Goal: Task Accomplishment & Management: Complete application form

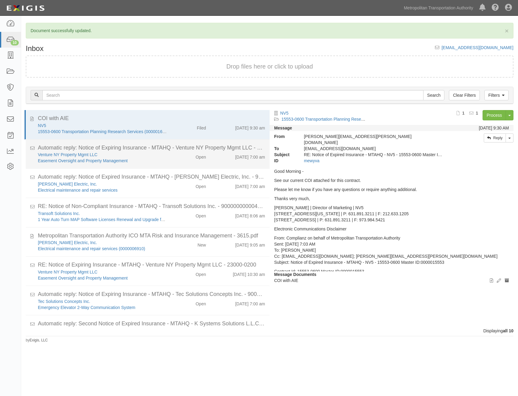
click at [211, 181] on div "8/29/25 7:00 am" at bounding box center [240, 185] width 59 height 8
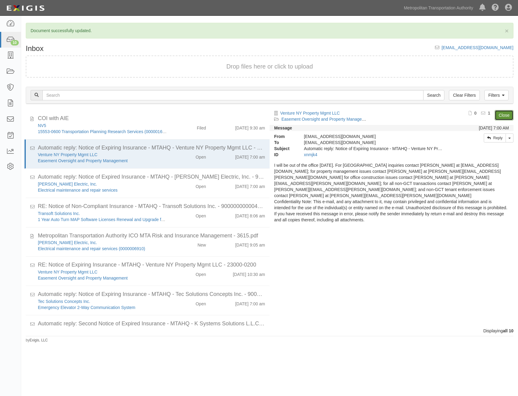
click at [505, 115] on link "Close" at bounding box center [504, 115] width 19 height 10
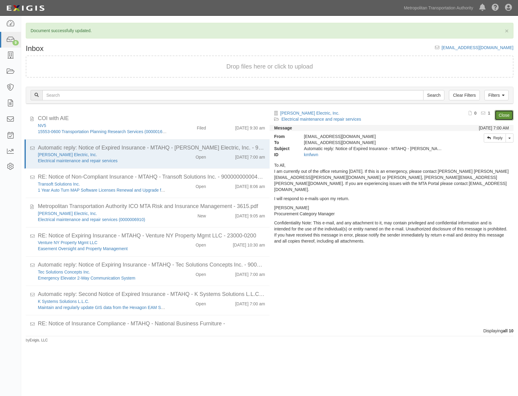
click at [505, 115] on link "Close" at bounding box center [504, 115] width 19 height 10
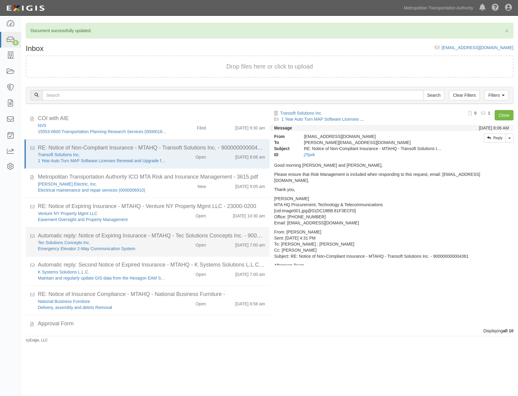
click at [148, 304] on div "Emergency Elevator 2-Way Communication System" at bounding box center [102, 307] width 129 height 6
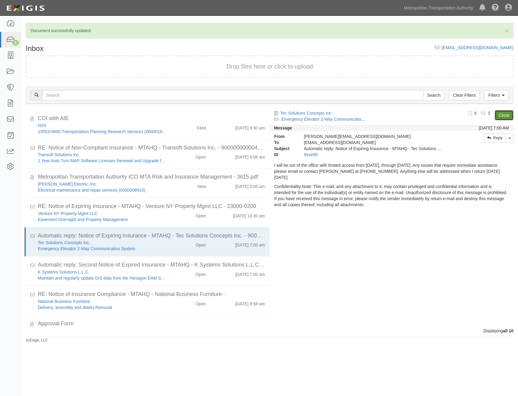
click at [504, 116] on link "Close" at bounding box center [504, 115] width 19 height 10
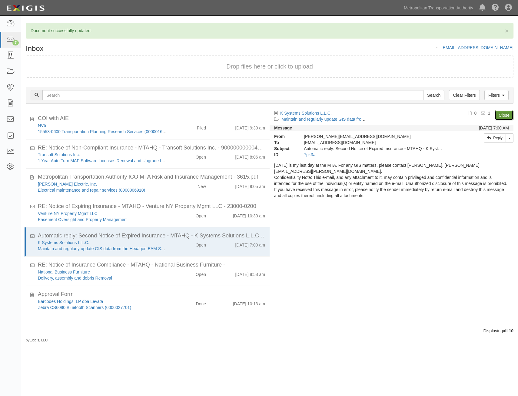
click at [504, 116] on link "Close" at bounding box center [504, 115] width 19 height 10
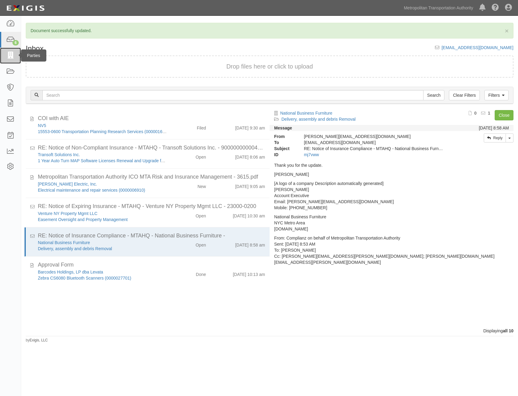
click at [12, 57] on icon at bounding box center [10, 55] width 8 height 7
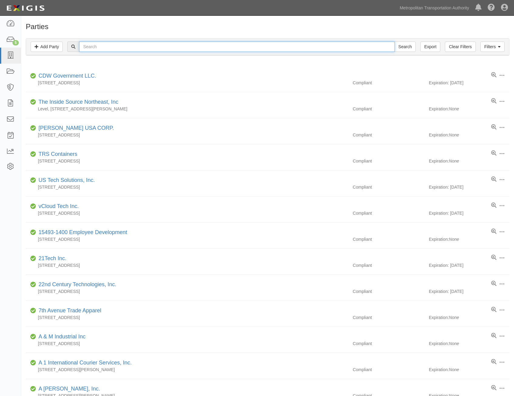
click at [109, 45] on input "text" at bounding box center [236, 47] width 315 height 10
click at [280, 49] on input "text" at bounding box center [236, 47] width 315 height 10
type input "s"
type input "SAGE"
click at [394, 42] on input "Search" at bounding box center [404, 47] width 21 height 10
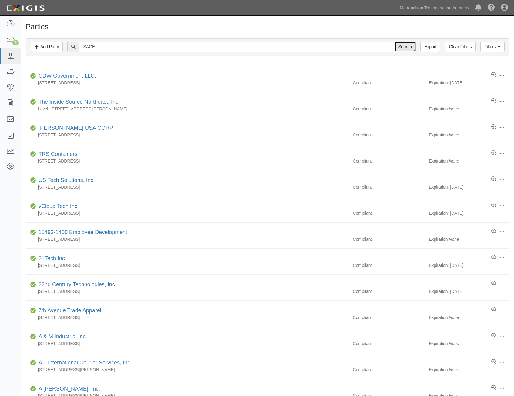
click at [397, 47] on input "Search" at bounding box center [404, 47] width 21 height 10
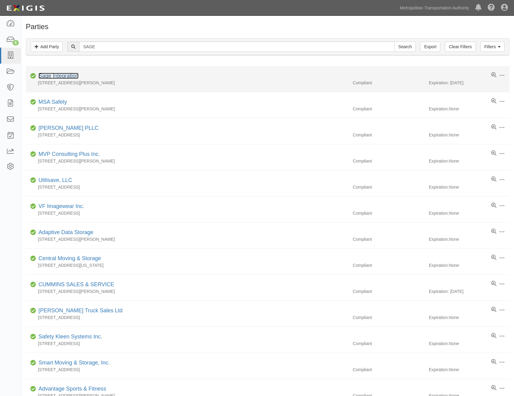
click at [73, 75] on link "Sage Integration" at bounding box center [59, 76] width 40 height 6
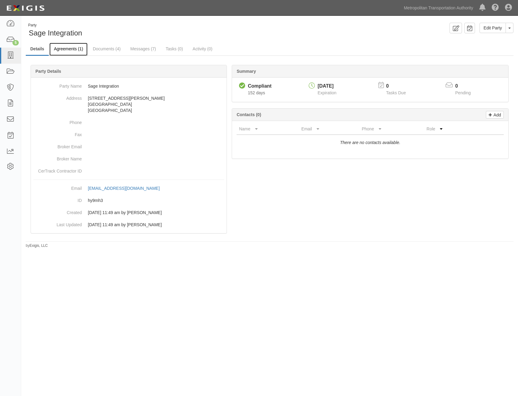
click at [68, 52] on link "Agreements (1)" at bounding box center [68, 49] width 38 height 13
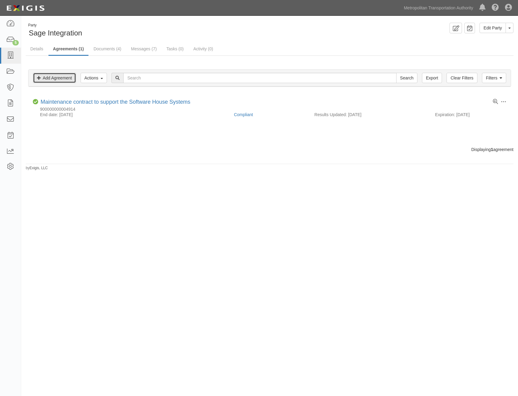
click at [65, 77] on link "Add Agreement" at bounding box center [54, 78] width 43 height 10
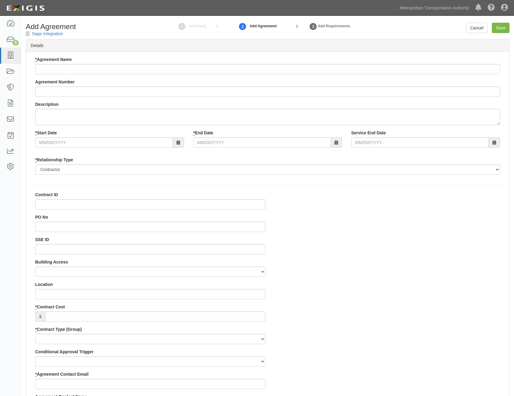
select select
click at [216, 69] on input "* Agreement Name" at bounding box center [267, 69] width 465 height 10
paste input "On-call, as needed, preventative maintenance, remedial repair, and enhancements…"
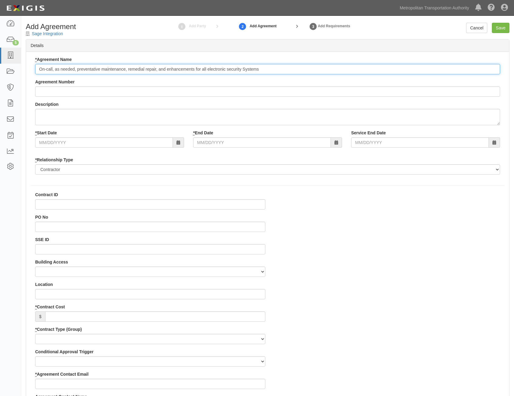
type input "On-call, as needed, preventative maintenance, remedial repair, and enhancements…"
click at [316, 89] on input "Agreement Number" at bounding box center [267, 91] width 465 height 10
paste input "200000000000266"
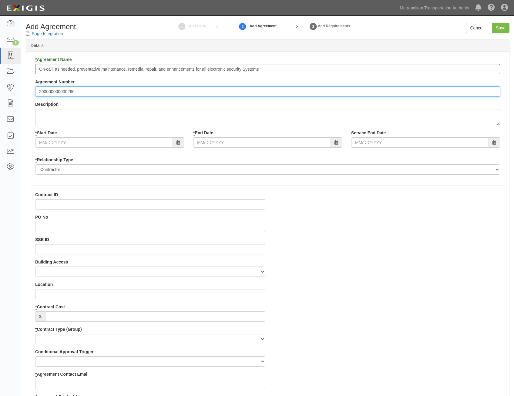
type input "200000000000266"
drag, startPoint x: 254, startPoint y: 209, endPoint x: 262, endPoint y: 203, distance: 10.2
click at [256, 206] on input "Contract ID" at bounding box center [150, 204] width 230 height 10
paste input "200000000000266"
type input "200000000000266"
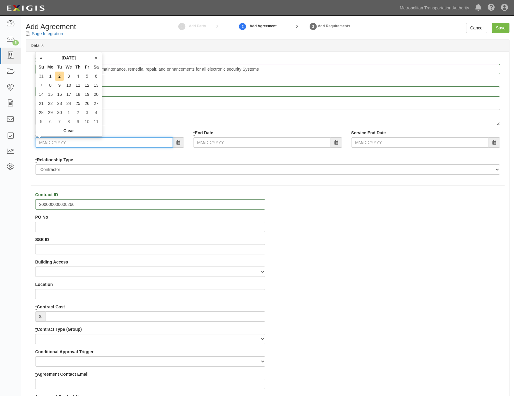
drag, startPoint x: 160, startPoint y: 146, endPoint x: 175, endPoint y: 150, distance: 15.5
click at [160, 146] on input "* Start Date" at bounding box center [104, 142] width 138 height 10
type input "[DATE]"
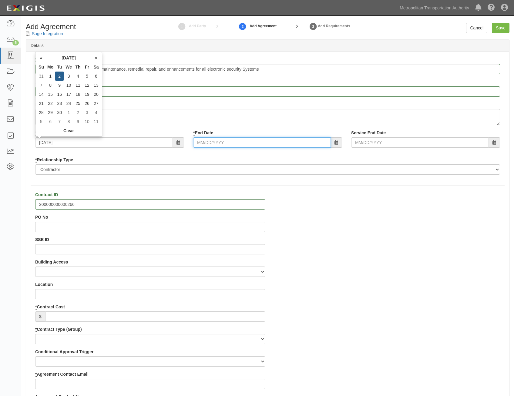
click at [272, 145] on input "* End Date" at bounding box center [262, 142] width 138 height 10
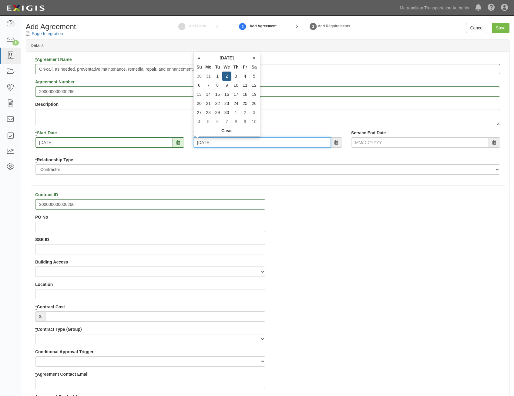
type input "09/02/2026"
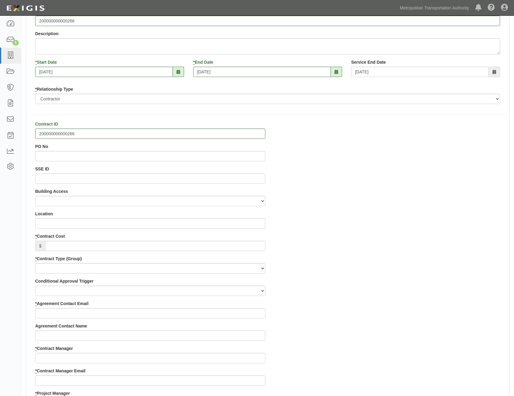
scroll to position [91, 0]
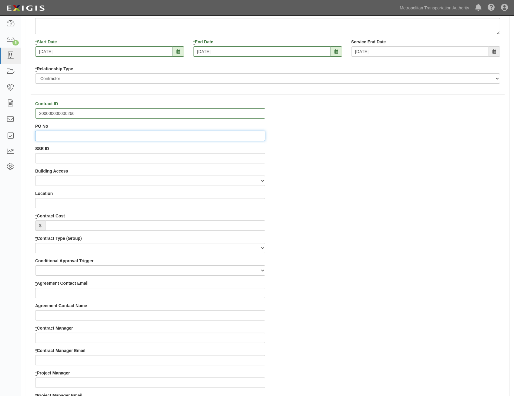
click at [253, 139] on input "PO No" at bounding box center [150, 136] width 230 height 10
paste input "2000371671"
type input "2000371671"
click at [432, 203] on div "Contract ID 200000000000266 PO No 2000371671 SSE ID Building Access 2 Broadway …" at bounding box center [267, 381] width 483 height 561
click at [260, 228] on input "* Contract Cost" at bounding box center [155, 225] width 220 height 10
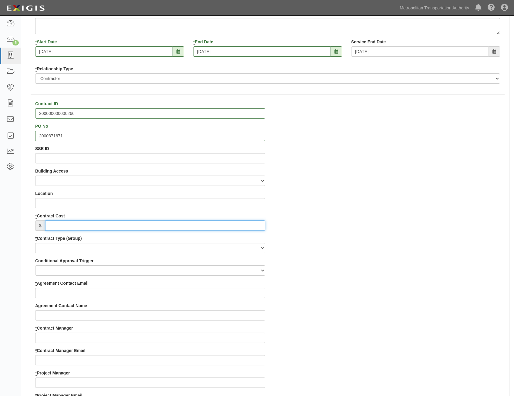
paste input "2,998,000"
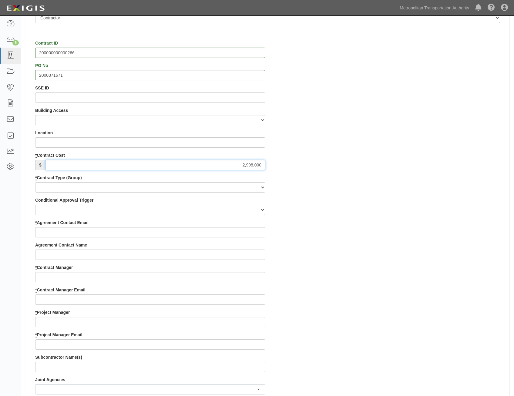
type input "2,998,000"
click at [247, 189] on select "Capital Operating Not for Benefit (incls. FA, Entry Permits) Real Estate Other" at bounding box center [150, 187] width 230 height 10
select select "122"
click at [35, 182] on select "Capital Operating Not for Benefit (incls. FA, Entry Permits) Real Estate Other" at bounding box center [150, 187] width 230 height 10
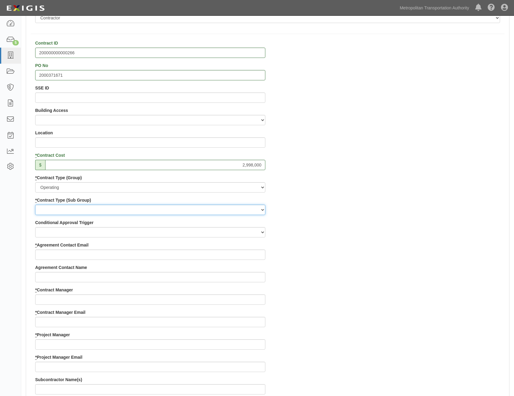
click at [253, 213] on select "Construction Loan / Test and Demo Maintenance Painting Personal Services Contra…" at bounding box center [150, 210] width 230 height 10
select select "249"
click at [35, 205] on select "Construction Loan / Test and Demo Maintenance Painting Personal Services Contra…" at bounding box center [150, 210] width 230 height 10
click at [384, 255] on div "Contract ID 200000000000266 PO No 2000371671 SSE ID Building Access 2 Broadway …" at bounding box center [267, 331] width 483 height 583
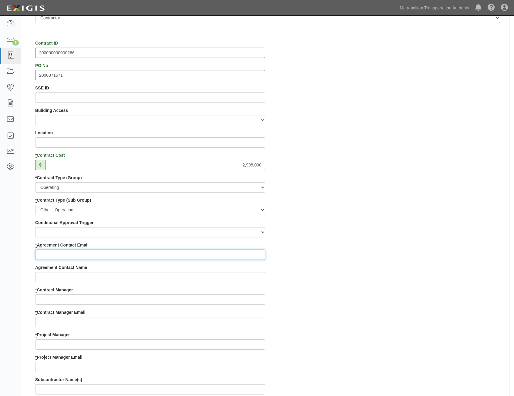
click at [214, 257] on input "* Agreement Contact Email" at bounding box center [150, 255] width 230 height 10
paste input "cschrier@sageintegration.com"
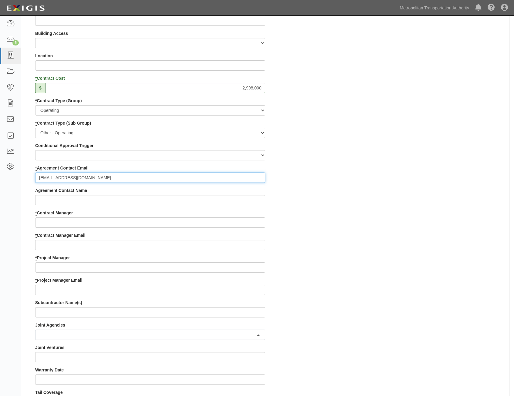
scroll to position [243, 0]
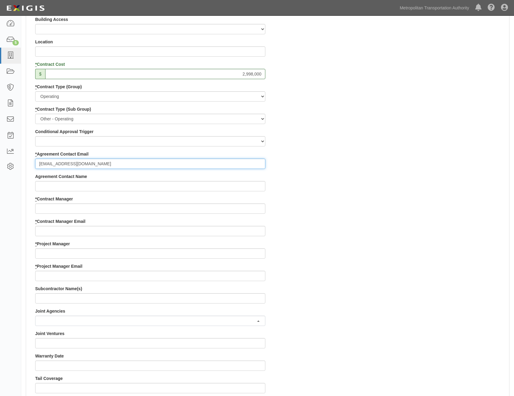
type input "cschrier@sageintegration.com"
click at [237, 203] on div "* Contract Manager" at bounding box center [150, 205] width 230 height 18
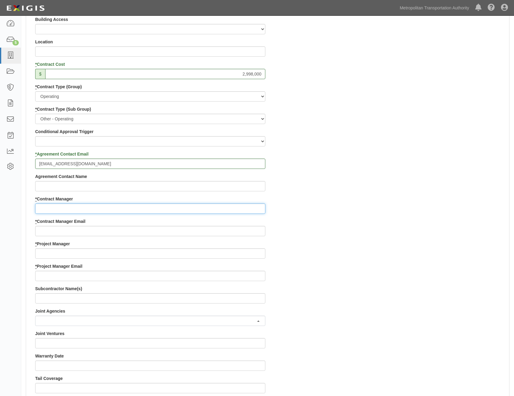
click at [251, 208] on input "* Contract Manager" at bounding box center [150, 208] width 230 height 10
paste input "Ifeoma Ekere"
type input "Ifeoma Ekere"
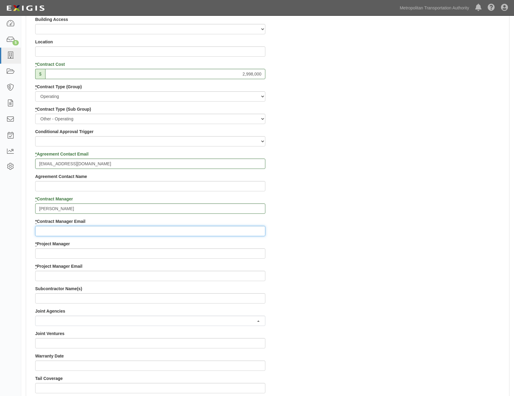
click at [259, 229] on input "* Contract Manager Email" at bounding box center [150, 231] width 230 height 10
paste input "ifeoma.ekere@mtahq.org"
type input "ifeoma.ekere@mtahq.org"
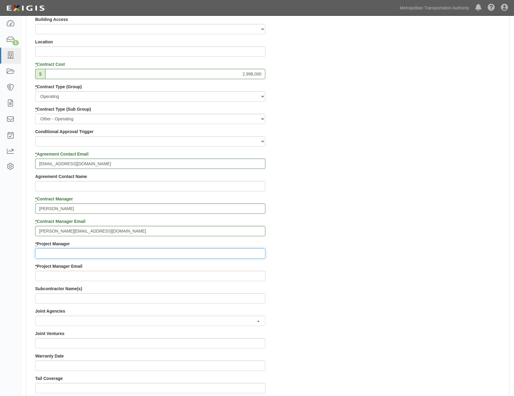
drag, startPoint x: 243, startPoint y: 255, endPoint x: 249, endPoint y: 253, distance: 6.3
click at [243, 255] on input "* Project Manager" at bounding box center [150, 253] width 230 height 10
paste input "Brian Reccardi"
type input "Brian Reccardi"
click at [346, 290] on div "Contract ID 200000000000266 PO No 2000371671 SSE ID Building Access 2 Broadway …" at bounding box center [267, 240] width 483 height 583
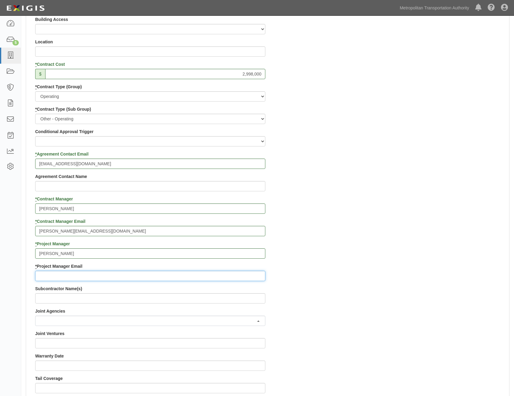
click at [233, 274] on input "* Project Manager Email" at bounding box center [150, 276] width 230 height 10
paste input "brian.reccardi@nyct.com"
type input "brian.reccardi@nyct.com"
drag, startPoint x: 368, startPoint y: 271, endPoint x: 372, endPoint y: 267, distance: 5.4
click at [368, 271] on div "Contract ID 200000000000266 PO No 2000371671 SSE ID Building Access 2 Broadway …" at bounding box center [267, 240] width 483 height 583
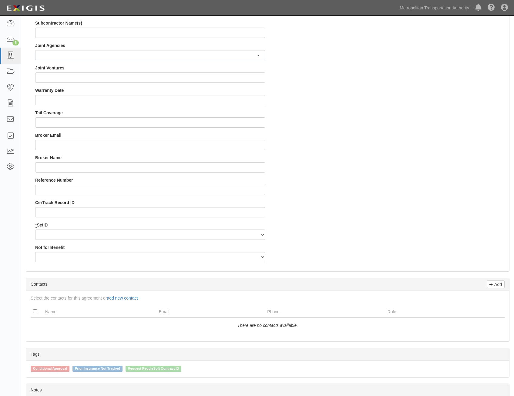
scroll to position [515, 0]
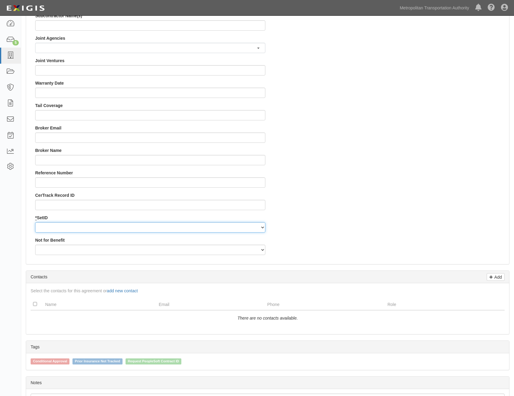
click at [256, 232] on select "MTAHQ" at bounding box center [150, 227] width 230 height 10
select select "96"
click at [35, 222] on select "MTAHQ" at bounding box center [150, 227] width 230 height 10
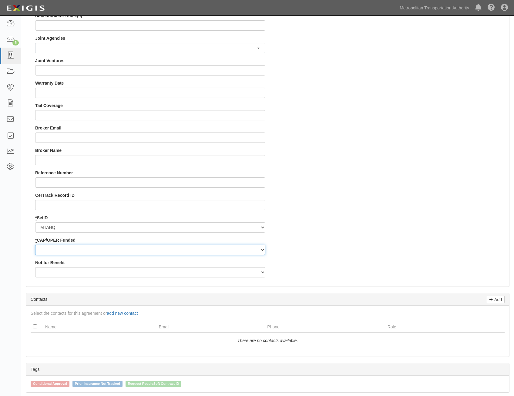
click at [244, 250] on select "Capital Operating" at bounding box center [150, 250] width 230 height 10
select select "347"
click at [35, 245] on select "Capital Operating" at bounding box center [150, 250] width 230 height 10
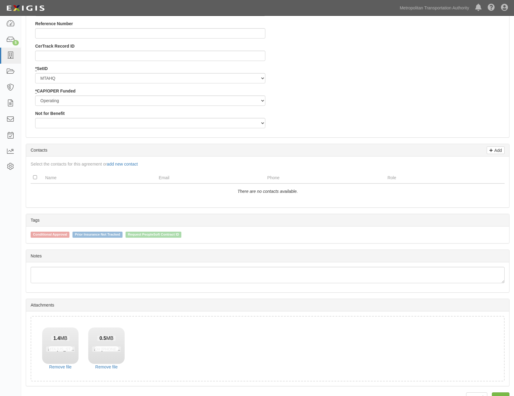
scroll to position [680, 0]
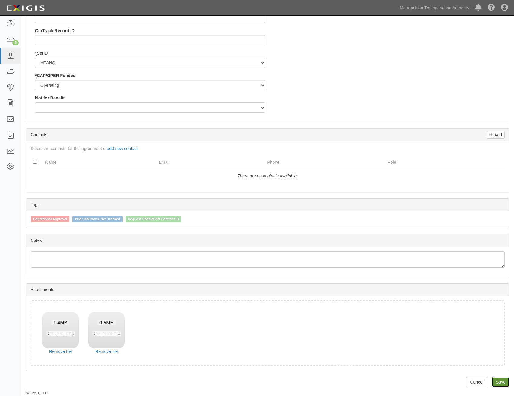
click at [500, 383] on link "Save" at bounding box center [501, 382] width 18 height 10
type input "2998000"
click at [508, 380] on link "Save" at bounding box center [501, 382] width 18 height 10
click at [450, 381] on div at bounding box center [268, 382] width 484 height 10
click at [499, 383] on link "Save" at bounding box center [501, 382] width 18 height 10
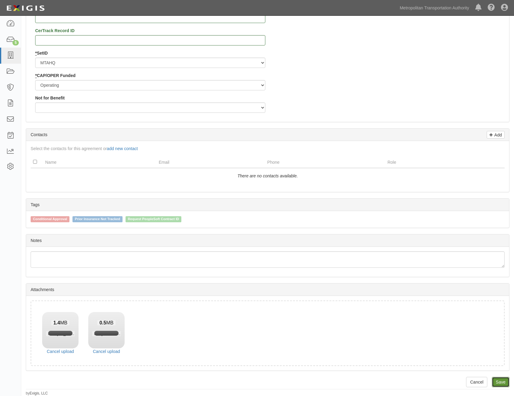
click at [499, 383] on link "Save" at bounding box center [501, 382] width 18 height 10
click at [350, 381] on div at bounding box center [268, 382] width 484 height 10
click at [504, 383] on link "Save" at bounding box center [501, 382] width 18 height 10
click at [503, 380] on link "Save" at bounding box center [501, 382] width 18 height 10
click at [501, 381] on link "Save" at bounding box center [501, 382] width 18 height 10
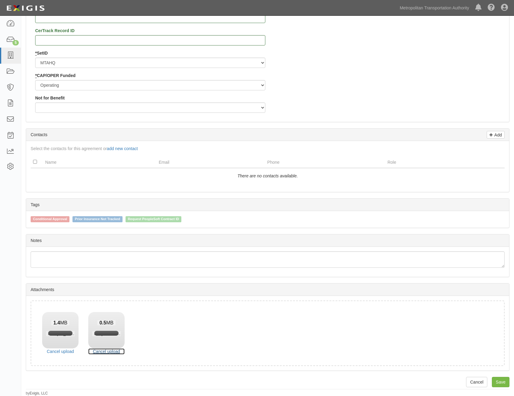
click at [114, 351] on link "Cancel upload" at bounding box center [106, 351] width 36 height 6
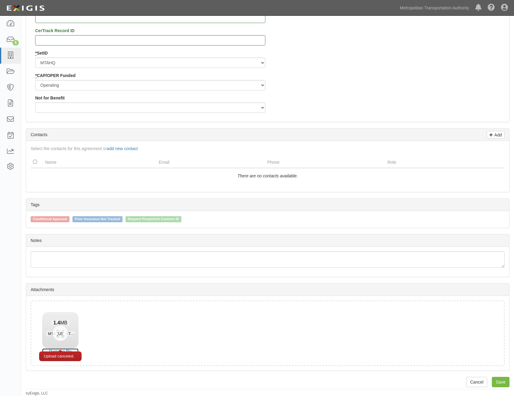
click at [69, 350] on link "Remove file" at bounding box center [60, 351] width 36 height 6
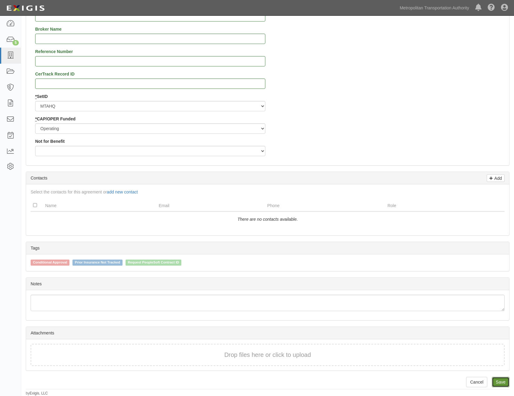
click at [500, 382] on link "Save" at bounding box center [501, 382] width 18 height 10
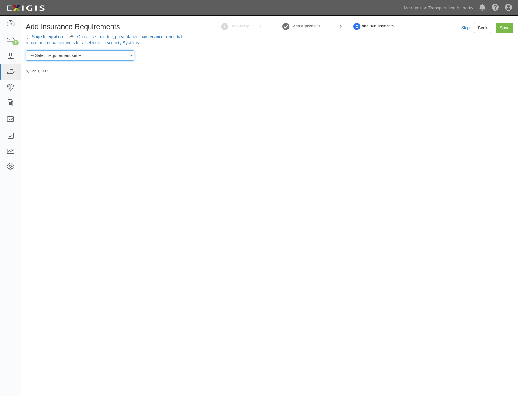
click at [103, 51] on select "-- Select requirement set -- Basic Basic Enhanced Option for Operating Agreemen…" at bounding box center [80, 55] width 109 height 10
select select "7437"
click at [26, 50] on select "-- Select requirement set -- Basic Basic Enhanced Option for Operating Agreemen…" at bounding box center [80, 55] width 109 height 10
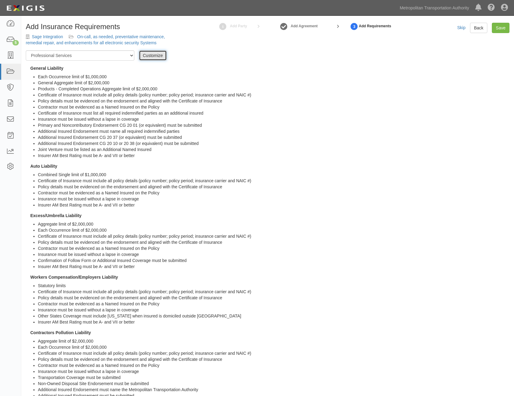
click at [160, 54] on link "Customize" at bounding box center [153, 55] width 28 height 10
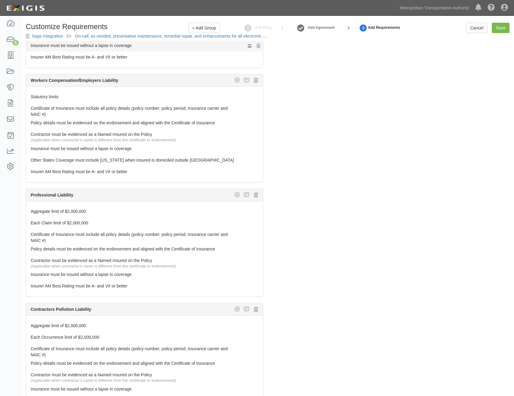
scroll to position [303, 0]
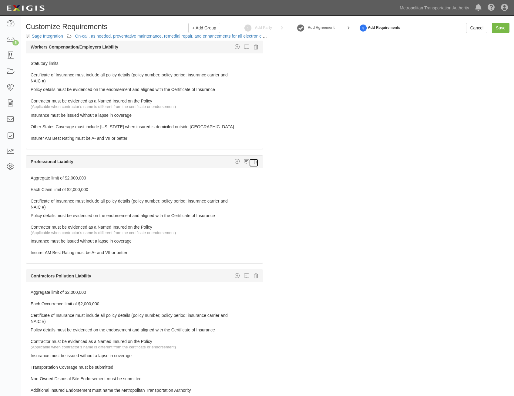
click at [254, 162] on icon at bounding box center [256, 161] width 4 height 5
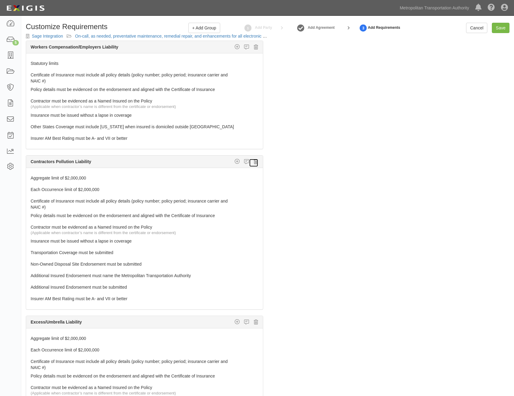
click at [254, 163] on icon at bounding box center [256, 161] width 4 height 5
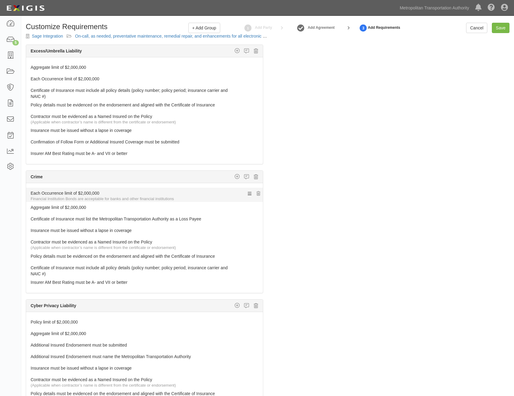
scroll to position [424, 0]
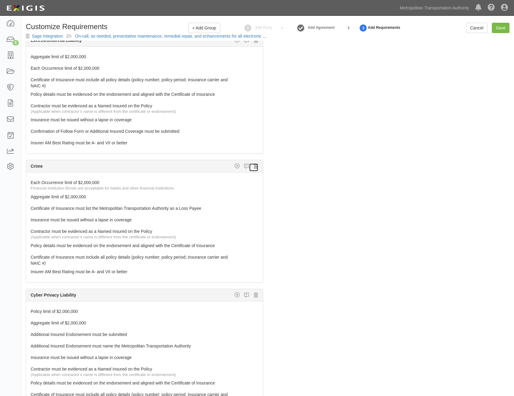
click at [252, 163] on link at bounding box center [253, 167] width 9 height 8
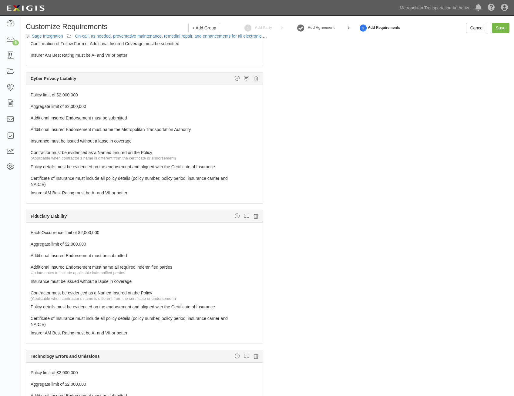
scroll to position [515, 0]
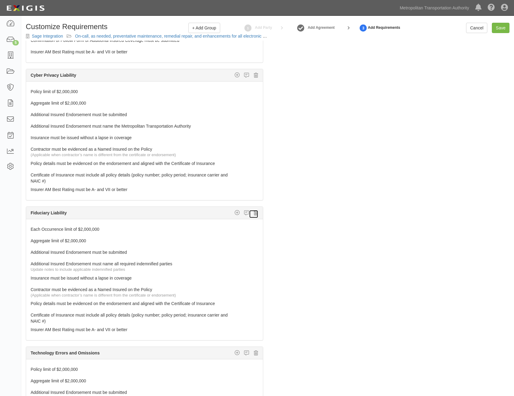
click at [254, 213] on icon at bounding box center [256, 212] width 4 height 5
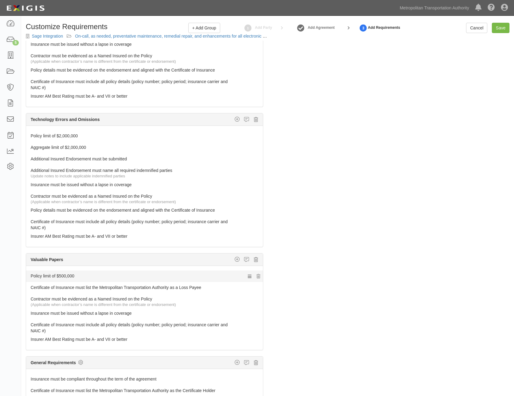
scroll to position [611, 0]
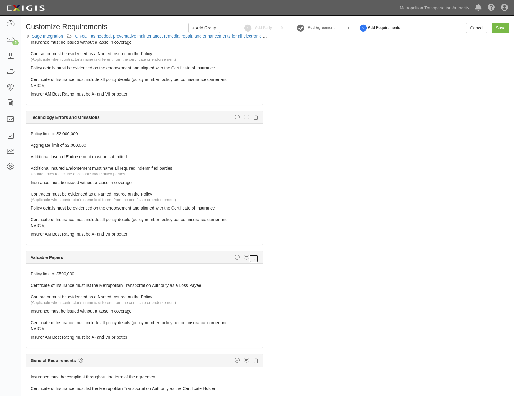
click at [254, 256] on icon at bounding box center [256, 257] width 4 height 5
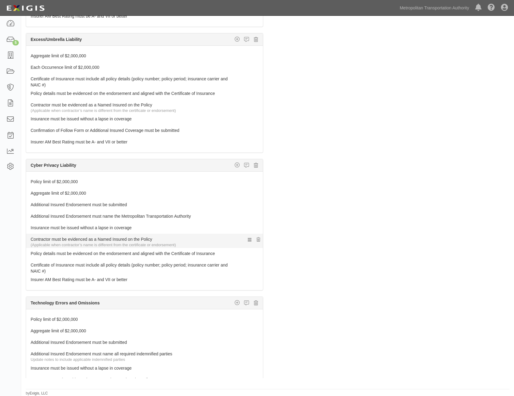
scroll to position [356, 0]
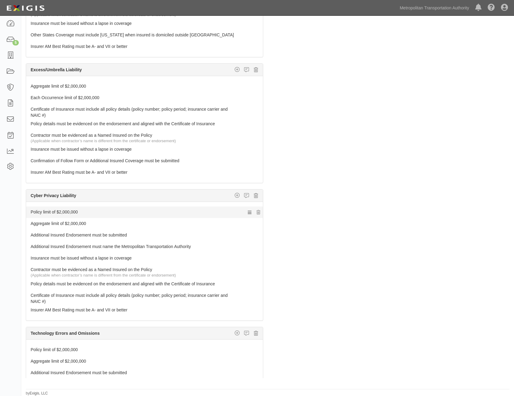
click at [183, 214] on link "Policy limit of $2,000,000" at bounding box center [133, 210] width 205 height 8
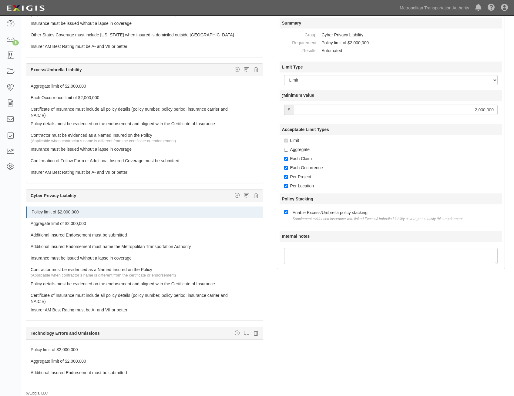
click at [482, 103] on div at bounding box center [391, 110] width 223 height 17
click at [481, 112] on input "2,000,000" at bounding box center [396, 110] width 204 height 10
type input "3,000,000"
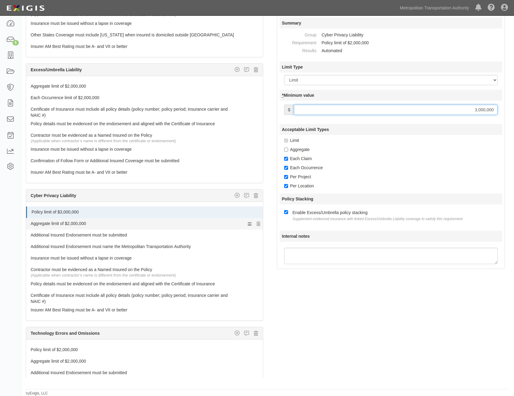
click at [151, 224] on link "Aggregate limit of $2,000,000" at bounding box center [133, 222] width 205 height 8
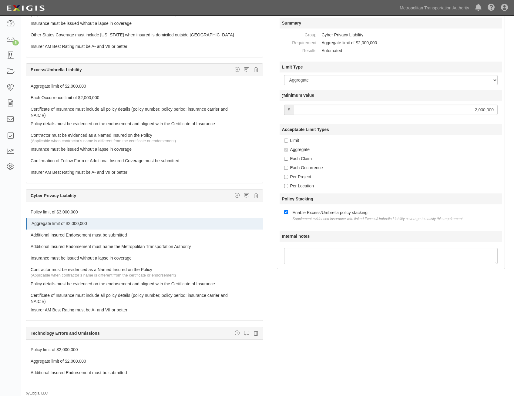
click at [477, 112] on input "2,000,000" at bounding box center [396, 110] width 204 height 10
type input "3,000,000"
click at [405, 168] on div "Each Occurrence" at bounding box center [393, 168] width 218 height 6
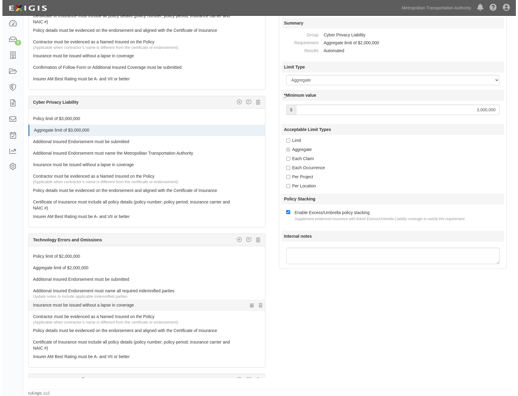
scroll to position [508, 0]
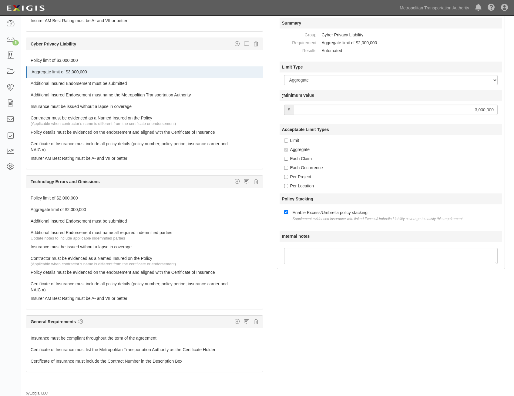
click at [84, 322] on div "General Requirements Custom requirement Insurer Rating Policy deductible or Sel…" at bounding box center [144, 322] width 237 height 12
click at [83, 322] on div "General Requirements Custom requirement Insurer Rating Policy deductible or Sel…" at bounding box center [144, 322] width 237 height 12
click at [82, 321] on icon at bounding box center [80, 321] width 5 height 5
checkbox input "true"
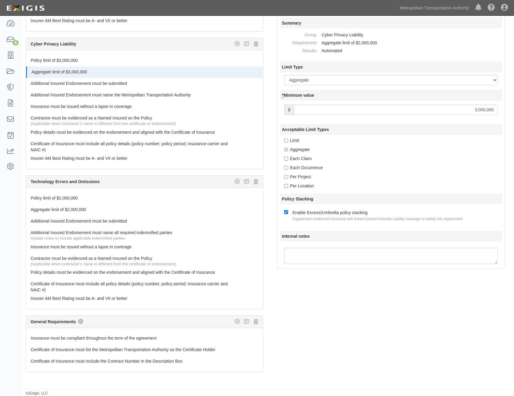
checkbox input "true"
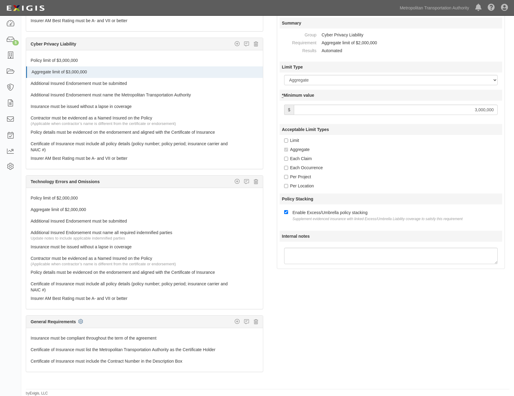
checkbox input "true"
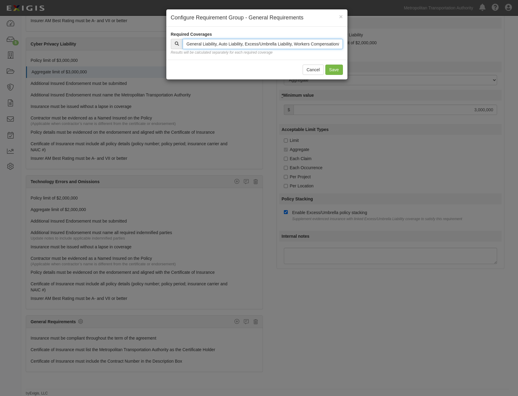
click at [279, 45] on input "text" at bounding box center [263, 44] width 160 height 10
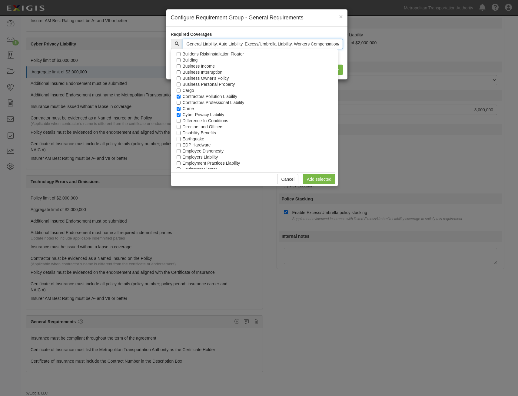
scroll to position [61, 0]
click at [224, 98] on label "Contractors Pollution Liability" at bounding box center [210, 96] width 55 height 6
click at [181, 98] on input "Contractors Pollution Liability" at bounding box center [179, 96] width 4 height 4
checkbox input "false"
click at [189, 108] on label "Crime" at bounding box center [188, 108] width 11 height 6
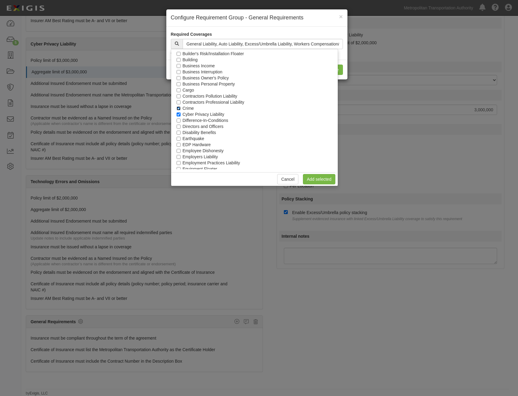
click at [181, 108] on input "Crime" at bounding box center [179, 108] width 4 height 4
checkbox input "false"
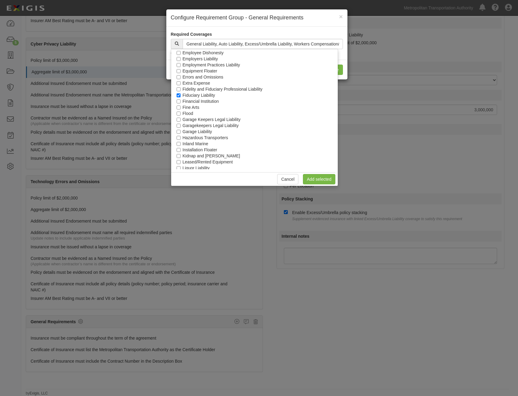
scroll to position [182, 0]
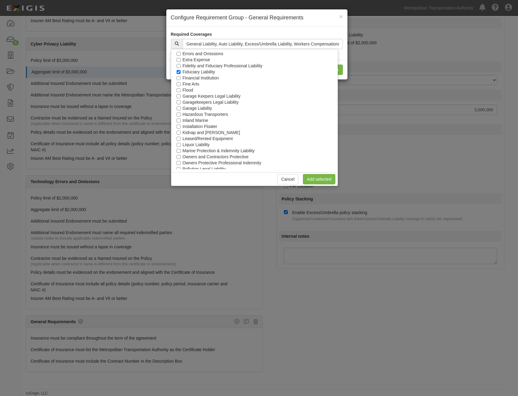
click at [197, 70] on label "Fiduciary Liability" at bounding box center [199, 72] width 32 height 6
click at [181, 70] on input "Fiduciary Liability" at bounding box center [179, 72] width 4 height 4
checkbox input "false"
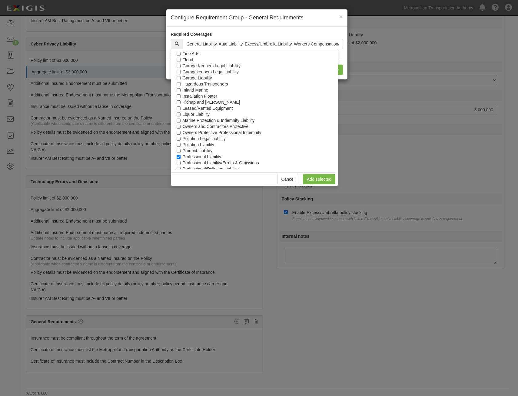
scroll to position [275, 0]
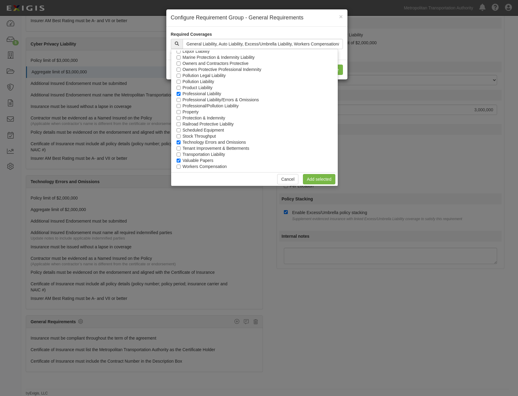
click at [210, 93] on label "Professional Liability" at bounding box center [202, 94] width 39 height 6
click at [181, 93] on input "Professional Liability" at bounding box center [179, 94] width 4 height 4
checkbox input "false"
click at [203, 161] on label "Valuable Papers" at bounding box center [198, 160] width 31 height 6
click at [181, 161] on input "Valuable Papers" at bounding box center [179, 161] width 4 height 4
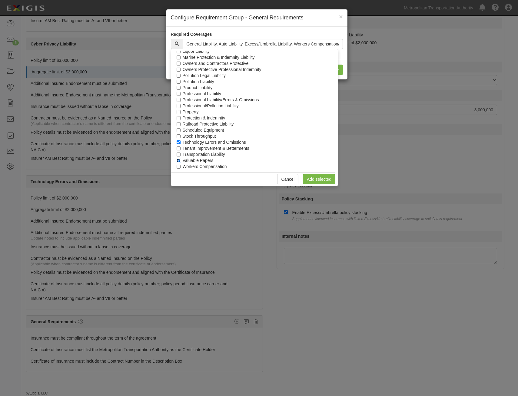
checkbox input "false"
click at [322, 182] on link "Add selected" at bounding box center [319, 179] width 32 height 10
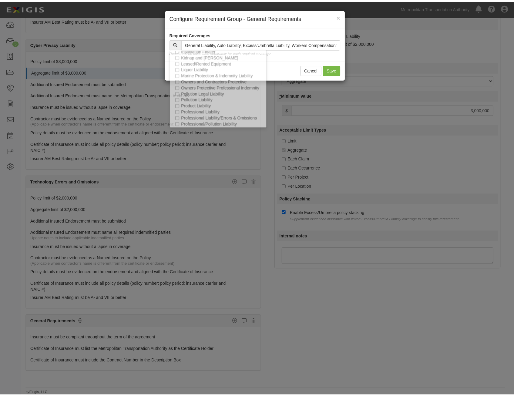
scroll to position [621, 0]
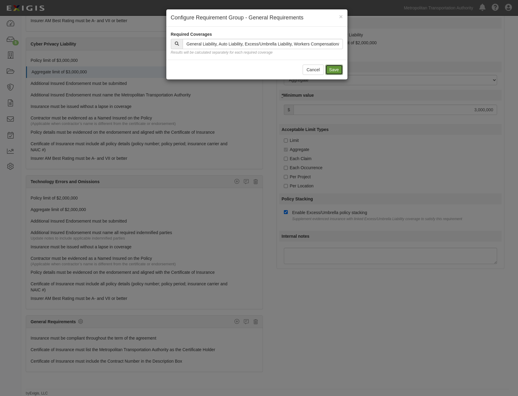
click at [332, 70] on button "Save" at bounding box center [335, 70] width 18 height 10
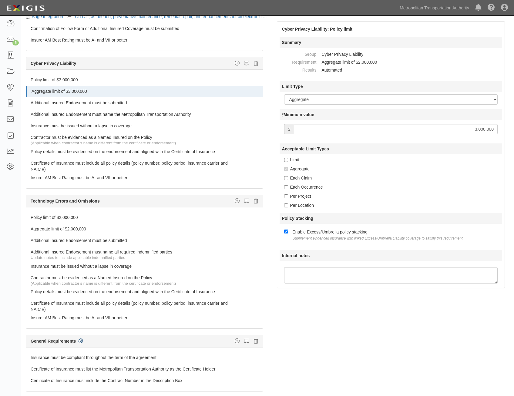
scroll to position [0, 0]
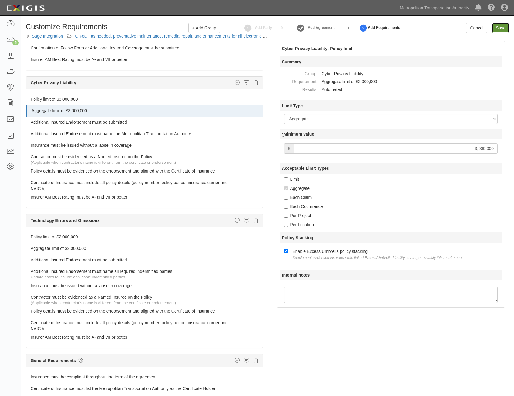
click at [502, 30] on input "Save" at bounding box center [501, 28] width 18 height 10
type input "3000000"
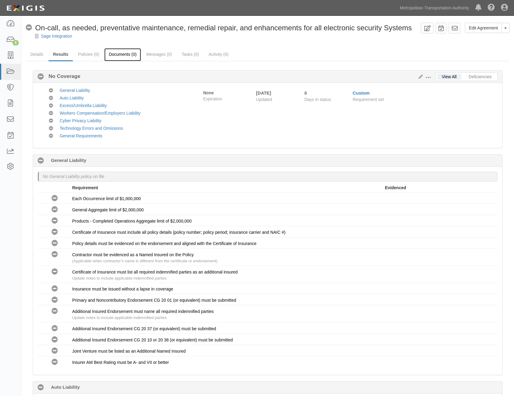
click at [109, 53] on link "Documents (0)" at bounding box center [122, 54] width 37 height 13
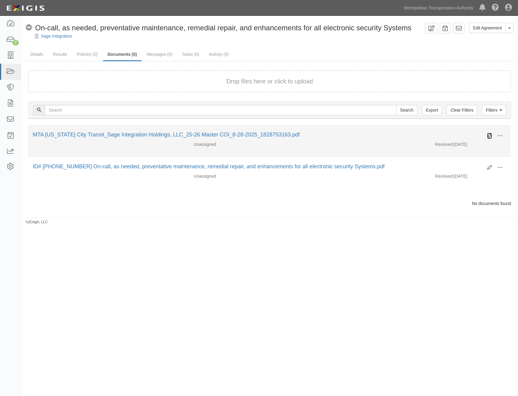
click at [488, 136] on icon at bounding box center [490, 135] width 5 height 5
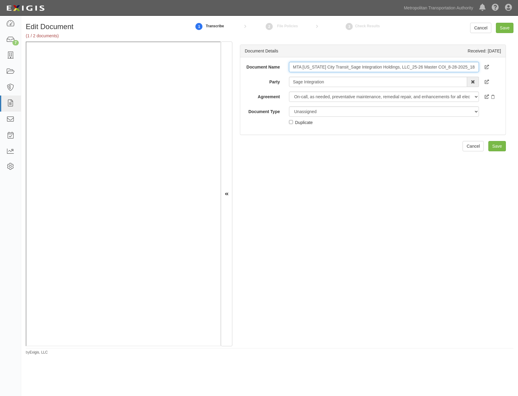
click at [349, 68] on input "MTA New York City Transit_Sage Integration Holdings, LLC_25-26 Master COI_8-28-…" at bounding box center [384, 67] width 190 height 10
type input "COI with AIE"
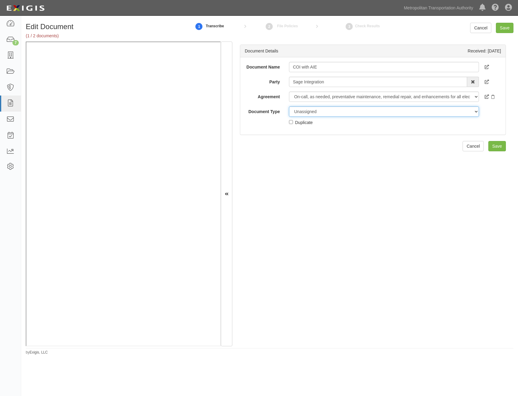
drag, startPoint x: 368, startPoint y: 108, endPoint x: 365, endPoint y: 116, distance: 8.3
click at [368, 108] on select "Unassigned Binder Cancellation Notice Certificate Contract Endorsement Insuranc…" at bounding box center [384, 111] width 190 height 10
select select "CertificateDetail"
click at [289, 106] on select "Unassigned Binder Cancellation Notice Certificate Contract Endorsement Insuranc…" at bounding box center [384, 111] width 190 height 10
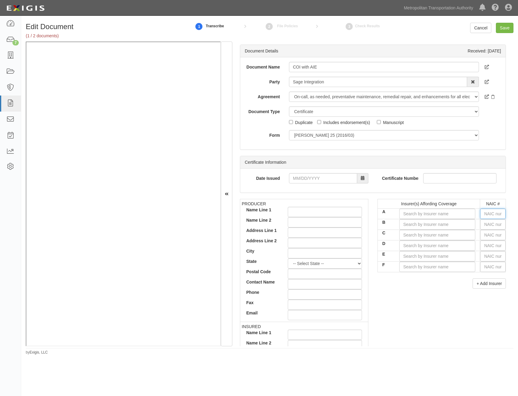
click at [494, 214] on input "text" at bounding box center [493, 214] width 25 height 10
type input "25232"
type input "2"
type input "20796"
type input "20"
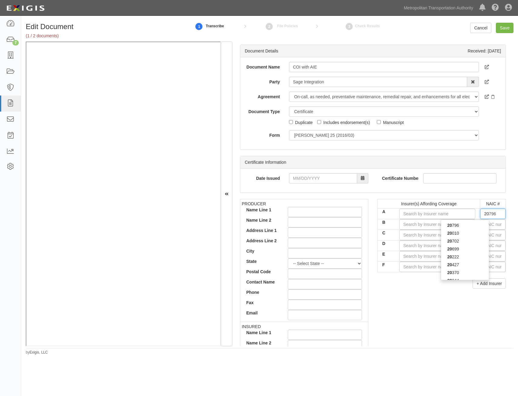
type input "20516"
type input "205"
type input "20508"
type input "2050"
type input "20508"
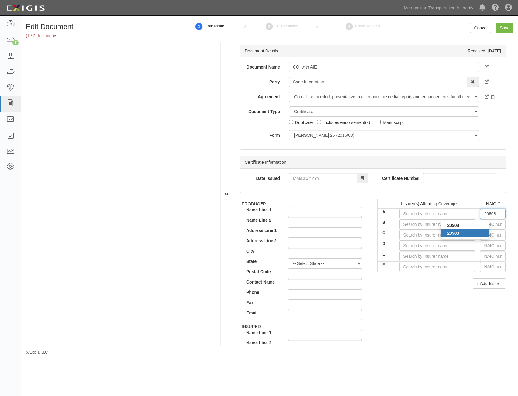
click at [479, 233] on div "20508" at bounding box center [465, 233] width 48 height 8
type input "Valley Forge Insurance Company (A XV Rating)"
type input "20508"
click at [492, 225] on input "text" at bounding box center [493, 224] width 25 height 10
type input "36404"
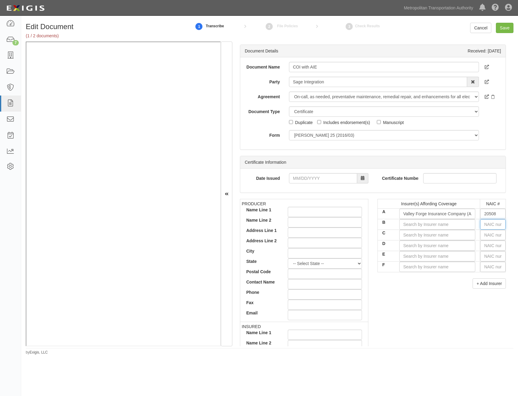
type input "3"
type input "35173"
type input "35"
type input "35289"
type input "3528"
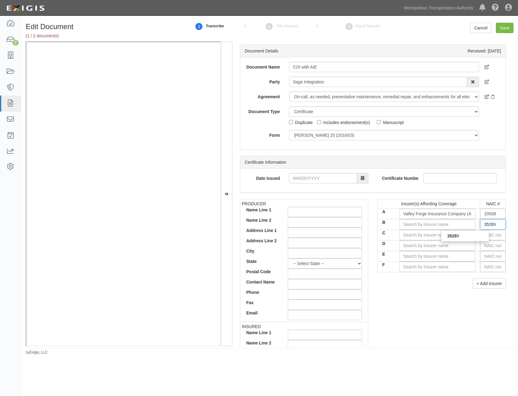
type input "35289"
click at [474, 238] on div "35289" at bounding box center [465, 236] width 48 height 8
type input "Continental Insurance Company (A XV Rating)"
type input "35289"
click at [484, 236] on input "text" at bounding box center [493, 235] width 25 height 10
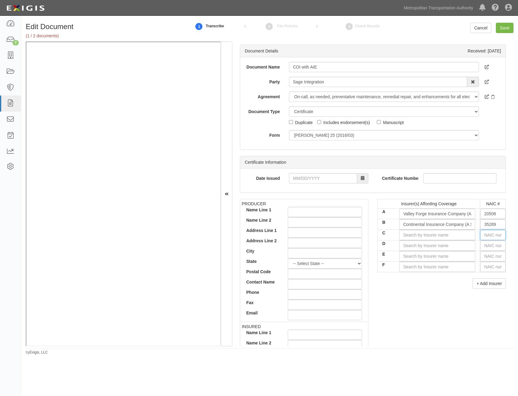
type input "25232"
type input "2"
type input "20796"
type input "20"
type input "20427"
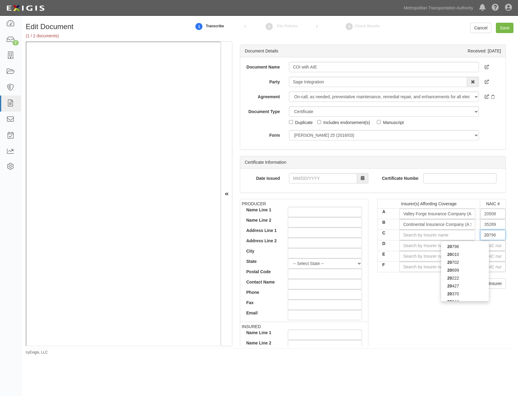
type input "204"
type input "20478"
type input "2047"
type input "20478"
click at [461, 256] on div "20478" at bounding box center [465, 254] width 48 height 8
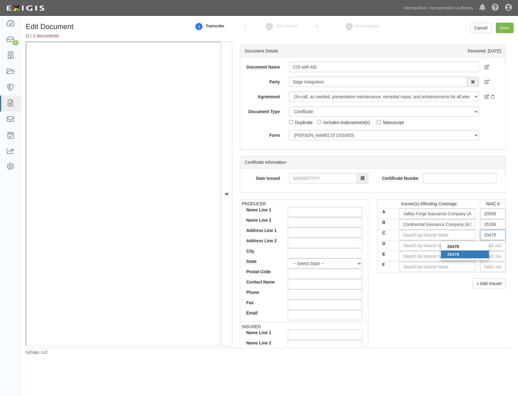
type input "National Fire Insurance Co of Hartford (A XV Rating)"
type input "20478"
click at [481, 250] on input "text" at bounding box center [493, 245] width 25 height 10
type input "36404"
type input "3"
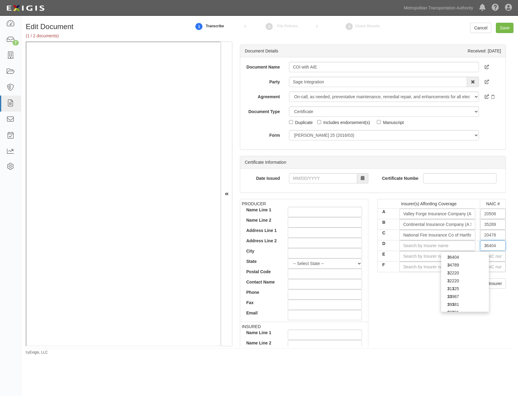
type input "31325"
type input "31"
type input "31295"
type input "312"
type input "3127"
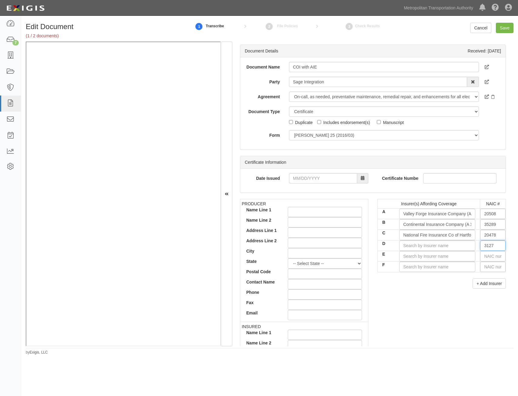
type input "31295"
type input "312"
type input "31325"
type input "31"
type input "31127"
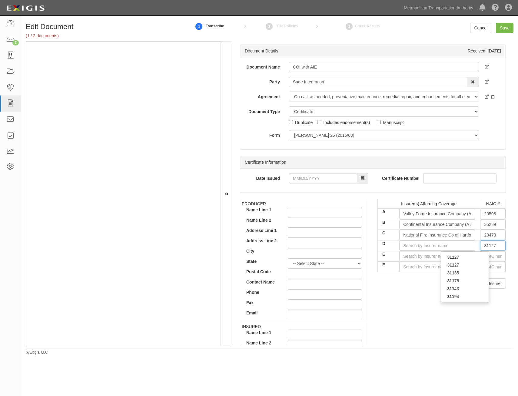
type input "3112"
type input "31127"
click at [484, 261] on div "31127" at bounding box center [465, 265] width 48 height 8
type input "Columbia Casualty Company (A XV Rating)"
type input "31127"
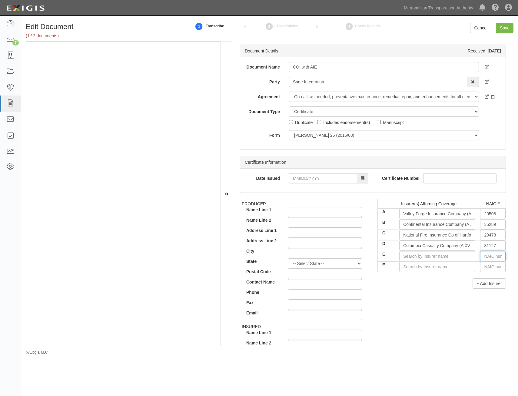
click at [489, 257] on input "text" at bounding box center [493, 256] width 25 height 10
type input "25232"
type input "2"
type input "20796"
type input "20"
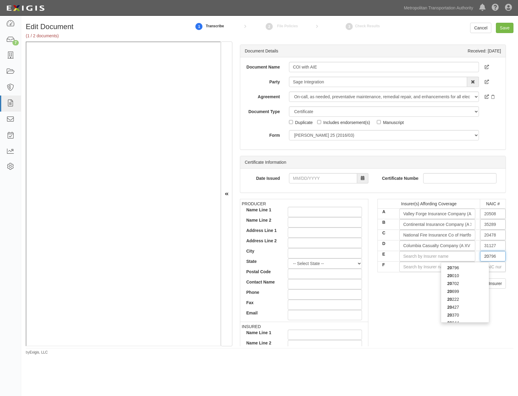
type input "20427"
type input "204"
type input "20494"
type input "2049"
type input "20494"
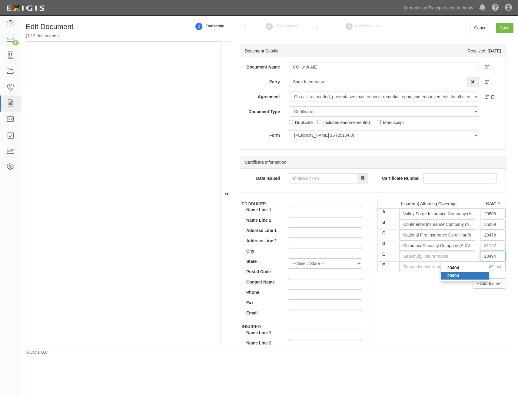
click at [452, 276] on strong "20494" at bounding box center [454, 275] width 12 height 5
type input "Transportation Insurance Company (A XV Rating)"
type input "20494"
click at [442, 284] on div "+ Add Insurer" at bounding box center [442, 283] width 129 height 10
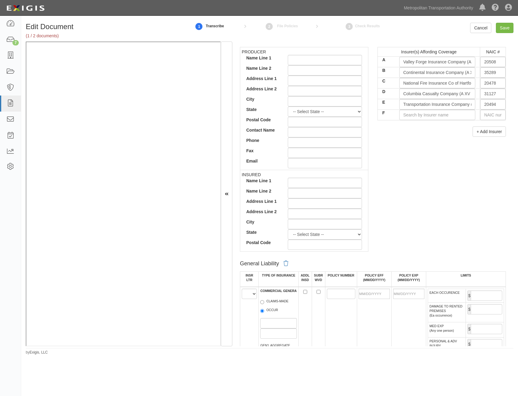
scroll to position [243, 0]
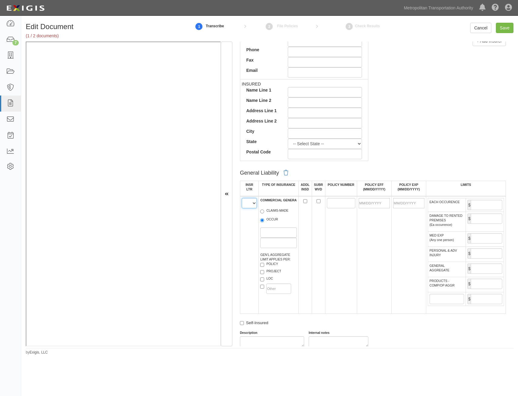
click at [250, 206] on select "A B C D E F" at bounding box center [249, 203] width 15 height 10
select select "A"
click at [242, 198] on select "A B C D E F" at bounding box center [249, 203] width 15 height 10
click at [275, 218] on label "OCCUR" at bounding box center [269, 220] width 18 height 6
click at [264, 218] on input "OCCUR" at bounding box center [262, 220] width 4 height 4
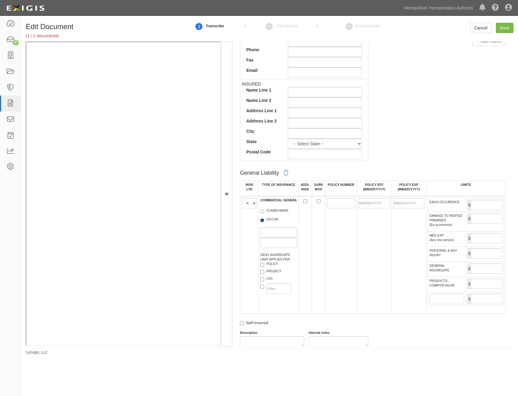
radio input "true"
click at [275, 272] on label "PROJECT" at bounding box center [270, 272] width 21 height 6
click at [264, 272] on input "PROJECT" at bounding box center [262, 272] width 4 height 4
checkbox input "true"
click at [269, 279] on label "LOC" at bounding box center [266, 279] width 13 height 6
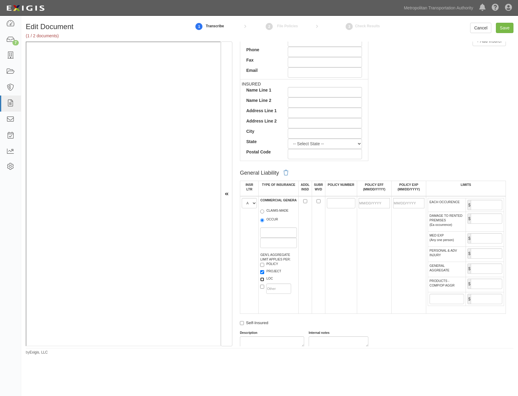
click at [264, 279] on input "LOC" at bounding box center [262, 279] width 4 height 4
checkbox input "true"
click at [334, 201] on input "POLICY NUMBER" at bounding box center [341, 203] width 29 height 10
paste input "6080486379"
type input "6080486379"
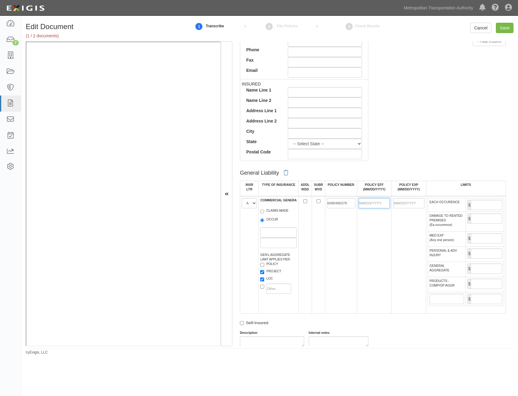
click at [376, 206] on input "POLICY EFF (MM/DD/YYYY)" at bounding box center [374, 203] width 31 height 10
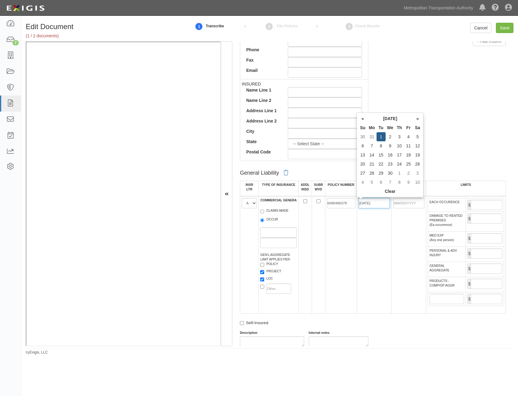
type input "04/01/2025"
type input "04/01/2026"
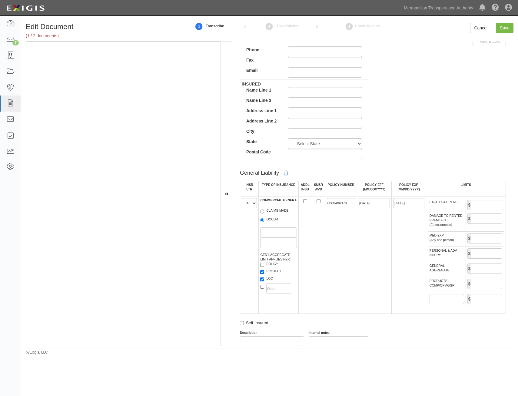
click at [327, 273] on td "6080486379" at bounding box center [341, 255] width 32 height 118
click at [471, 206] on input "EACH OCCURENCE" at bounding box center [487, 205] width 32 height 10
type input "1,000,000"
click at [481, 270] on input "GENERAL AGGREGATE" at bounding box center [487, 268] width 32 height 10
type input "2,000,000"
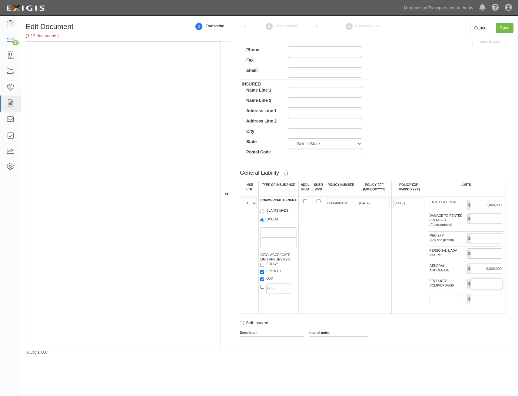
click at [478, 287] on input "PRODUCTS - COMP/OP AGGR" at bounding box center [487, 284] width 32 height 10
type input "2,000,000"
drag, startPoint x: 322, startPoint y: 303, endPoint x: 356, endPoint y: 286, distance: 37.7
click at [327, 300] on tr "A B C D E F COMMERCIAL GENERAL LIABILITY CLAIMS-MADE OCCUR GEN'L AGGREGATE LIMI…" at bounding box center [373, 255] width 266 height 118
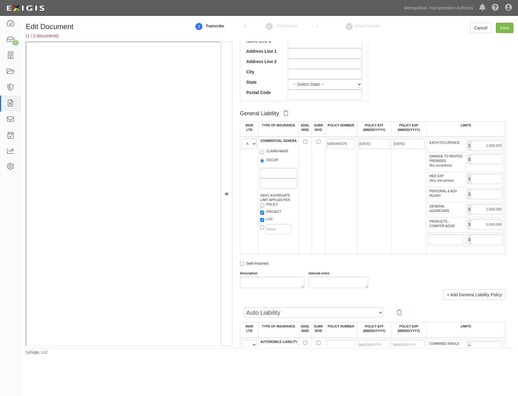
scroll to position [424, 0]
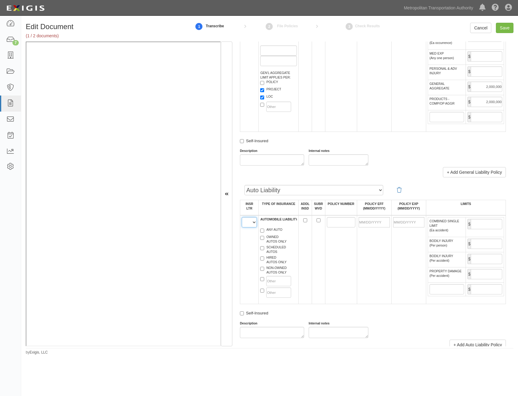
click at [251, 226] on select "A B C D E F" at bounding box center [249, 222] width 15 height 10
select select "C"
click at [242, 217] on select "A B C D E F" at bounding box center [249, 222] width 15 height 10
click at [274, 227] on td "AUTOMOBILE LIABILITY ANY AUTO OWNED AUTOS ONLY SCHEDULED AUTOS HIRED AUTOS ONLY…" at bounding box center [279, 259] width 40 height 89
click at [273, 230] on label "ANY AUTO" at bounding box center [271, 230] width 22 height 6
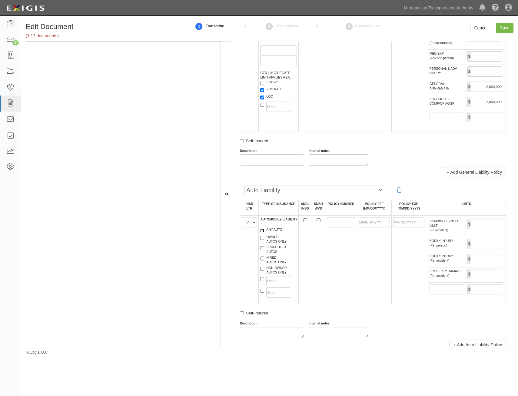
click at [264, 230] on input "ANY AUTO" at bounding box center [262, 231] width 4 height 4
checkbox input "true"
click at [277, 262] on label "HIRED AUTOS ONLY" at bounding box center [273, 259] width 26 height 9
click at [264, 260] on input "HIRED AUTOS ONLY" at bounding box center [262, 259] width 4 height 4
checkbox input "true"
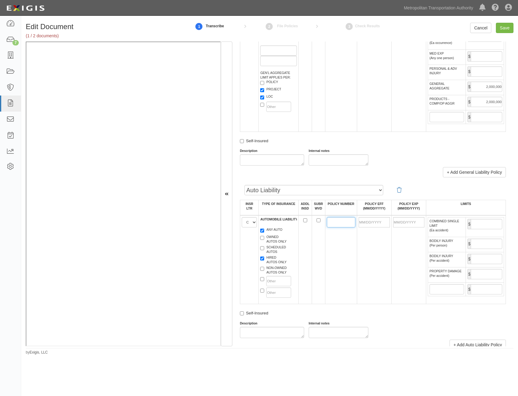
click at [332, 221] on input "POLICY NUMBER" at bounding box center [341, 222] width 29 height 10
paste input "6080486365"
type input "6080486365"
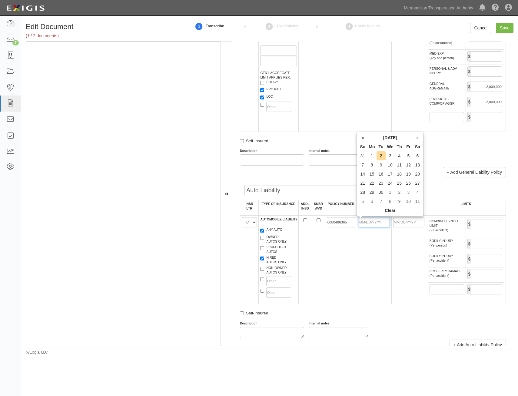
drag, startPoint x: 380, startPoint y: 221, endPoint x: 377, endPoint y: 224, distance: 4.3
click at [380, 221] on input "POLICY EFF (MM/DD/YYYY)" at bounding box center [374, 222] width 31 height 10
type input "04/01/2025"
type input "04/01/2026"
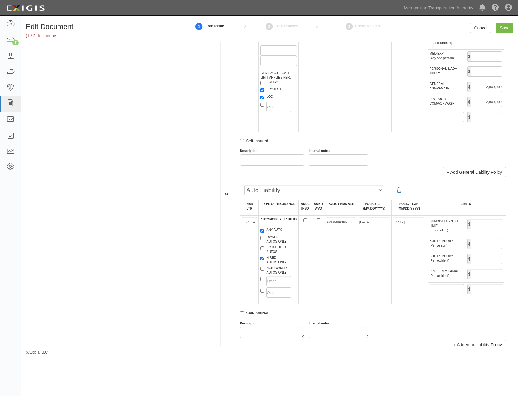
click at [334, 263] on td "6080486365" at bounding box center [341, 259] width 32 height 89
drag, startPoint x: 476, startPoint y: 223, endPoint x: 474, endPoint y: 226, distance: 4.1
click at [476, 223] on input "COMBINED SINGLE LIMIT (Ea accident)" at bounding box center [487, 224] width 32 height 10
type input "1,000,000"
click at [331, 270] on td "6080486365" at bounding box center [341, 259] width 32 height 89
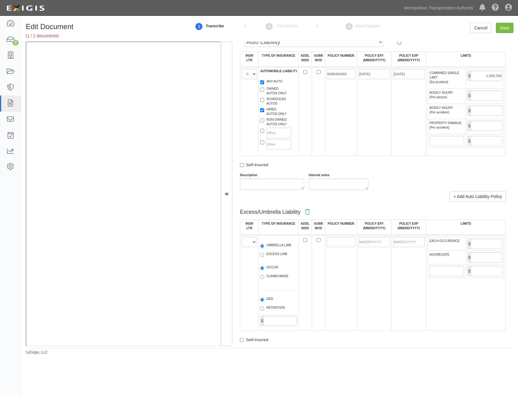
scroll to position [606, 0]
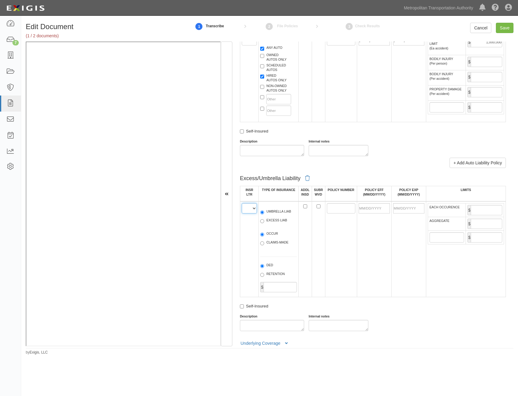
click at [252, 212] on select "A B C D E F" at bounding box center [249, 208] width 15 height 10
select select "B"
click at [242, 203] on select "A B C D E F" at bounding box center [249, 208] width 15 height 10
click at [282, 213] on label "UMBRELLA LIAB" at bounding box center [275, 212] width 31 height 6
click at [264, 213] on input "UMBRELLA LIAB" at bounding box center [262, 212] width 4 height 4
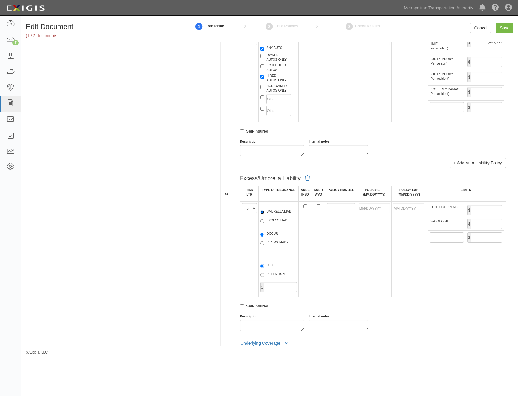
radio input "true"
click at [268, 235] on label "OCCUR" at bounding box center [269, 234] width 18 height 6
click at [264, 235] on input "OCCUR" at bounding box center [262, 235] width 4 height 4
radio input "true"
click at [329, 205] on input "POLICY NUMBER" at bounding box center [341, 208] width 29 height 10
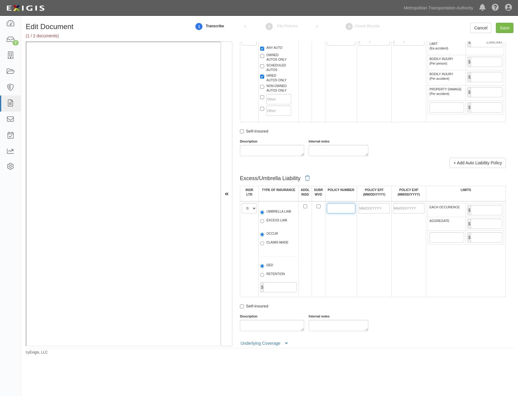
paste input "6080486396"
type input "6080486396"
click at [383, 207] on input "POLICY EFF (MM/DD/YYYY)" at bounding box center [374, 208] width 31 height 10
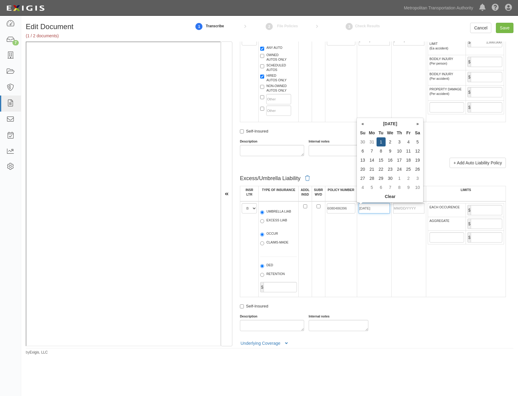
type input "04/01/2025"
type input "04/01/2026"
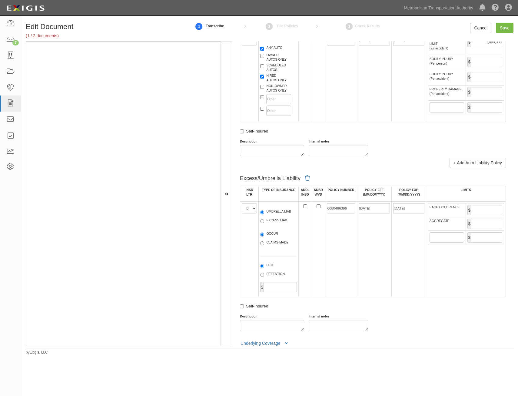
click at [359, 264] on td "04/01/2025" at bounding box center [374, 249] width 35 height 96
click at [482, 210] on input "EACH OCCURENCE" at bounding box center [487, 210] width 32 height 10
type input "10,000,000"
drag, startPoint x: 487, startPoint y: 220, endPoint x: 484, endPoint y: 226, distance: 6.4
click at [487, 220] on input "AGGREGATE" at bounding box center [487, 224] width 32 height 10
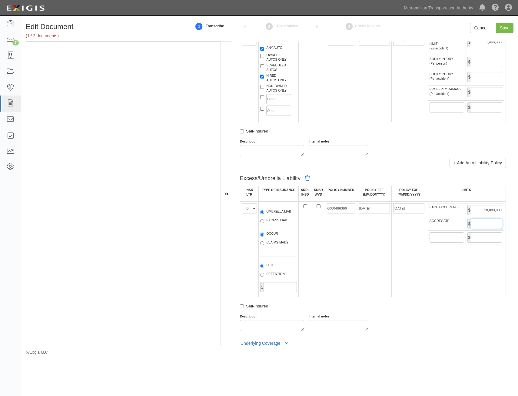
type input "10,000,000"
click at [338, 270] on td "6080486396" at bounding box center [341, 249] width 32 height 96
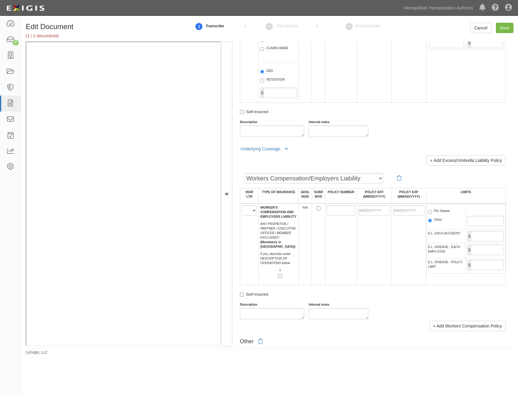
scroll to position [819, 0]
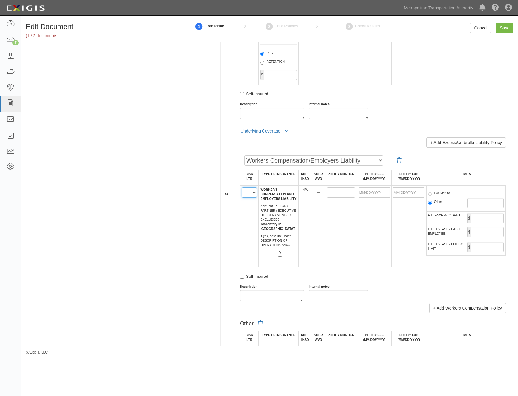
click at [253, 194] on select "A B C D E F" at bounding box center [249, 192] width 15 height 10
select select "E"
click at [242, 187] on select "A B C D E F" at bounding box center [249, 192] width 15 height 10
click at [341, 190] on input "POLICY NUMBER" at bounding box center [341, 192] width 29 height 10
paste input "6 80486382"
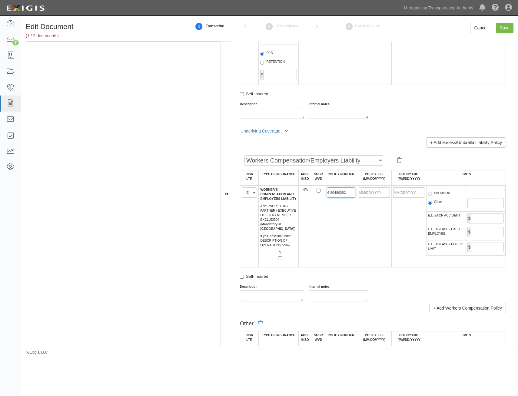
type input "6 80486382"
drag, startPoint x: 378, startPoint y: 194, endPoint x: 347, endPoint y: 223, distance: 42.0
click at [378, 194] on input "POLICY EFF (MM/DD/YYYY)" at bounding box center [374, 192] width 31 height 10
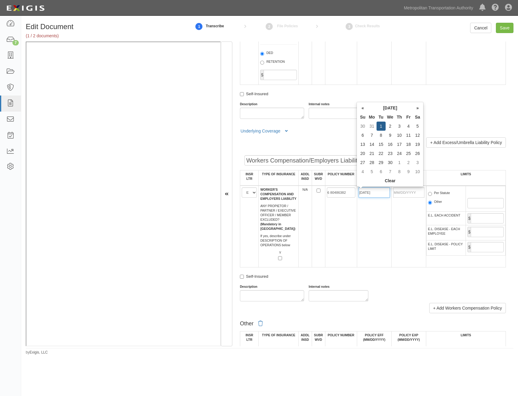
type input "04/01/2025"
type input "04/01/2026"
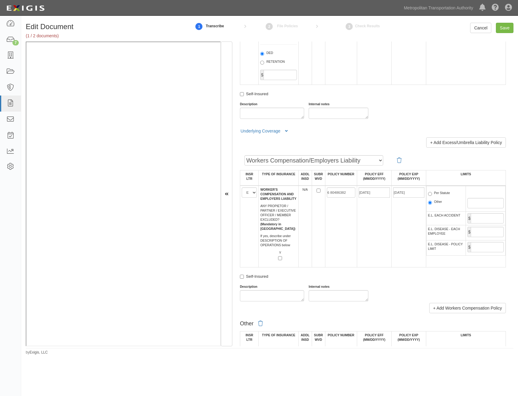
click at [325, 246] on td "6 80486382" at bounding box center [341, 227] width 32 height 82
click at [444, 195] on label "Per Statute" at bounding box center [439, 194] width 22 height 6
click at [432, 195] on input "Per Statute" at bounding box center [430, 194] width 4 height 4
radio input "true"
click at [477, 217] on input "E.L. EACH ACCIDENT" at bounding box center [487, 218] width 33 height 10
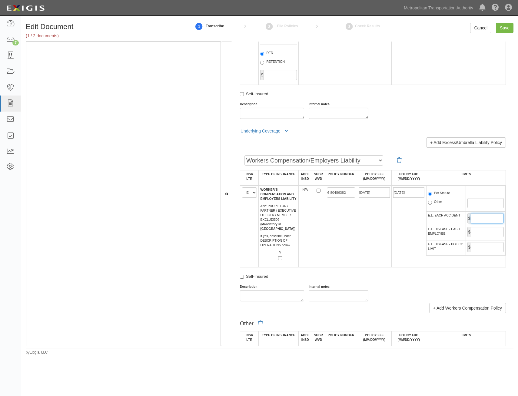
type input "1,000,000"
click at [490, 237] on td "$" at bounding box center [486, 232] width 40 height 15
drag, startPoint x: 480, startPoint y: 237, endPoint x: 492, endPoint y: 229, distance: 14.5
click at [488, 231] on td "$" at bounding box center [486, 232] width 40 height 15
drag, startPoint x: 492, startPoint y: 229, endPoint x: 489, endPoint y: 234, distance: 5.8
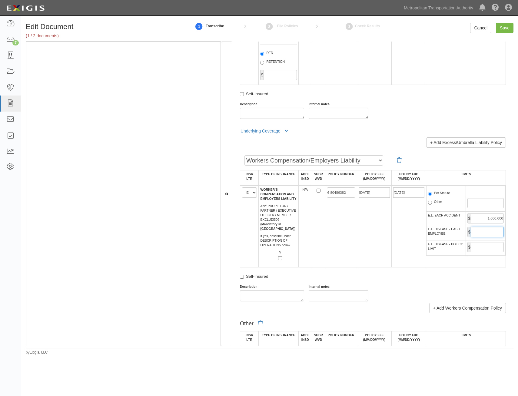
click at [492, 229] on input "E.L. DISEASE - EACH EMPLOYEE" at bounding box center [487, 232] width 33 height 10
type input "1,000,000"
click at [483, 247] on input "E.L. DISEASE - POLICY LIMIT" at bounding box center [487, 247] width 33 height 10
type input "1,000,000"
click at [374, 267] on td "04/01/2025" at bounding box center [374, 227] width 35 height 82
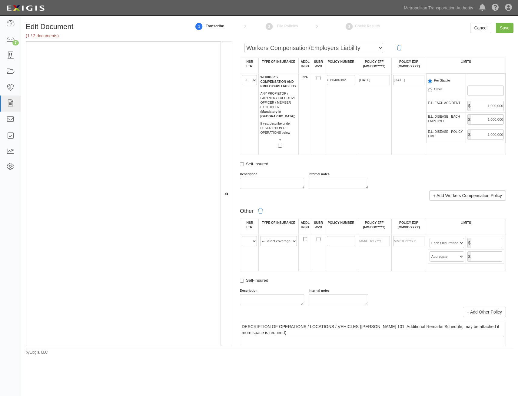
scroll to position [940, 0]
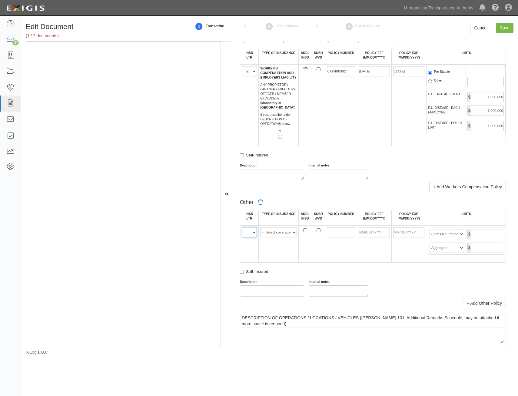
click at [253, 233] on select "A B C D E F" at bounding box center [249, 232] width 15 height 10
select select "D"
click at [242, 227] on select "A B C D E F" at bounding box center [249, 232] width 15 height 10
click at [486, 306] on link "+ Add Other Policy" at bounding box center [484, 303] width 43 height 10
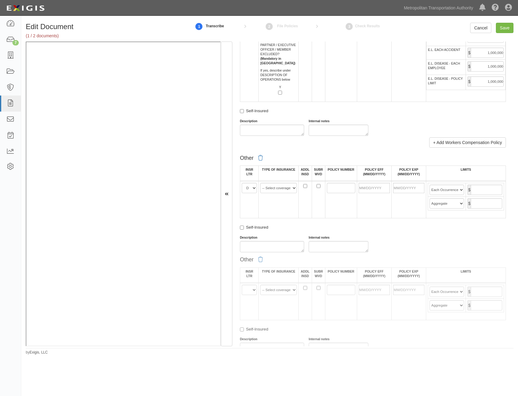
scroll to position [1031, 0]
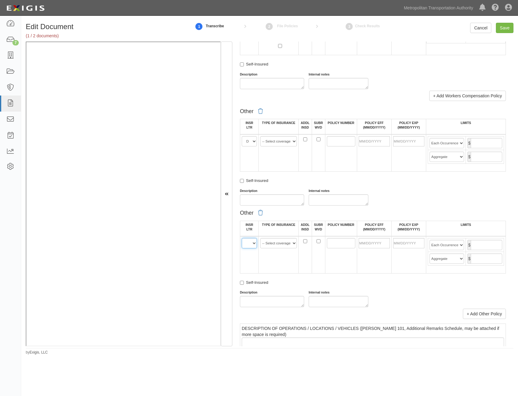
click at [250, 243] on select "A B C D E F" at bounding box center [249, 243] width 15 height 10
select select "D"
click at [242, 238] on select "A B C D E F" at bounding box center [249, 243] width 15 height 10
click at [277, 141] on select "-- Select coverage line -- Asbestos Abatement Auto Physical Damage Aviation Lia…" at bounding box center [278, 141] width 37 height 10
select select "152"
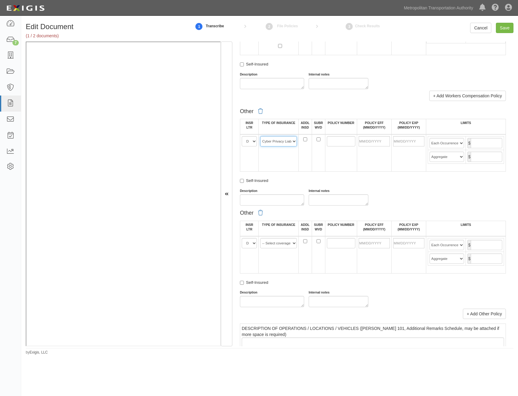
click at [260, 136] on select "-- Select coverage line -- Asbestos Abatement Auto Physical Damage Aviation Lia…" at bounding box center [278, 141] width 37 height 10
click at [282, 243] on select "-- Select coverage line -- Asbestos Abatement Auto Physical Damage Aviation Lia…" at bounding box center [278, 243] width 37 height 10
select select "91"
click at [260, 238] on select "-- Select coverage line -- Asbestos Abatement Auto Physical Damage Aviation Lia…" at bounding box center [278, 243] width 37 height 10
click at [338, 138] on input "POLICY NUMBER" at bounding box center [341, 141] width 29 height 10
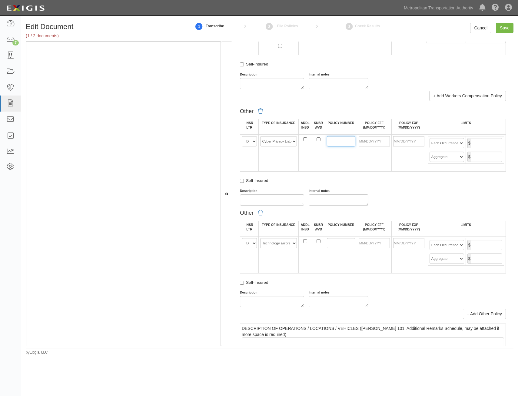
paste input "65211383"
type input "65211383"
click at [339, 244] on input "POLICY NUMBER" at bounding box center [341, 243] width 29 height 10
paste input "65211383"
type input "65211383"
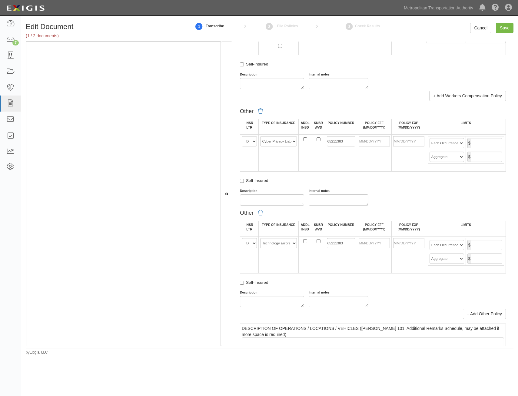
click at [392, 266] on td at bounding box center [409, 254] width 35 height 37
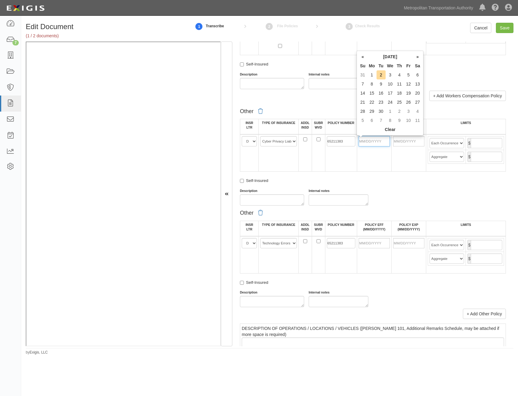
drag, startPoint x: 378, startPoint y: 138, endPoint x: 374, endPoint y: 144, distance: 7.7
click at [378, 138] on input "POLICY EFF (MM/DD/YYYY)" at bounding box center [374, 141] width 31 height 10
type input "04/01/2025"
type input "04/01/2026"
click at [367, 248] on td at bounding box center [374, 254] width 35 height 37
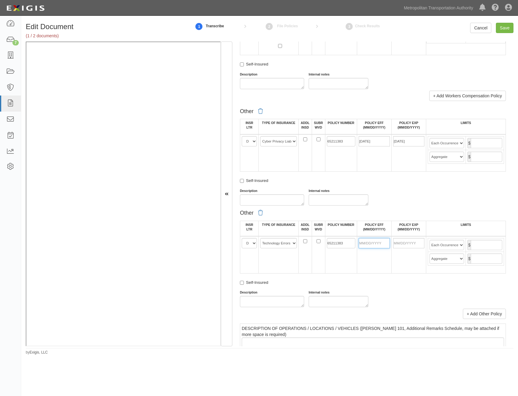
click at [373, 245] on input "POLICY EFF (MM/DD/YYYY)" at bounding box center [374, 243] width 31 height 10
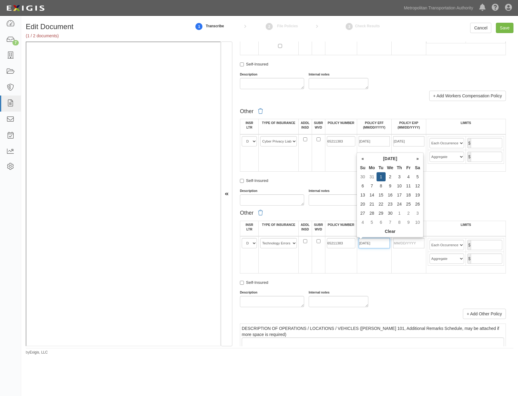
type input "04/01/2025"
type input "04/01/2026"
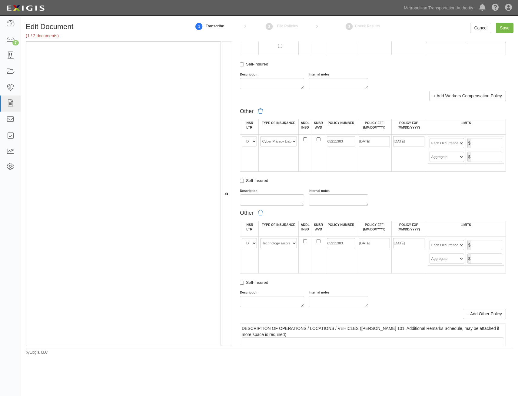
click at [481, 202] on div "Description Internal notes" at bounding box center [373, 197] width 275 height 17
click at [491, 144] on input "text" at bounding box center [487, 143] width 32 height 10
type input "5,000,000"
click at [490, 153] on input "text" at bounding box center [487, 157] width 32 height 10
type input "5,000,000"
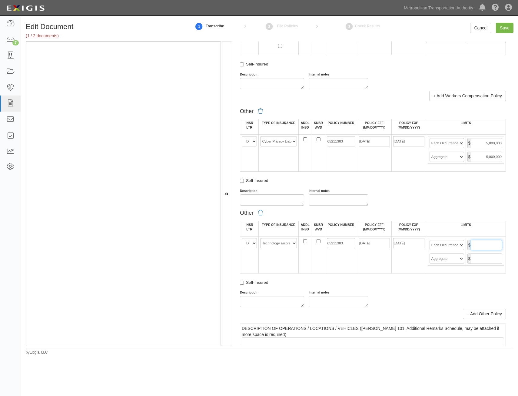
click at [483, 245] on input "text" at bounding box center [487, 245] width 32 height 10
type input "5,000,000"
click at [479, 263] on input "text" at bounding box center [487, 258] width 32 height 10
type input "5,000,000"
click at [448, 206] on div "Other INSR LTR TYPE OF INSURANCE ADDL INSD SUBR WVD POLICY NUMBER POLICY EFF (M…" at bounding box center [373, 213] width 266 height 214
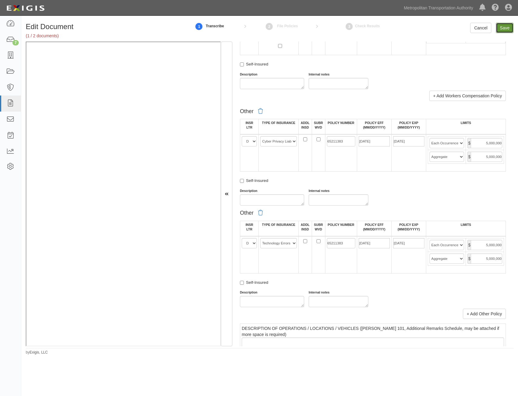
click at [505, 27] on input "Save" at bounding box center [505, 28] width 18 height 10
type input "1000000"
type input "2000000"
type input "1000000"
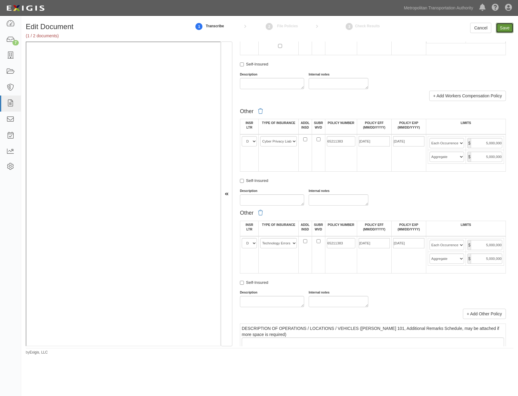
type input "10000000"
type input "1000000"
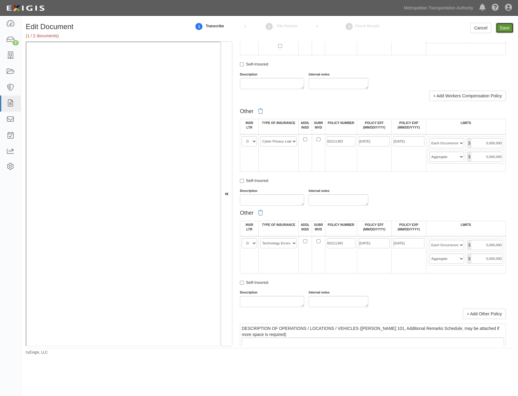
type input "5000000"
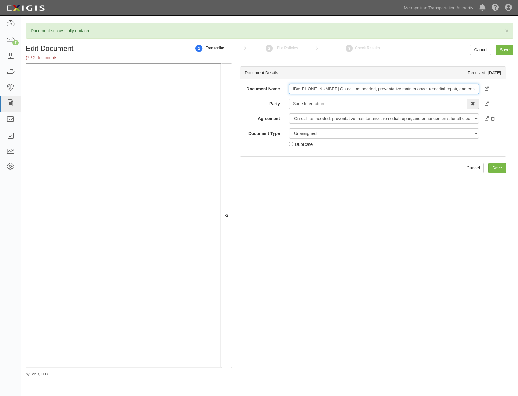
click at [382, 92] on input "ID# [PHONE_NUMBER] On-call, as needed, preventative maintenance, remedial repai…" at bounding box center [384, 89] width 190 height 10
type input "Insurance Requirements"
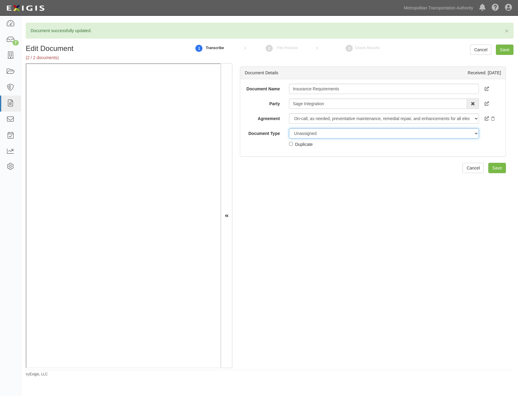
click at [359, 134] on select "Unassigned Binder Cancellation Notice Certificate Contract Endorsement Insuranc…" at bounding box center [384, 133] width 190 height 10
select select "RequirementDetail"
click at [289, 128] on select "Unassigned Binder Cancellation Notice Certificate Contract Endorsement Insuranc…" at bounding box center [384, 133] width 190 height 10
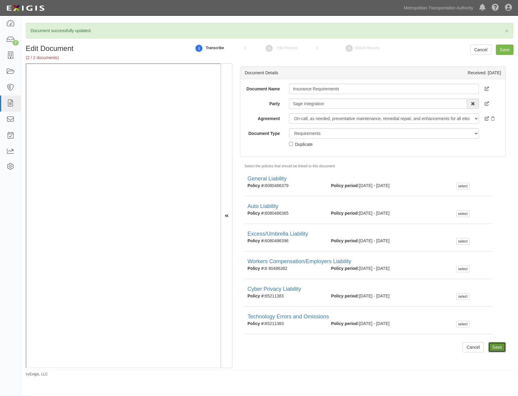
click at [491, 349] on input "Save" at bounding box center [498, 347] width 18 height 10
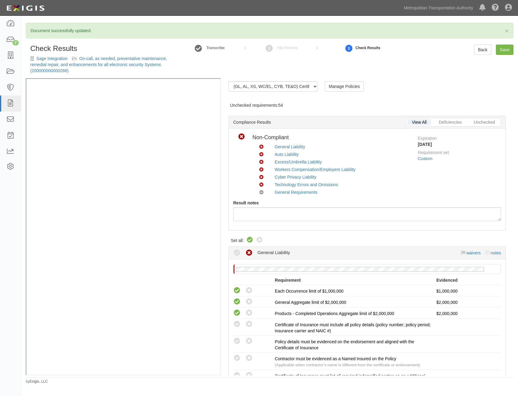
click at [252, 238] on icon at bounding box center [249, 239] width 7 height 7
radio input "true"
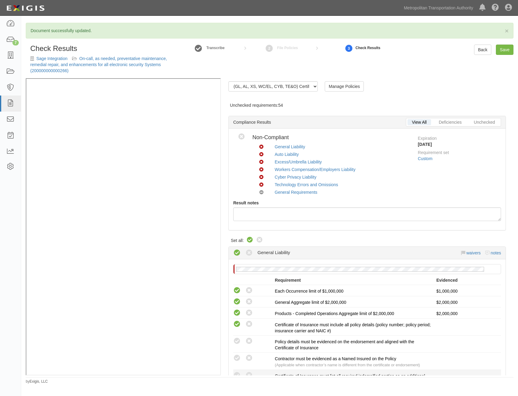
radio input "true"
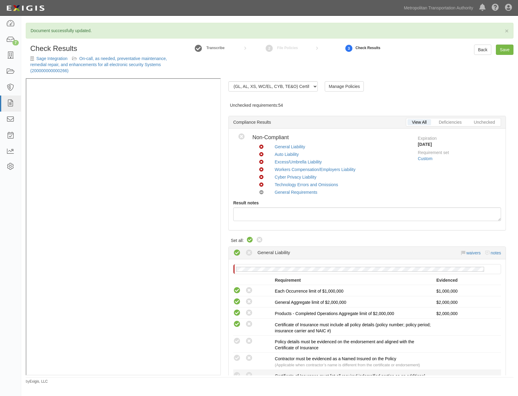
radio input "true"
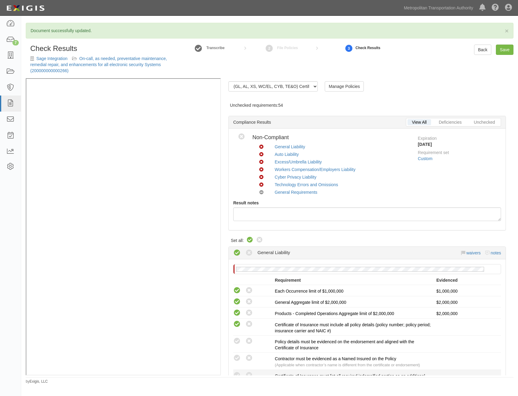
radio input "true"
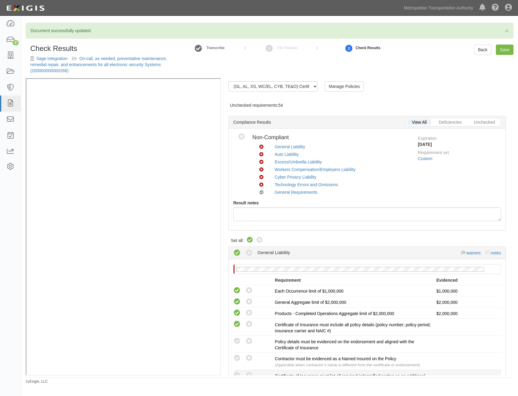
radio input "true"
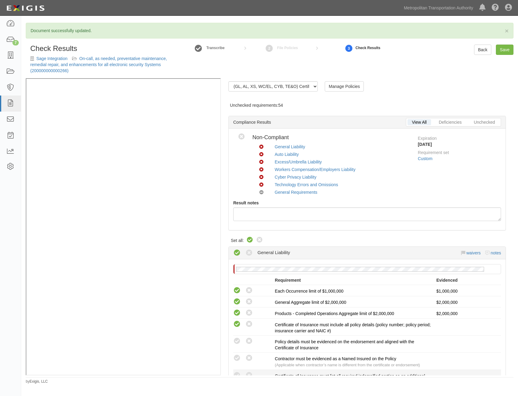
radio input "true"
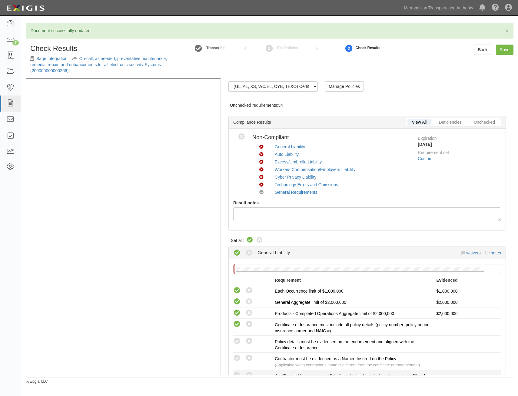
radio input "true"
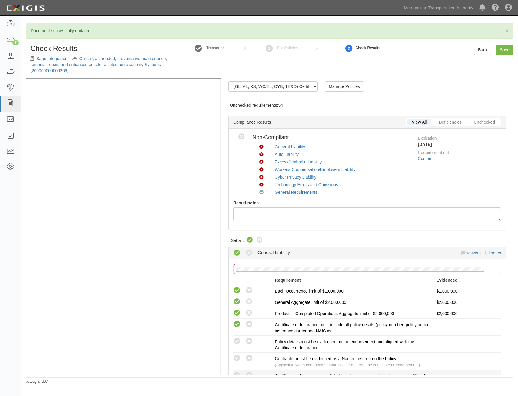
radio input "true"
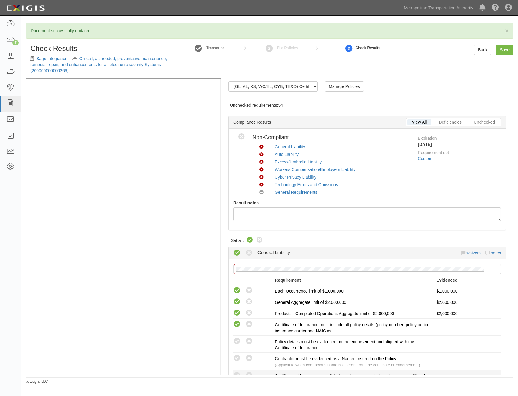
radio input "true"
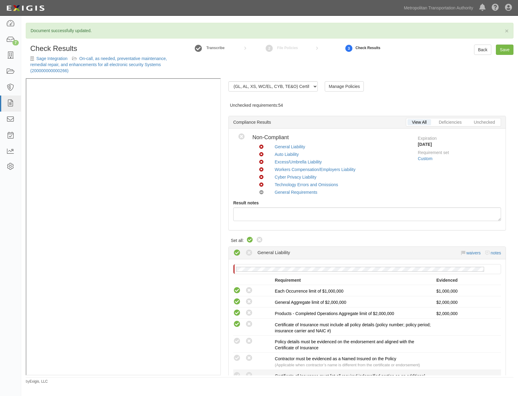
radio input "true"
radio input "false"
radio input "true"
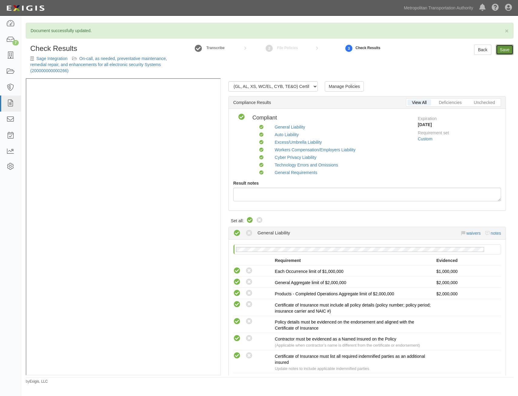
click at [501, 53] on link "Save" at bounding box center [505, 50] width 18 height 10
radio input "true"
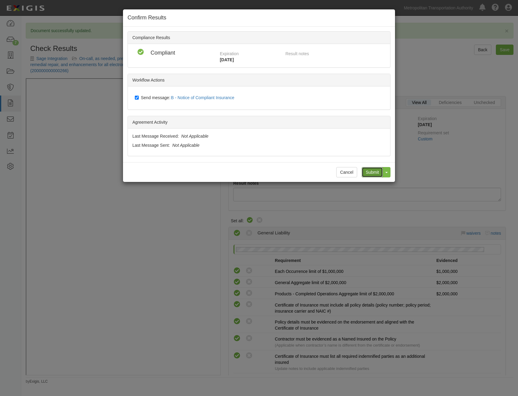
click at [379, 175] on input "Submit" at bounding box center [372, 172] width 21 height 10
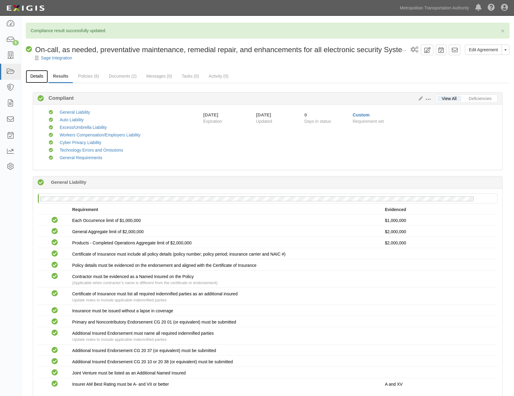
click at [32, 78] on link "Details" at bounding box center [37, 76] width 22 height 13
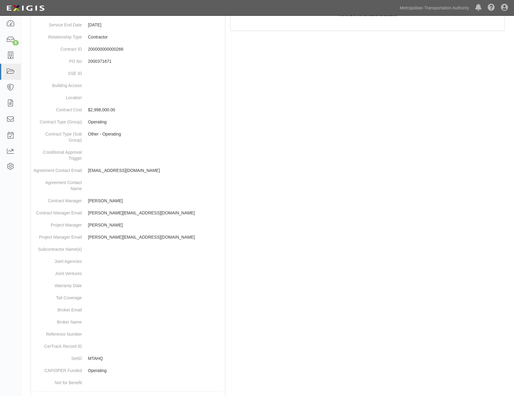
scroll to position [197, 0]
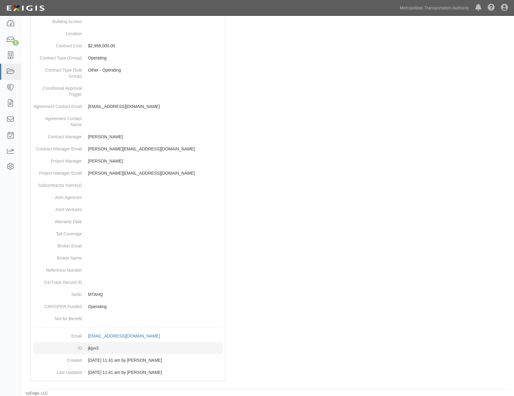
click at [94, 347] on dd "jkjyv3" at bounding box center [127, 348] width 189 height 12
copy dd "jkjyv3"
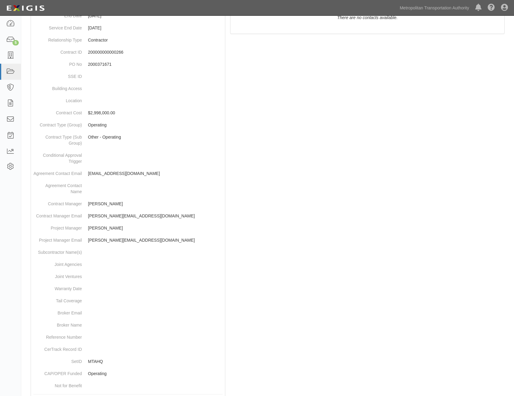
scroll to position [0, 0]
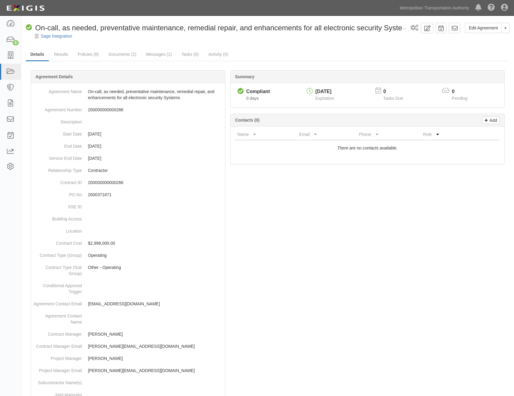
drag, startPoint x: 374, startPoint y: 369, endPoint x: 460, endPoint y: 114, distance: 268.6
click at [458, 25] on link at bounding box center [455, 28] width 12 height 11
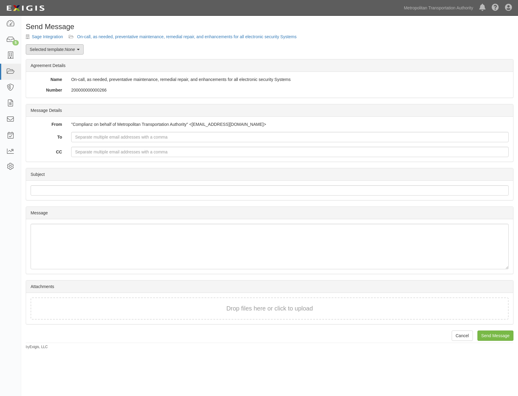
click at [46, 48] on link "Selected template: None" at bounding box center [55, 49] width 58 height 10
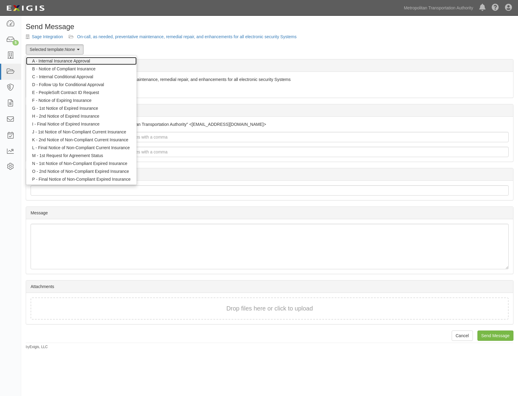
click at [75, 60] on link "A - Internal Insurance Approval" at bounding box center [81, 61] width 111 height 8
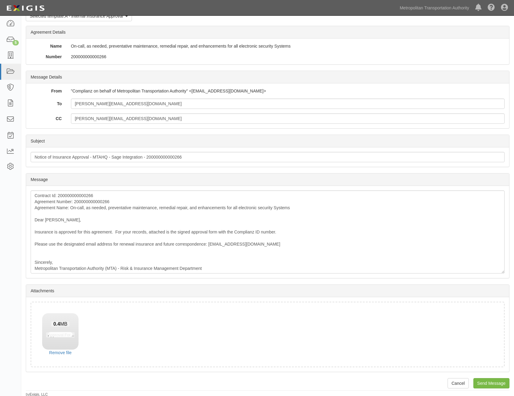
scroll to position [35, 0]
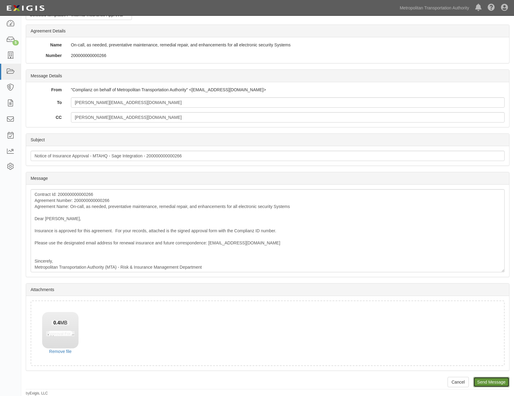
click at [489, 381] on input "Send Message" at bounding box center [491, 382] width 36 height 10
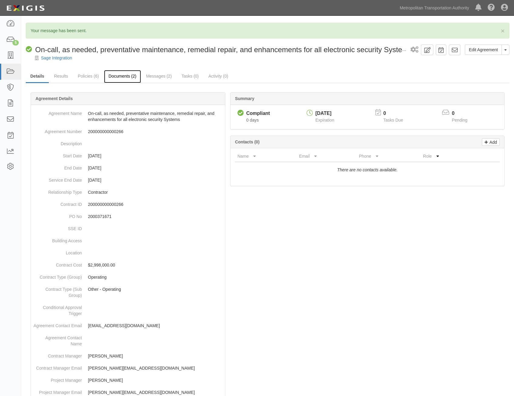
click at [122, 79] on link "Documents (2)" at bounding box center [122, 76] width 37 height 13
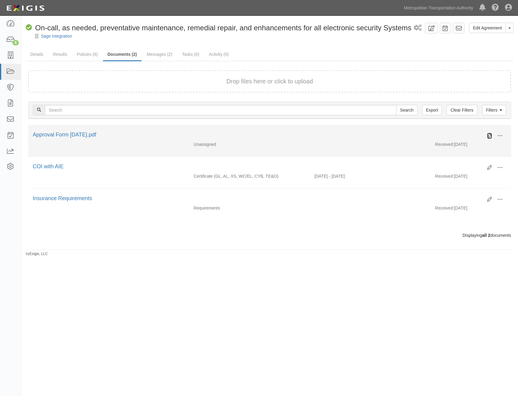
click at [491, 135] on icon at bounding box center [490, 135] width 5 height 5
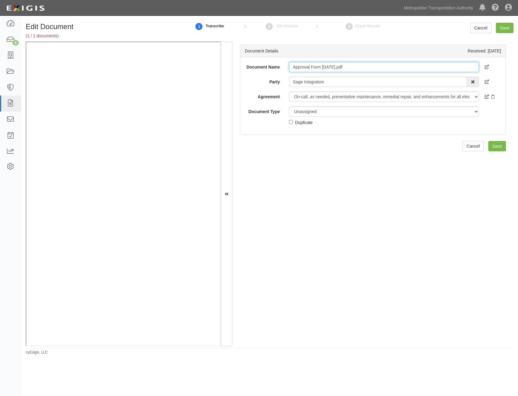
click at [349, 63] on input "Approval Form [DATE].pdf" at bounding box center [384, 67] width 190 height 10
type input "Approval Form"
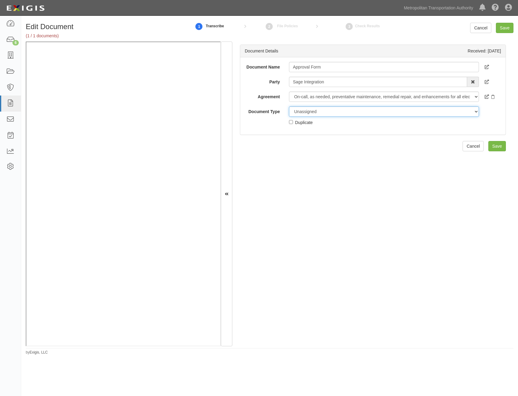
click at [381, 111] on select "Unassigned Binder Cancellation Notice Certificate Contract Endorsement Insuranc…" at bounding box center [384, 111] width 190 height 10
select select "OtherDetail"
click at [289, 106] on select "Unassigned Binder Cancellation Notice Certificate Contract Endorsement Insuranc…" at bounding box center [384, 111] width 190 height 10
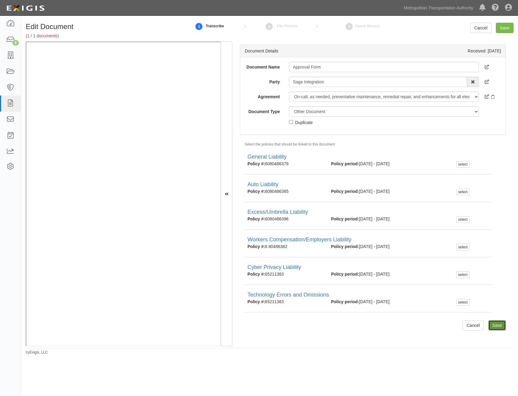
click at [497, 328] on input "Save" at bounding box center [498, 325] width 18 height 10
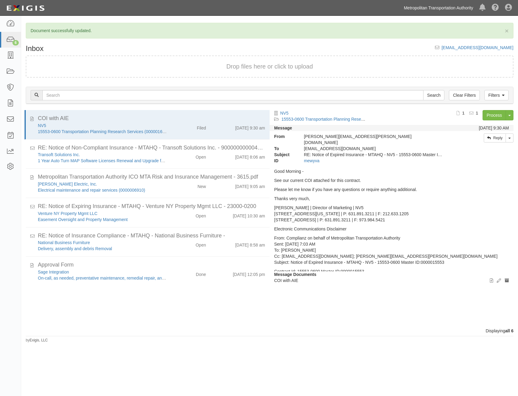
click at [452, 12] on link "Metropolitan Transportation Authority" at bounding box center [438, 8] width 75 height 12
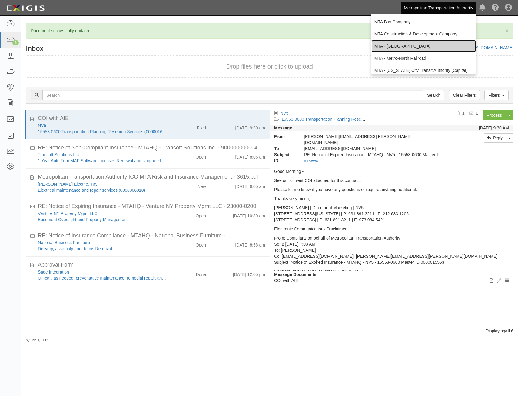
click at [436, 45] on link "MTA - [GEOGRAPHIC_DATA]" at bounding box center [424, 46] width 105 height 12
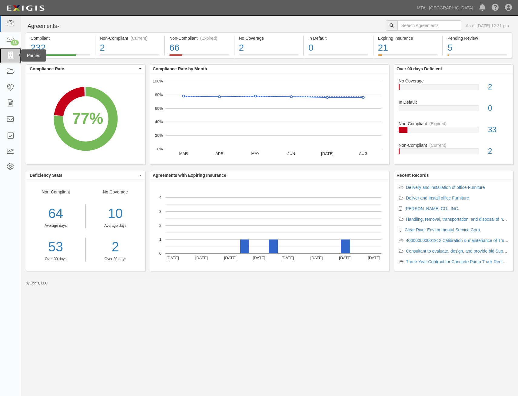
click at [14, 56] on icon at bounding box center [10, 55] width 8 height 7
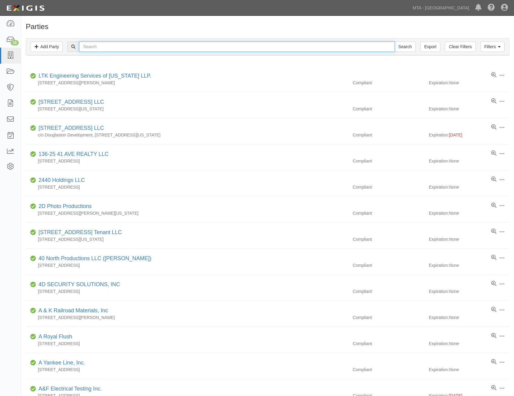
click at [171, 46] on input "text" at bounding box center [236, 47] width 315 height 10
type input "progress"
click at [394, 42] on input "Search" at bounding box center [404, 47] width 21 height 10
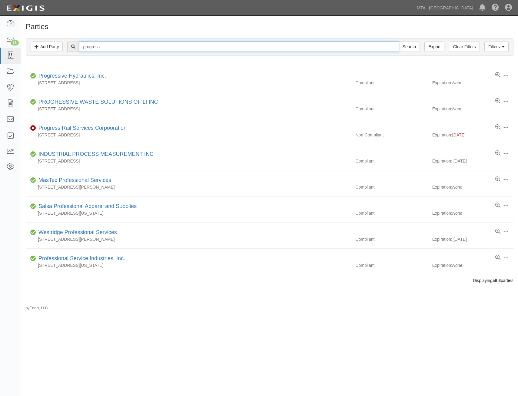
click at [169, 45] on input "progress" at bounding box center [239, 47] width 320 height 10
type input "progress rail"
click at [399, 42] on input "Search" at bounding box center [409, 47] width 21 height 10
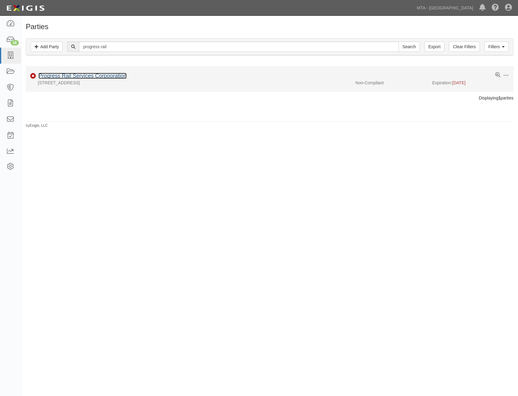
click at [118, 77] on link "Progress Rail Services Corpooration" at bounding box center [83, 76] width 88 height 6
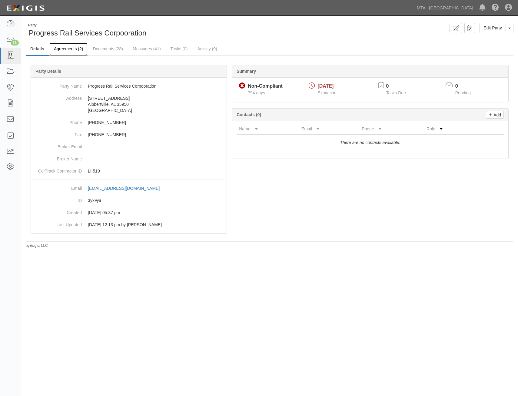
click at [49, 53] on link "Agreements (2)" at bounding box center [68, 49] width 38 height 13
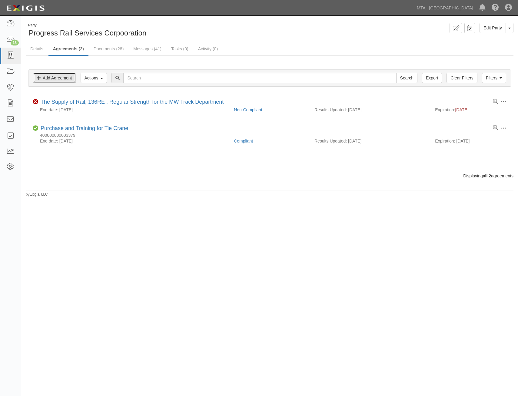
click at [56, 79] on link "Add Agreement" at bounding box center [54, 78] width 43 height 10
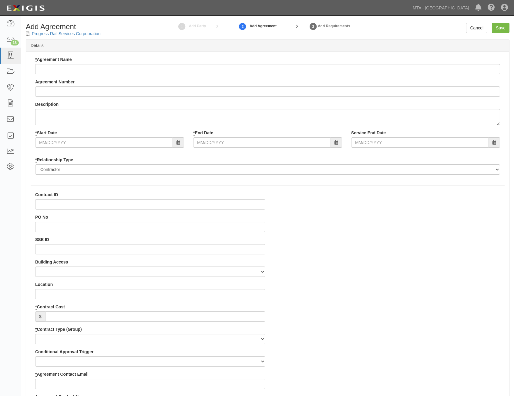
select select
click at [255, 63] on div "* Agreement Name" at bounding box center [267, 65] width 465 height 18
click at [261, 69] on input "* Agreement Name" at bounding box center [267, 69] width 465 height 10
paste input "Purchase of One (1) Scorpion Rail Car"
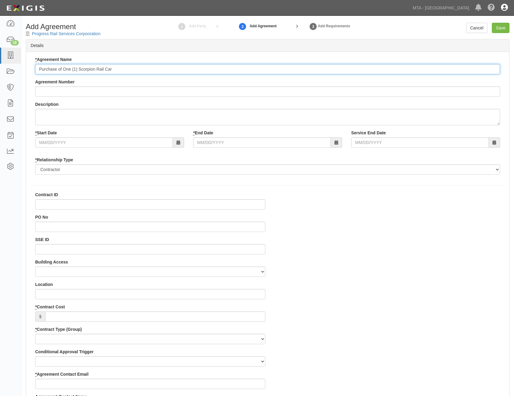
type input "Purchase of One (1) Scorpion Rail Car"
click at [298, 92] on input "Agreement Number" at bounding box center [267, 91] width 465 height 10
paste input "400000000003486"
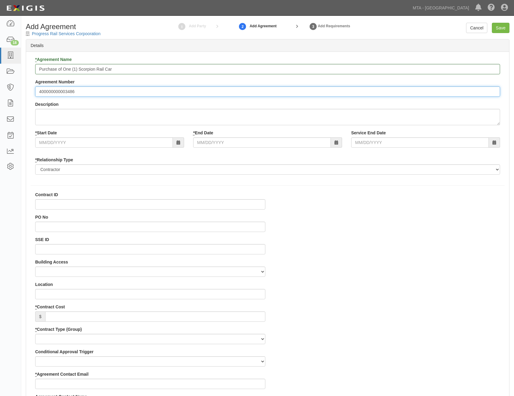
type input "400000000003486"
click at [247, 208] on input "Contract ID" at bounding box center [150, 204] width 230 height 10
paste input "400000000003486"
type input "400000000003486"
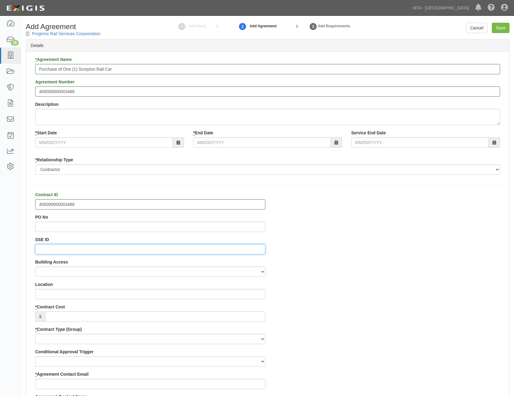
click at [256, 250] on input "SSE ID" at bounding box center [150, 249] width 230 height 10
paste input "0000497391"
type input "0000497391"
click at [232, 229] on input "PO No" at bounding box center [150, 227] width 230 height 10
paste input "4000216100C"
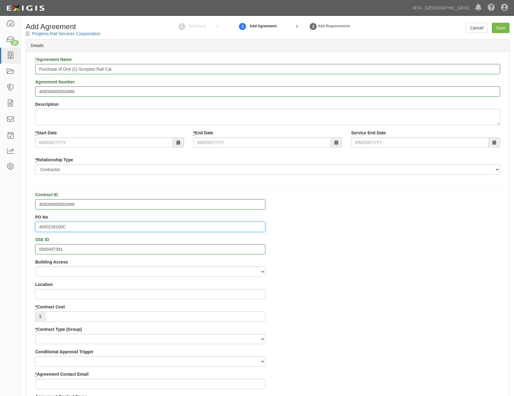
type input "4000216100C"
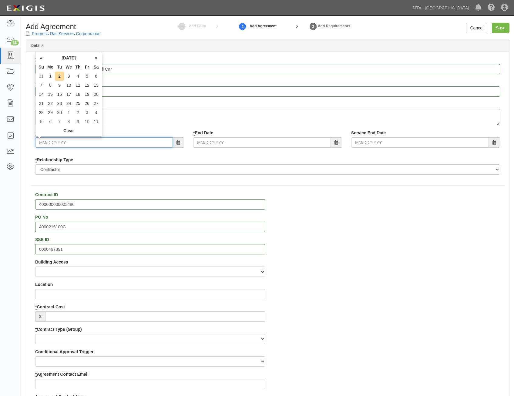
click at [134, 144] on input "* Start Date" at bounding box center [104, 142] width 138 height 10
type input "[DATE]"
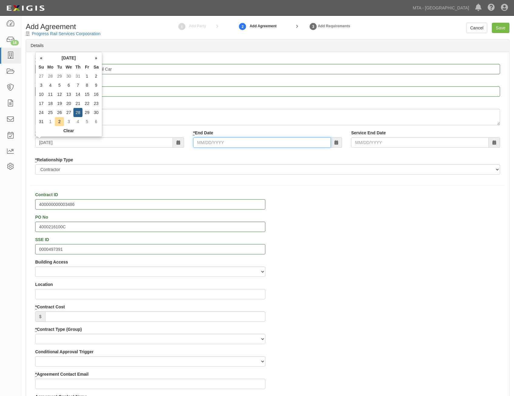
click at [293, 143] on input "* End Date" at bounding box center [262, 142] width 138 height 10
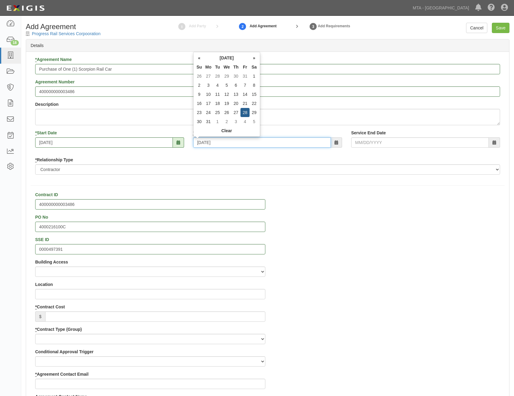
type input "[DATE]"
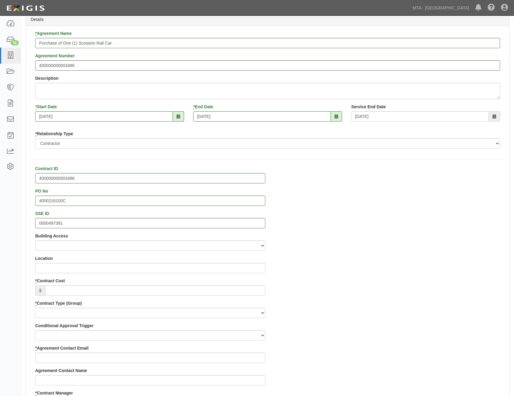
scroll to position [91, 0]
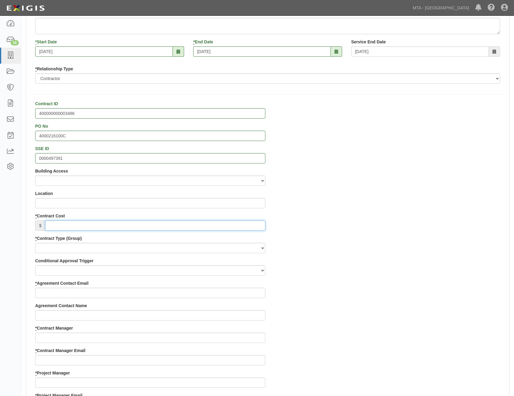
click at [256, 227] on input "* Contract Cost" at bounding box center [155, 225] width 220 height 10
paste input "668,595"
type input "668,595"
drag, startPoint x: 417, startPoint y: 261, endPoint x: 507, endPoint y: 239, distance: 92.4
click at [419, 260] on div "Contract ID 400000000003486 PO No 4000216100C SSE ID 0000497391 Building Access…" at bounding box center [267, 381] width 483 height 561
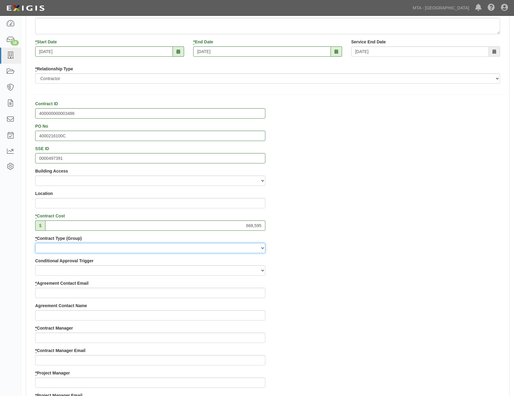
click at [237, 250] on select "Capital Operating Not for Benefit (incls. FA, Entry Permits) Real Estate Other" at bounding box center [150, 248] width 230 height 10
select select "106"
click at [35, 243] on select "Capital Operating Not for Benefit (incls. FA, Entry Permits) Real Estate Other" at bounding box center [150, 248] width 230 height 10
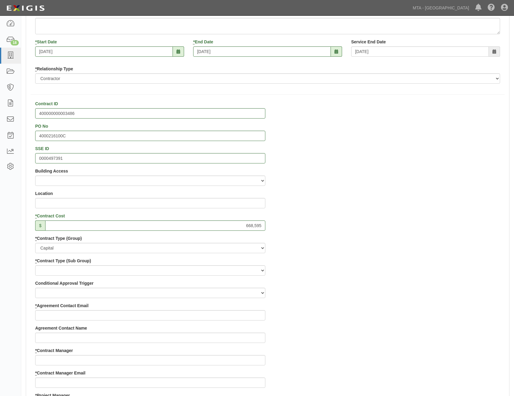
click at [350, 260] on div "Contract ID 400000000003486 PO No 4000216100C SSE ID 0000497391 Building Access…" at bounding box center [267, 392] width 483 height 583
click at [258, 270] on select "Construction Construction Management Consulting Design Design/Build Furnish and…" at bounding box center [150, 270] width 230 height 10
select select "175"
click at [35, 265] on select "Construction Construction Management Consulting Design Design/Build Furnish and…" at bounding box center [150, 270] width 230 height 10
click at [373, 280] on div "Contract ID 400000000003486 PO No 4000216100C SSE ID 0000497391 Building Access…" at bounding box center [267, 392] width 483 height 583
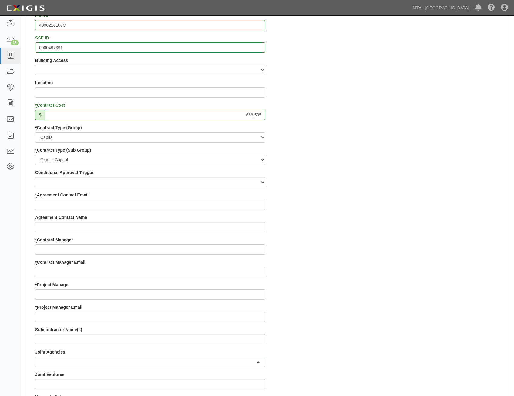
scroll to position [212, 0]
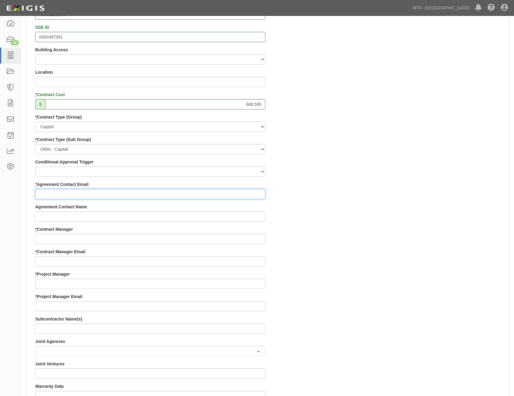
click at [240, 192] on input "* Agreement Contact Email" at bounding box center [150, 194] width 230 height 10
paste input "[EMAIL_ADDRESS][DOMAIN_NAME]"
type input "[EMAIL_ADDRESS][DOMAIN_NAME]"
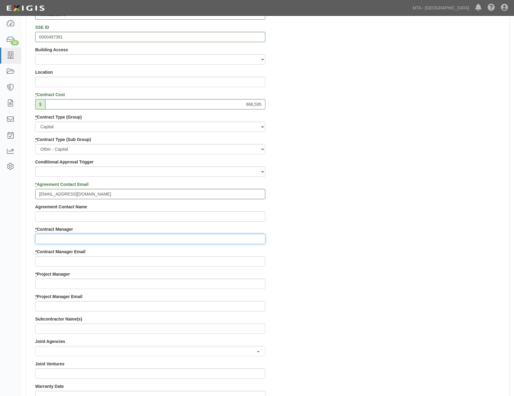
click at [248, 238] on input "* Contract Manager" at bounding box center [150, 239] width 230 height 10
paste input "[PERSON_NAME]"
type input "[PERSON_NAME]"
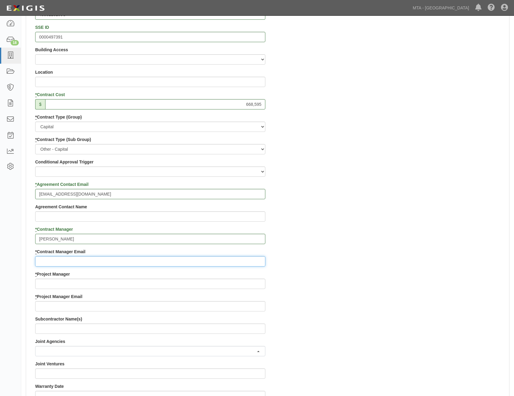
click at [215, 261] on input "* Contract Manager Email" at bounding box center [150, 261] width 230 height 10
paste input "[EMAIL_ADDRESS][DOMAIN_NAME]"
type input "[EMAIL_ADDRESS][DOMAIN_NAME]"
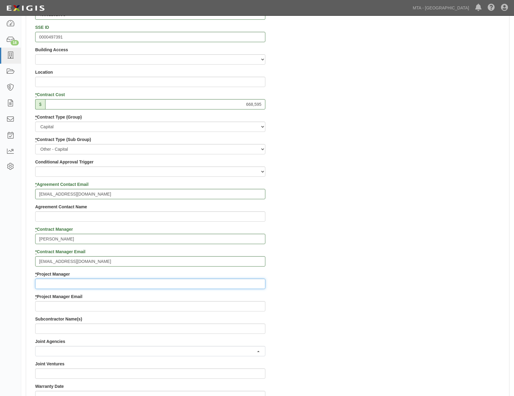
click at [223, 283] on input "* Project Manager" at bounding box center [150, 284] width 230 height 10
paste input "[PERSON_NAME]"
type input "[PERSON_NAME]"
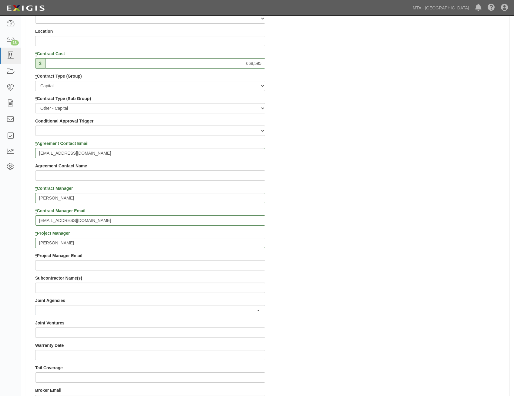
scroll to position [364, 0]
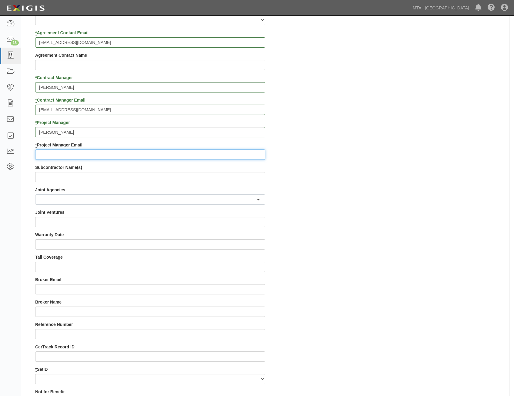
drag, startPoint x: 162, startPoint y: 158, endPoint x: 165, endPoint y: 156, distance: 3.1
click at [162, 158] on input "* Project Manager Email" at bounding box center [150, 154] width 230 height 10
paste input "[EMAIL_ADDRESS][DOMAIN_NAME]"
type input "[EMAIL_ADDRESS][DOMAIN_NAME]"
click at [374, 191] on div "Contract ID 400000000003486 PO No 4000216100C SSE ID 0000497391 Building Access…" at bounding box center [267, 119] width 483 height 583
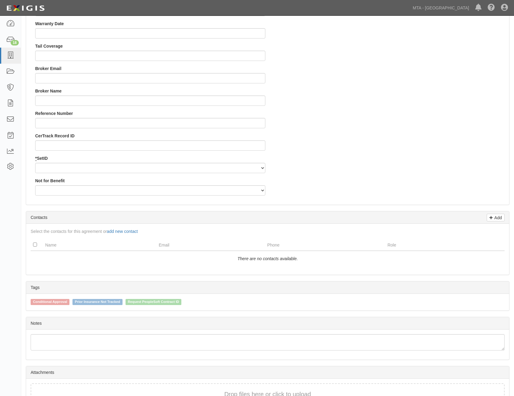
scroll to position [576, 0]
drag, startPoint x: 204, startPoint y: 169, endPoint x: 202, endPoint y: 172, distance: 4.1
click at [204, 169] on select "LIRRD" at bounding box center [150, 167] width 230 height 10
select select "93"
click at [35, 162] on select "LIRRD" at bounding box center [150, 167] width 230 height 10
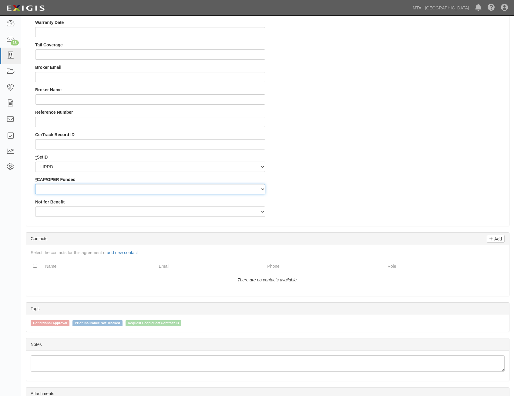
click at [202, 184] on select "Capital Operating" at bounding box center [150, 189] width 230 height 10
select select "352"
click at [35, 184] on select "Capital Operating" at bounding box center [150, 189] width 230 height 10
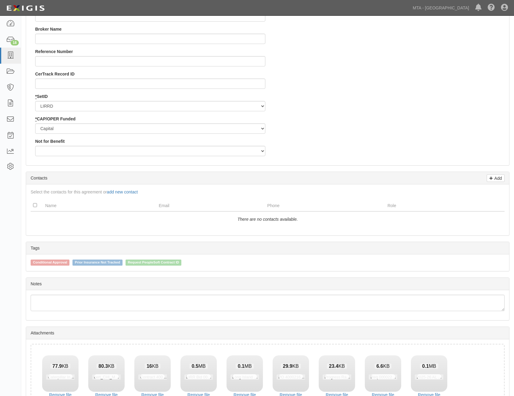
scroll to position [732, 0]
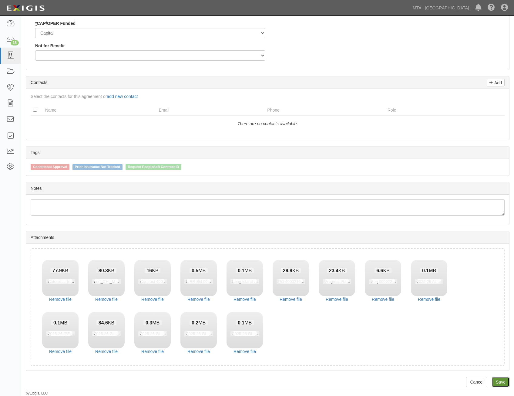
click at [504, 384] on link "Save" at bounding box center [501, 382] width 18 height 10
type input "668595"
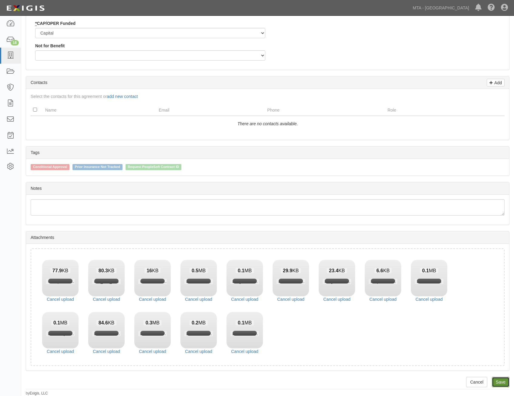
click at [503, 381] on link "Save" at bounding box center [501, 382] width 18 height 10
click at [68, 296] on div at bounding box center [60, 278] width 36 height 36
click at [72, 298] on link "Cancel upload" at bounding box center [60, 299] width 36 height 6
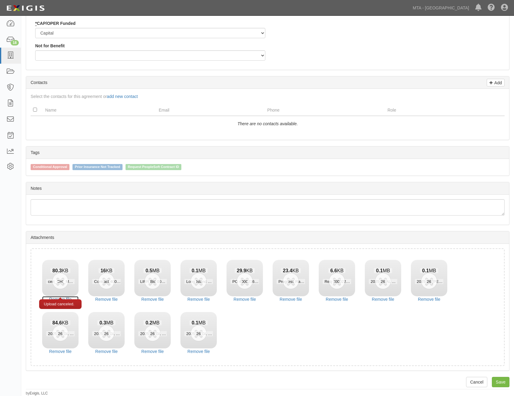
click at [69, 298] on link "Remove file" at bounding box center [60, 299] width 36 height 6
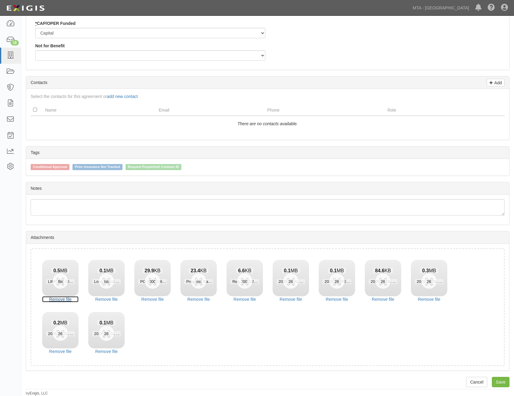
click at [69, 298] on link "Remove file" at bounding box center [60, 299] width 36 height 6
click at [88, 298] on link "Remove file" at bounding box center [106, 299] width 36 height 6
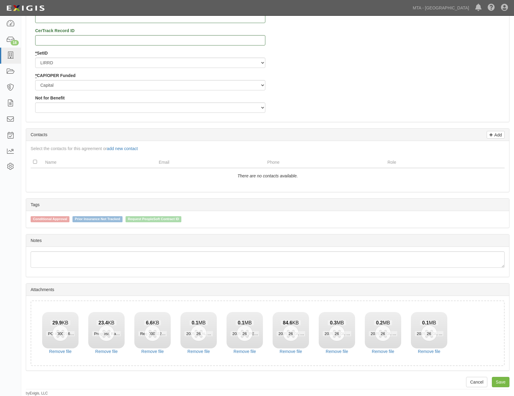
scroll to position [680, 0]
click at [69, 298] on div "Drop files here or click to upload 29.9 KB PO 4000216100C.pdf Upload canceled. …" at bounding box center [267, 333] width 483 height 75
click at [67, 351] on link "Remove file" at bounding box center [60, 351] width 36 height 6
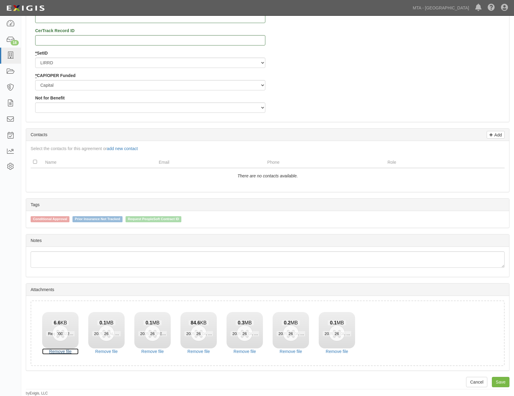
click at [67, 351] on link "Remove file" at bounding box center [60, 351] width 36 height 6
click at [88, 351] on link "Remove file" at bounding box center [106, 351] width 36 height 6
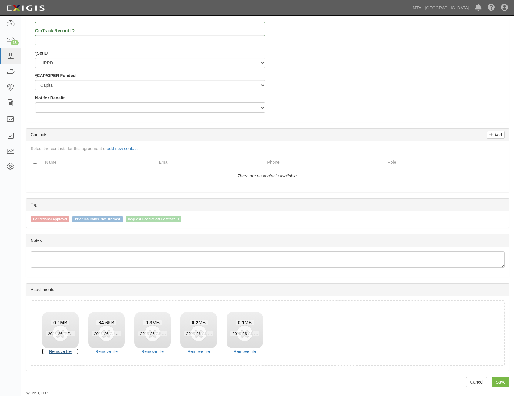
click at [67, 351] on link "Remove file" at bounding box center [60, 351] width 36 height 6
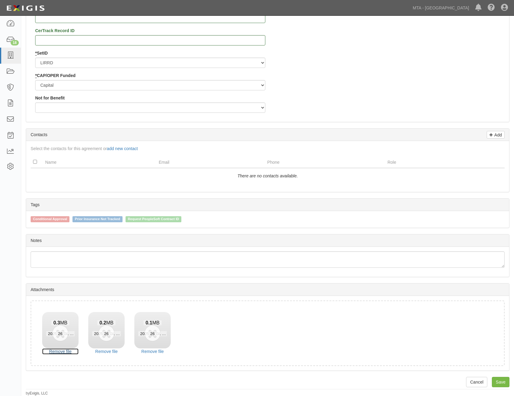
click at [67, 351] on link "Remove file" at bounding box center [60, 351] width 36 height 6
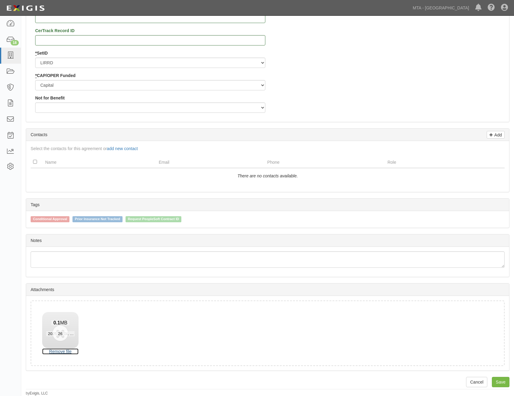
click at [67, 351] on link "Remove file" at bounding box center [60, 351] width 36 height 6
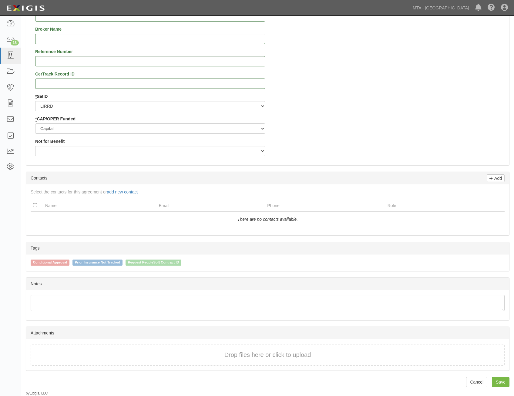
scroll to position [637, 0]
click at [501, 380] on link "Save" at bounding box center [501, 382] width 18 height 10
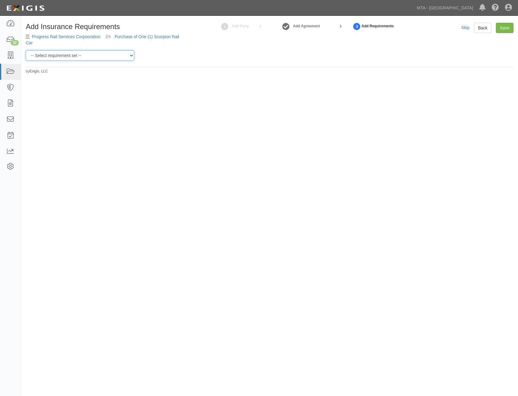
click at [93, 55] on select "-- Select requirement set -- Basic Basic Enhanced Option for Operating Agreemen…" at bounding box center [80, 55] width 109 height 10
select select "7456"
click at [26, 50] on select "-- Select requirement set -- Basic Basic Enhanced Option for Operating Agreemen…" at bounding box center [80, 55] width 109 height 10
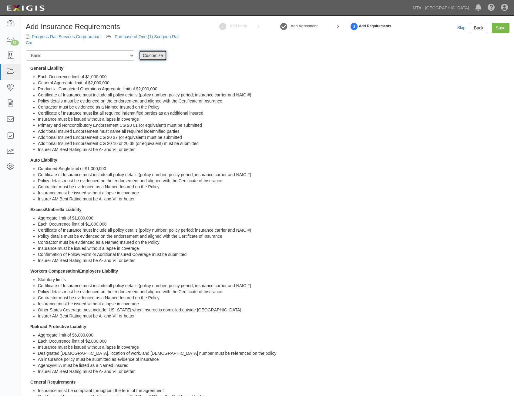
click at [156, 56] on link "Customize" at bounding box center [153, 55] width 28 height 10
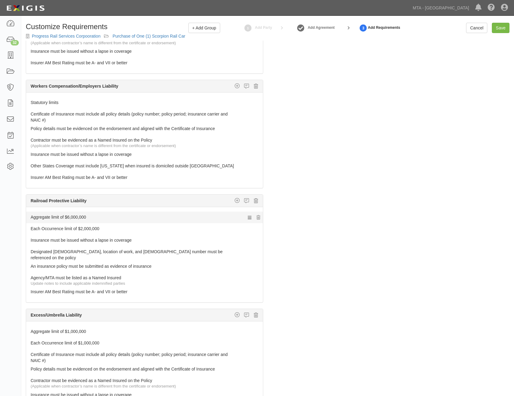
scroll to position [273, 0]
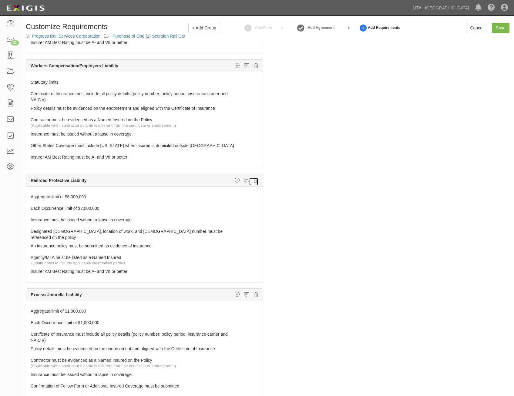
click at [254, 180] on icon at bounding box center [256, 180] width 4 height 5
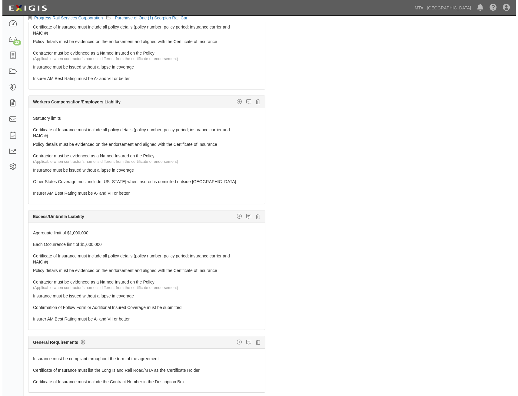
scroll to position [39, 0]
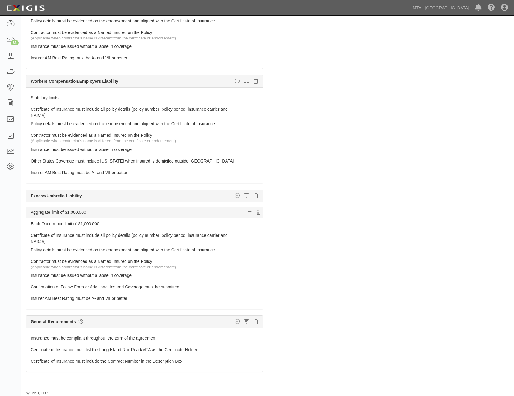
click at [198, 211] on link "Aggregate limit of $1,000,000" at bounding box center [133, 211] width 205 height 8
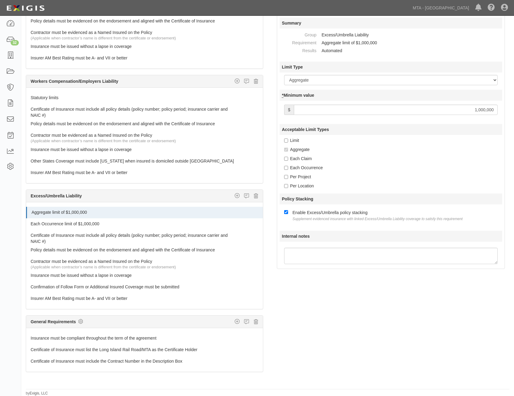
click at [478, 112] on input "1,000,000" at bounding box center [396, 110] width 204 height 10
type input "2,000,000"
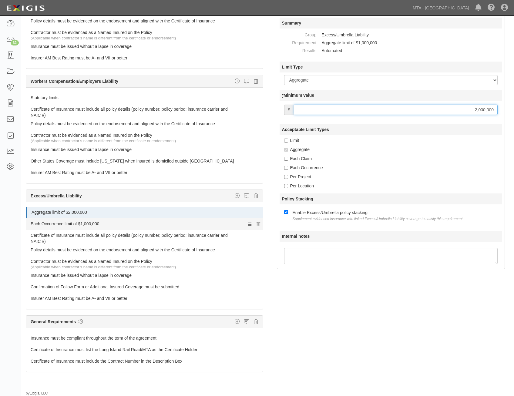
click at [193, 222] on link "Each Occurrence limit of $1,000,000" at bounding box center [133, 222] width 205 height 8
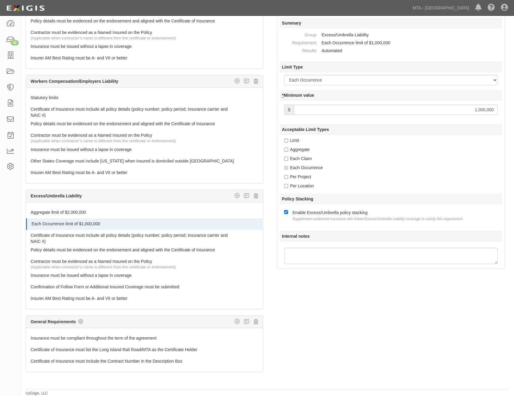
click at [492, 111] on input "1,000,000" at bounding box center [396, 110] width 204 height 10
type input "2,000,000"
click at [419, 183] on div "Per Location" at bounding box center [393, 186] width 218 height 6
click at [82, 324] on icon at bounding box center [80, 321] width 5 height 5
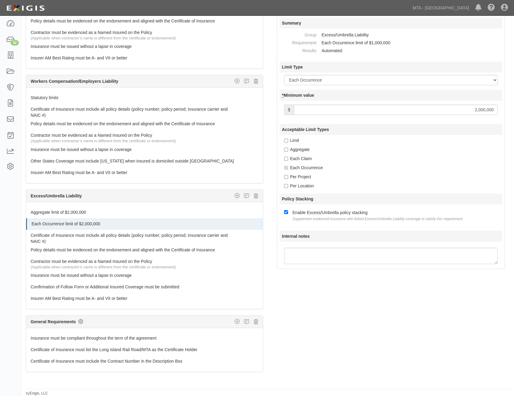
checkbox input "true"
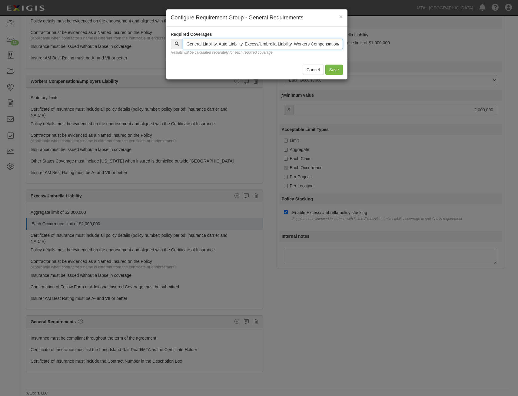
click at [291, 42] on input "text" at bounding box center [263, 44] width 160 height 10
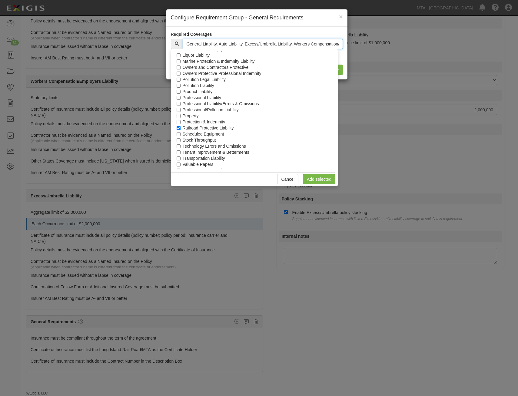
scroll to position [275, 0]
click at [221, 123] on label "Railroad Protective Liability" at bounding box center [208, 124] width 51 height 6
click at [181, 123] on input "Railroad Protective Liability" at bounding box center [179, 124] width 4 height 4
checkbox input "false"
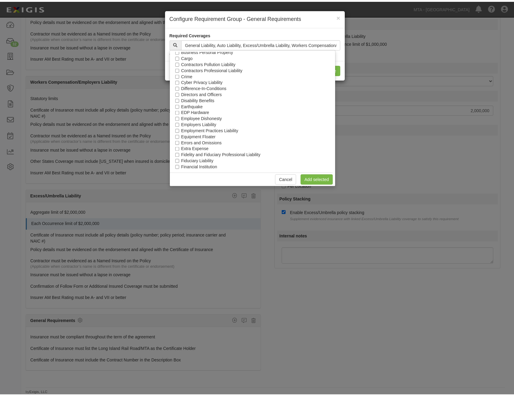
scroll to position [0, 0]
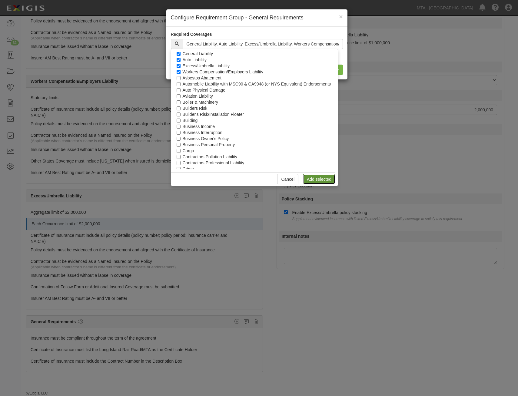
click at [331, 180] on link "Add selected" at bounding box center [319, 179] width 32 height 10
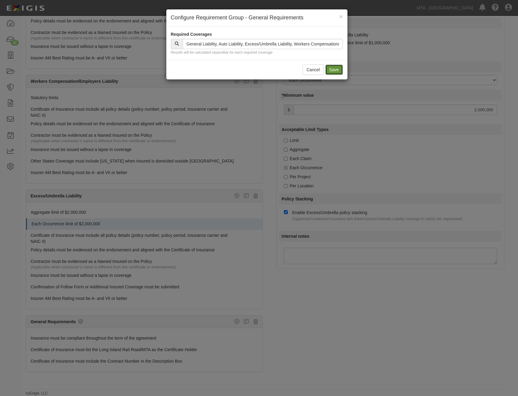
click at [334, 68] on button "Save" at bounding box center [335, 70] width 18 height 10
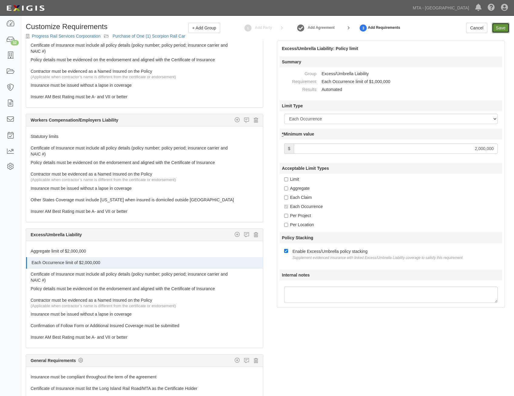
click at [499, 28] on input "Save" at bounding box center [501, 28] width 18 height 10
type input "2000000"
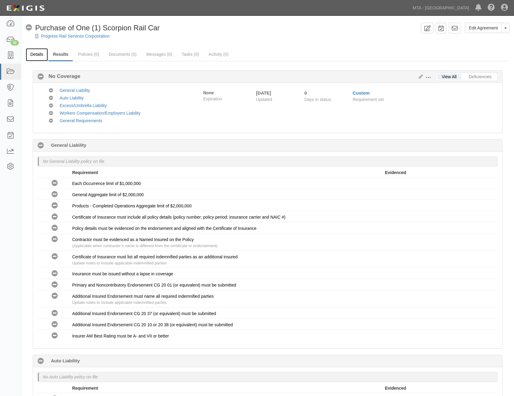
click at [39, 57] on link "Details" at bounding box center [37, 54] width 22 height 13
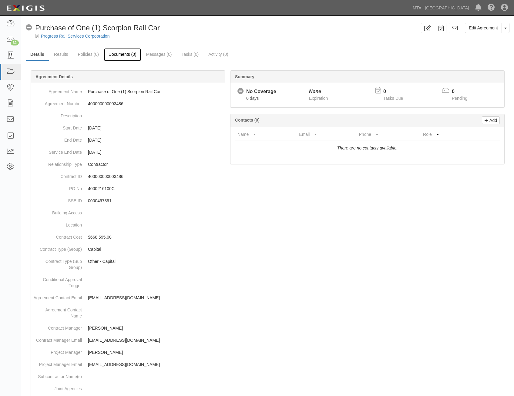
click at [129, 58] on link "Documents (0)" at bounding box center [122, 54] width 37 height 13
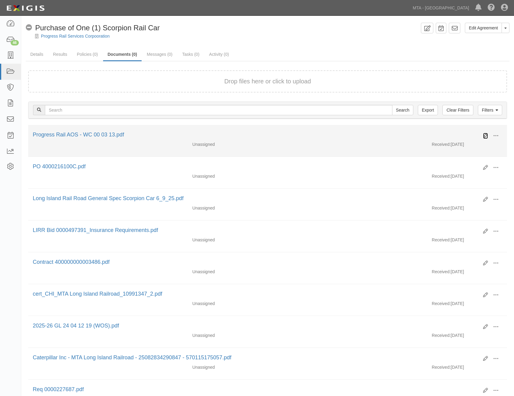
click at [486, 137] on icon at bounding box center [485, 135] width 5 height 5
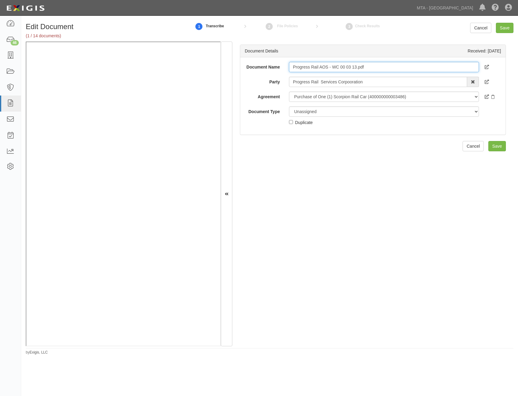
click at [400, 67] on input "Progress Rail AOS - WC 00 03 13.pdf" at bounding box center [384, 67] width 190 height 10
type input "Progress Rail AOS - WC 00 03 13"
click at [392, 118] on div "Unassigned Binder Cancellation Notice Certificate Contract Endorsement Insuranc…" at bounding box center [384, 115] width 199 height 19
click at [401, 106] on div "Document Name Progress Rail AOS - WC 00 03 13 Party Progress Rail Services Corp…" at bounding box center [373, 94] width 257 height 64
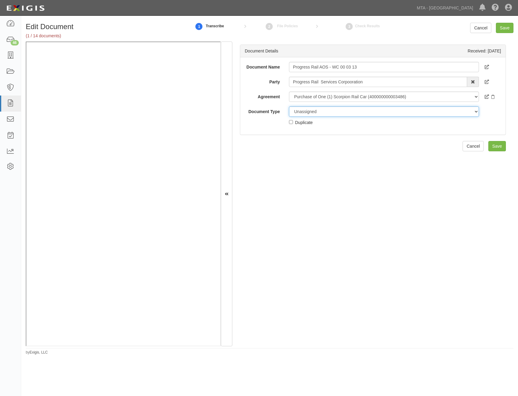
click at [400, 111] on select "Unassigned Binder Cancellation Notice Certificate Contract Endorsement Insuranc…" at bounding box center [384, 111] width 190 height 10
select select "EndorsementDetail"
click at [289, 106] on select "Unassigned Binder Cancellation Notice Certificate Contract Endorsement Insuranc…" at bounding box center [384, 111] width 190 height 10
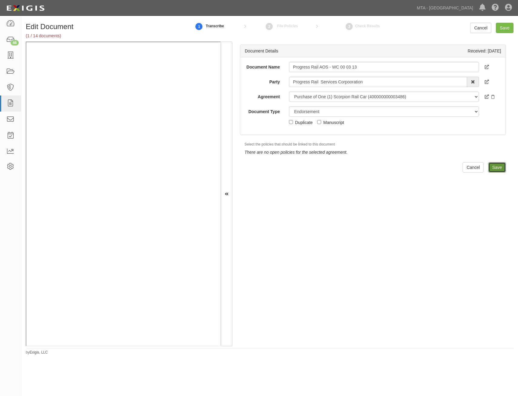
click at [499, 169] on input "Save" at bounding box center [498, 167] width 18 height 10
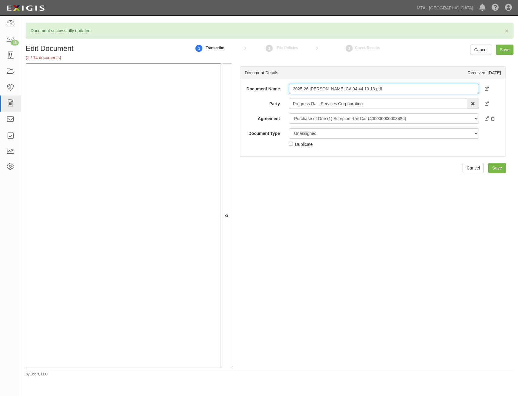
click at [434, 89] on input "2025-26 [PERSON_NAME] CA 04 44 10 13.pdf" at bounding box center [384, 89] width 190 height 10
type input "2025-26 [PERSON_NAME] CA 04 44 10 13"
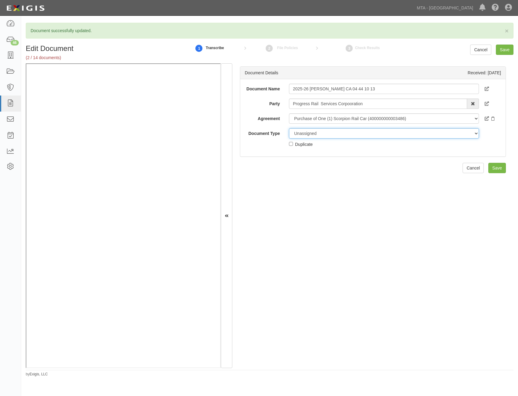
click at [420, 133] on select "Unassigned Binder Cancellation Notice Certificate Contract Endorsement Insuranc…" at bounding box center [384, 133] width 190 height 10
select select "EndorsementDetail"
click at [289, 128] on select "Unassigned Binder Cancellation Notice Certificate Contract Endorsement Insuranc…" at bounding box center [384, 133] width 190 height 10
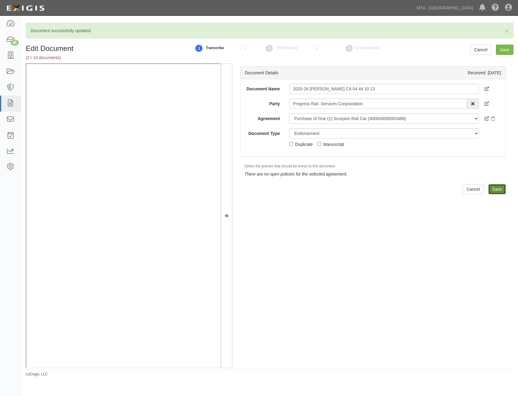
click at [492, 191] on input "Save" at bounding box center [498, 189] width 18 height 10
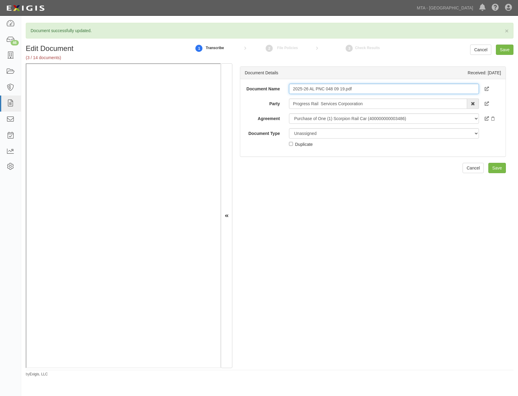
click at [394, 90] on input "2025-26 AL PNC 048 09 19.pdf" at bounding box center [384, 89] width 190 height 10
type input "2025-26 AL PNC 048 09 19"
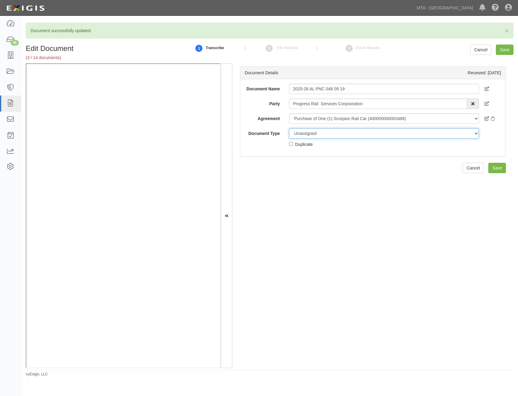
click at [399, 137] on select "Unassigned Binder Cancellation Notice Certificate Contract Endorsement Insuranc…" at bounding box center [384, 133] width 190 height 10
select select "EndorsementDetail"
click at [289, 128] on select "Unassigned Binder Cancellation Notice Certificate Contract Endorsement Insuranc…" at bounding box center [384, 133] width 190 height 10
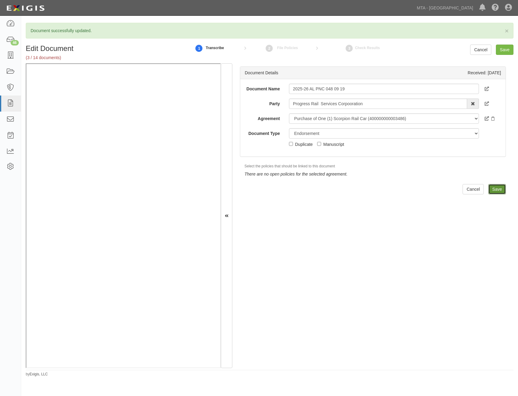
click at [489, 190] on input "Save" at bounding box center [498, 189] width 18 height 10
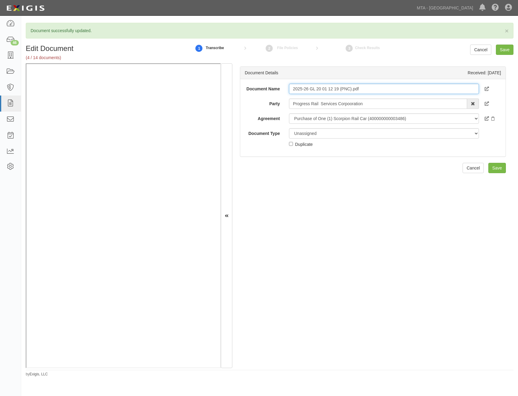
click at [402, 93] on input "2025-26 GL 20 01 12 19 (PNC).pdf" at bounding box center [384, 89] width 190 height 10
type input "2025-26 GL 20 01 12 19 (PNC)"
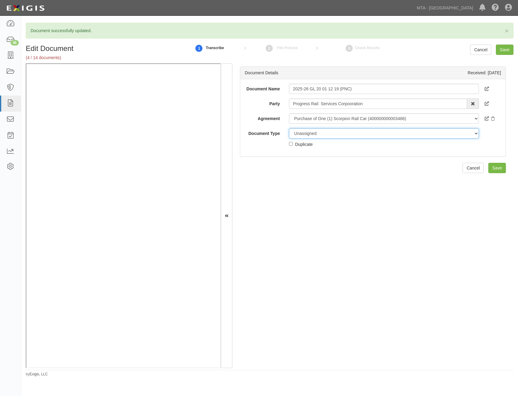
click at [413, 136] on select "Unassigned Binder Cancellation Notice Certificate Contract Endorsement Insuranc…" at bounding box center [384, 133] width 190 height 10
select select "EndorsementDetail"
click at [289, 128] on select "Unassigned Binder Cancellation Notice Certificate Contract Endorsement Insuranc…" at bounding box center [384, 133] width 190 height 10
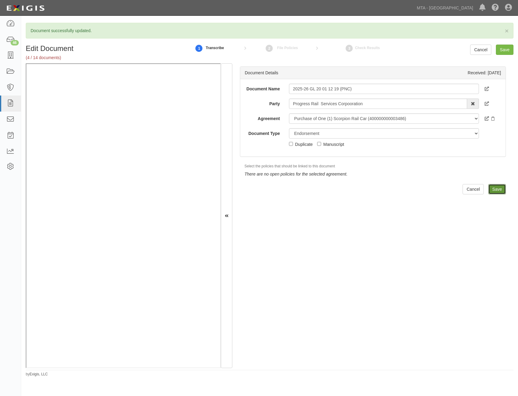
click at [491, 188] on input "Save" at bounding box center [498, 189] width 18 height 10
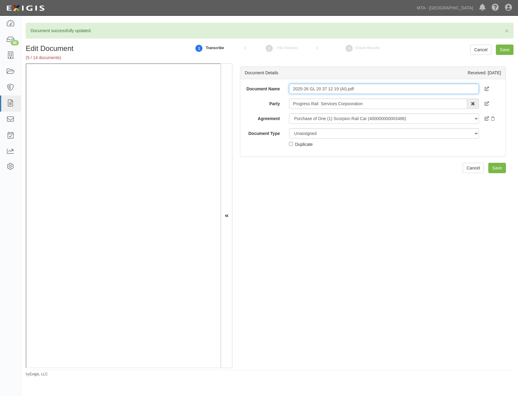
click at [420, 89] on input "2025-26 GL 20 37 12 19 (AI).pdf" at bounding box center [384, 89] width 190 height 10
type input "2025-26 GL 20 37 12 19 (AI)"
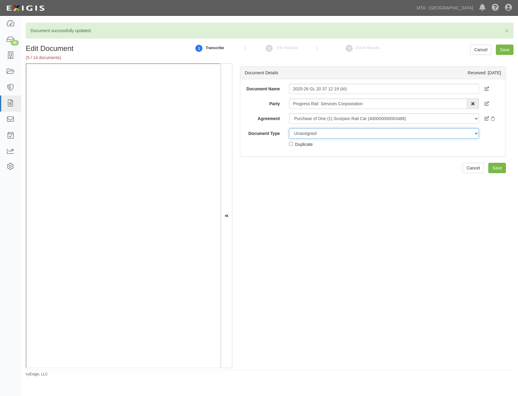
click at [404, 137] on select "Unassigned Binder Cancellation Notice Certificate Contract Endorsement Insuranc…" at bounding box center [384, 133] width 190 height 10
select select "EndorsementDetail"
click at [289, 128] on select "Unassigned Binder Cancellation Notice Certificate Contract Endorsement Insuranc…" at bounding box center [384, 133] width 190 height 10
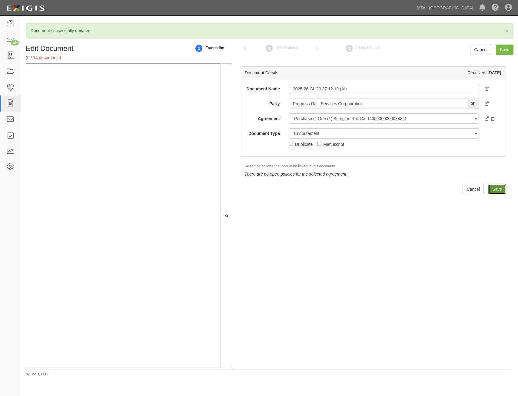
click at [498, 187] on input "Save" at bounding box center [498, 189] width 18 height 10
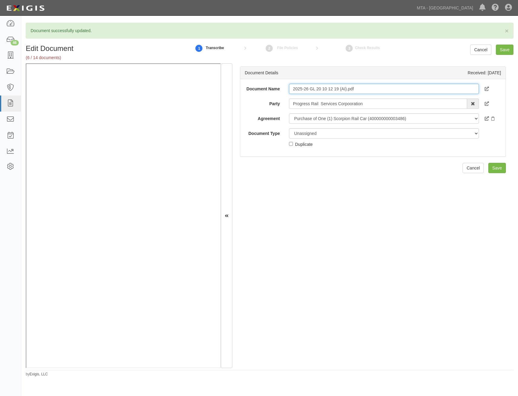
click at [377, 93] on input "2025-26 GL 20 10 12 19 (AI).pdf" at bounding box center [384, 89] width 190 height 10
type input "2025-26 GL 20 10 12 19 (AI)"
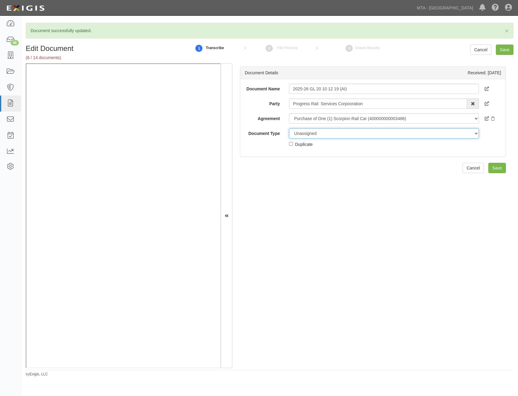
click at [363, 137] on select "Unassigned Binder Cancellation Notice Certificate Contract Endorsement Insuranc…" at bounding box center [384, 133] width 190 height 10
select select "EndorsementDetail"
click at [289, 128] on select "Unassigned Binder Cancellation Notice Certificate Contract Endorsement Insuranc…" at bounding box center [384, 133] width 190 height 10
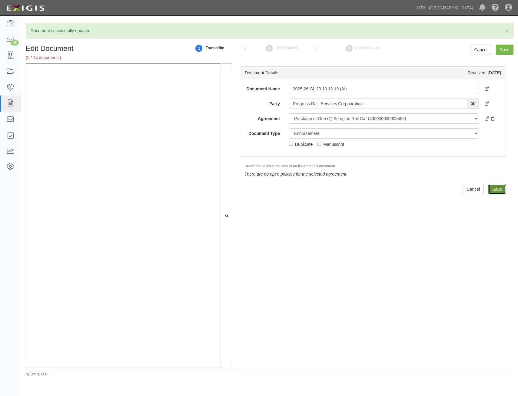
click at [500, 186] on input "Save" at bounding box center [498, 189] width 18 height 10
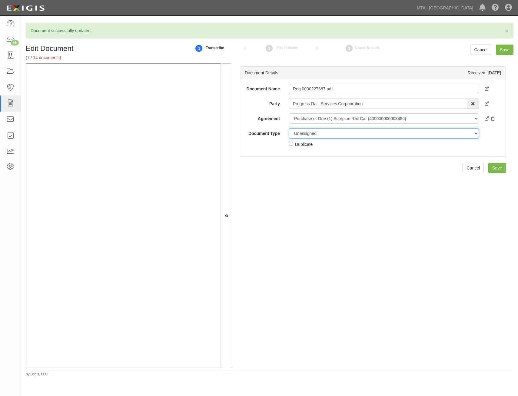
drag, startPoint x: 373, startPoint y: 134, endPoint x: 370, endPoint y: 139, distance: 5.5
click at [373, 134] on select "Unassigned Binder Cancellation Notice Certificate Contract Endorsement Insuranc…" at bounding box center [384, 133] width 190 height 10
select select "JunkDetail"
click at [289, 128] on select "Unassigned Binder Cancellation Notice Certificate Contract Endorsement Insuranc…" at bounding box center [384, 133] width 190 height 10
click at [497, 167] on input "Save" at bounding box center [498, 168] width 18 height 10
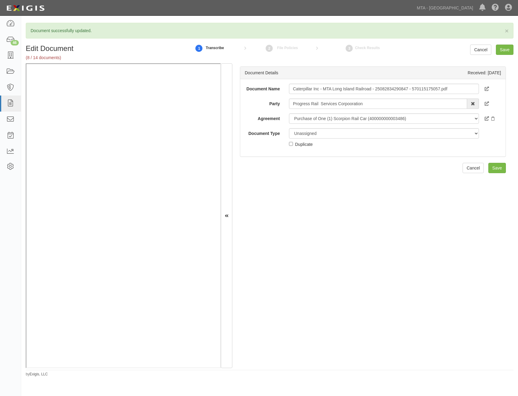
click at [411, 138] on div "Unassigned Binder Cancellation Notice Certificate Contract Endorsement Insuranc…" at bounding box center [384, 137] width 199 height 19
drag, startPoint x: 408, startPoint y: 132, endPoint x: 405, endPoint y: 139, distance: 7.3
click at [408, 132] on select "Unassigned Binder Cancellation Notice Certificate Contract Endorsement Insuranc…" at bounding box center [384, 133] width 190 height 10
select select "CertificateDetail"
click at [289, 128] on select "Unassigned Binder Cancellation Notice Certificate Contract Endorsement Insuranc…" at bounding box center [384, 133] width 190 height 10
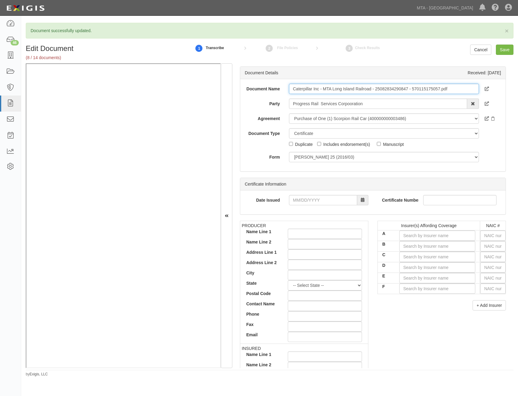
click at [462, 92] on input "Caterpillar Inc - MTA Long Island Railroad - 25082834290847 - 570115175057.pdf" at bounding box center [384, 89] width 190 height 10
type input "COI"
click at [408, 180] on div "Certificate Information" at bounding box center [373, 184] width 266 height 12
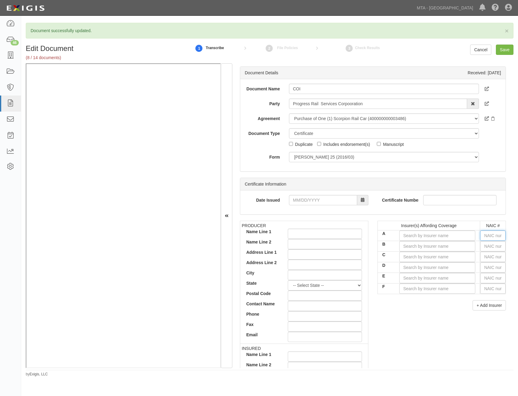
drag, startPoint x: 497, startPoint y: 238, endPoint x: 507, endPoint y: 234, distance: 10.1
click at [497, 238] on input "text" at bounding box center [493, 235] width 25 height 10
type input "44725"
type input "4"
type input "42757"
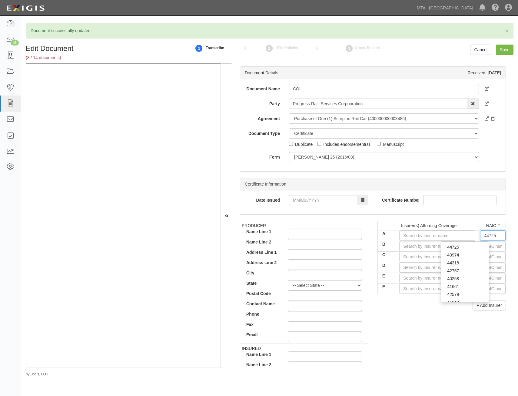
type input "42"
type input "42471"
type input "424"
type input "42404"
type input "4240"
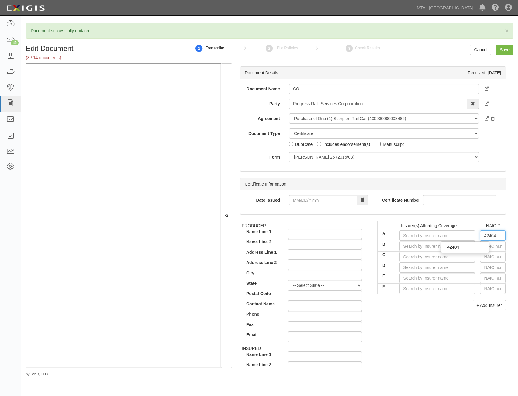
type input "42404"
click at [462, 248] on div "42404" at bounding box center [465, 247] width 48 height 8
type input "Liberty Insurance Corporation (A XV Rating)"
type input "42404"
click at [426, 326] on div "PRODUCER Name Line 1 Name Line 2 Address Line 1 Address Line 2 City State -- Se…" at bounding box center [373, 326] width 275 height 211
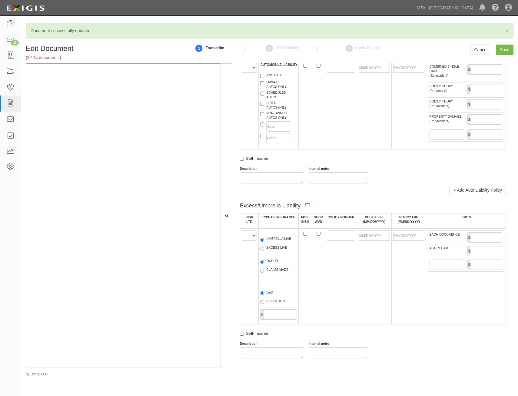
drag, startPoint x: 380, startPoint y: 196, endPoint x: 367, endPoint y: 295, distance: 100.3
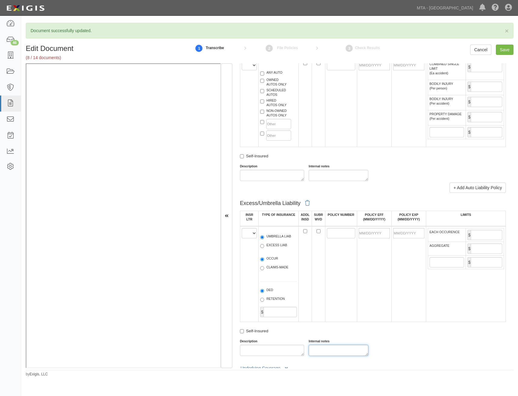
drag, startPoint x: 361, startPoint y: 286, endPoint x: 366, endPoint y: 270, distance: 16.0
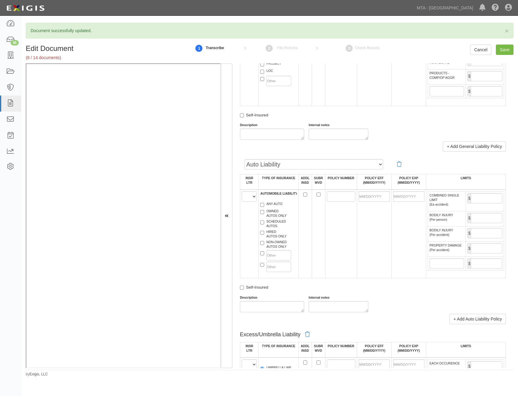
drag, startPoint x: 370, startPoint y: 241, endPoint x: 374, endPoint y: 225, distance: 16.8
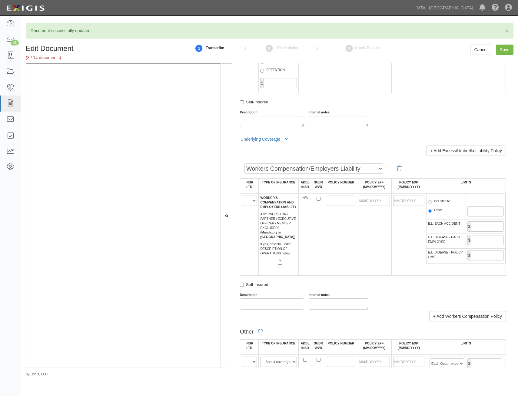
scroll to position [836, 0]
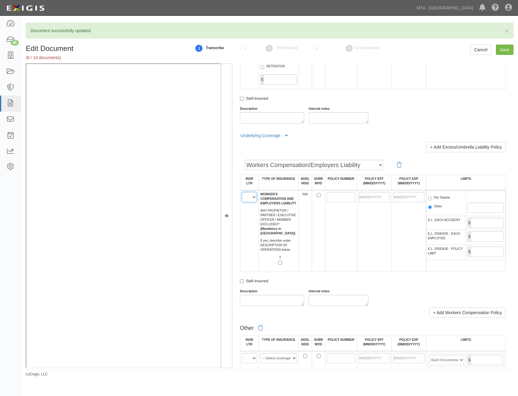
drag, startPoint x: 254, startPoint y: 198, endPoint x: 251, endPoint y: 202, distance: 5.0
click at [254, 198] on select "A B C D E F" at bounding box center [249, 197] width 15 height 10
select select "A"
click at [242, 192] on select "A B C D E F" at bounding box center [249, 197] width 15 height 10
click at [414, 250] on td at bounding box center [409, 231] width 35 height 82
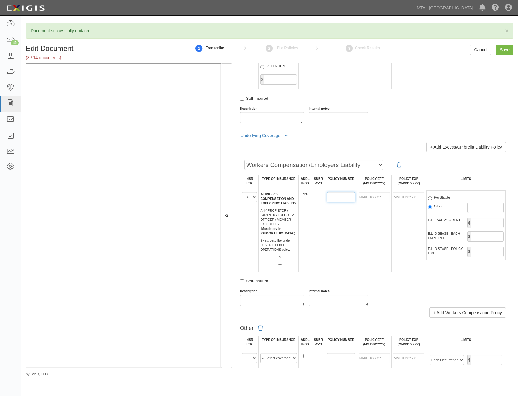
click at [329, 197] on input "POLICY NUMBER" at bounding box center [341, 197] width 29 height 10
paste input "WA7-64D-446052-015"
type input "WA7-64D-446052-015"
drag, startPoint x: 381, startPoint y: 197, endPoint x: 380, endPoint y: 200, distance: 3.5
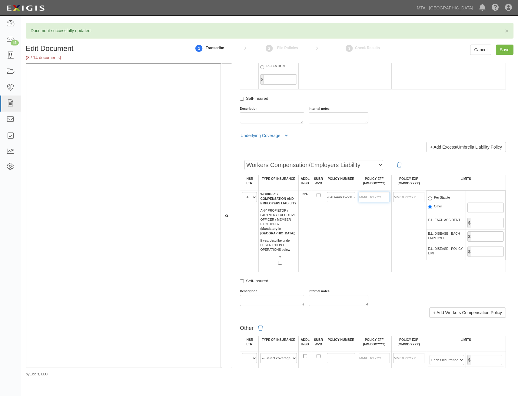
click at [381, 197] on input "POLICY EFF (MM/DD/YYYY)" at bounding box center [374, 197] width 31 height 10
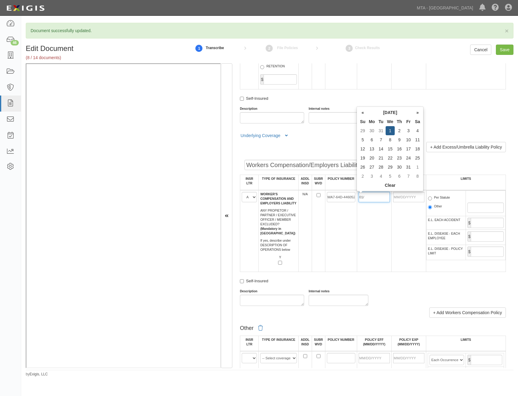
type input "01/01/2025"
type input "[DATE]"
click at [405, 227] on td "[DATE]" at bounding box center [409, 231] width 35 height 82
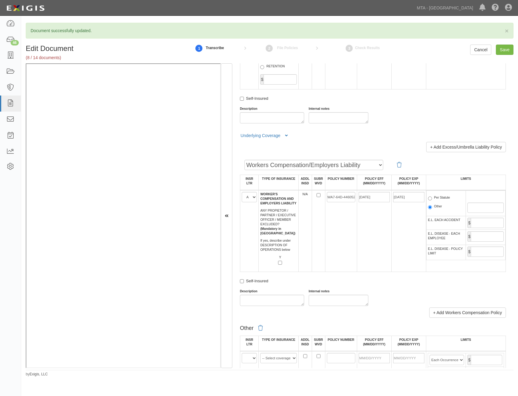
click at [442, 196] on label "Per Statute" at bounding box center [439, 198] width 22 height 6
click at [432, 196] on input "Per Statute" at bounding box center [430, 198] width 4 height 4
radio input "true"
click at [493, 226] on input "E.L. EACH ACCIDENT" at bounding box center [487, 223] width 33 height 10
type input "1,000,000"
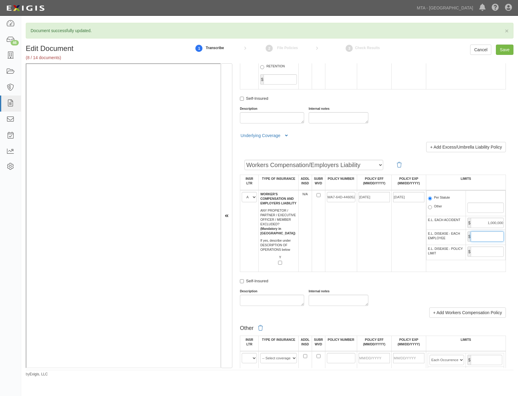
click at [485, 236] on input "E.L. DISEASE - EACH EMPLOYEE" at bounding box center [487, 236] width 33 height 10
type input "1,000,000"
click at [477, 255] on input "E.L. DISEASE - POLICY LIMIT" at bounding box center [487, 251] width 33 height 10
type input "1,000,000"
drag, startPoint x: 359, startPoint y: 255, endPoint x: 367, endPoint y: 246, distance: 12.0
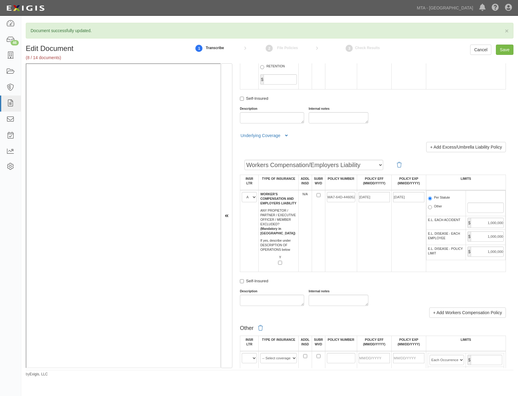
click at [360, 254] on td "01/01/2025" at bounding box center [374, 231] width 35 height 82
click at [502, 51] on input "Save" at bounding box center [505, 50] width 18 height 10
type input "1000000"
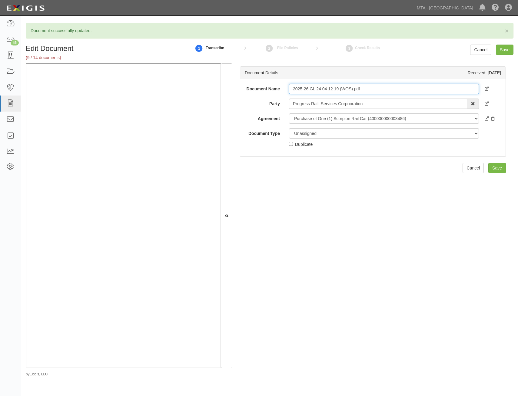
click at [387, 91] on input "2025-26 GL 24 04 12 19 (WOS).pdf" at bounding box center [384, 89] width 190 height 10
type input "2025-26 GL 24 04 12 19 (WOS)"
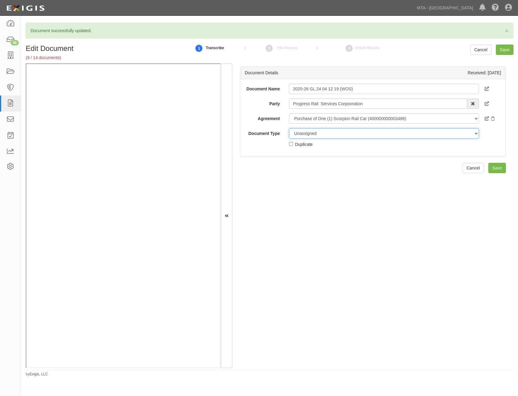
click at [393, 132] on select "Unassigned Binder Cancellation Notice Certificate Contract Endorsement Insuranc…" at bounding box center [384, 133] width 190 height 10
select select "EndorsementDetail"
click at [289, 128] on select "Unassigned Binder Cancellation Notice Certificate Contract Endorsement Insuranc…" at bounding box center [384, 133] width 190 height 10
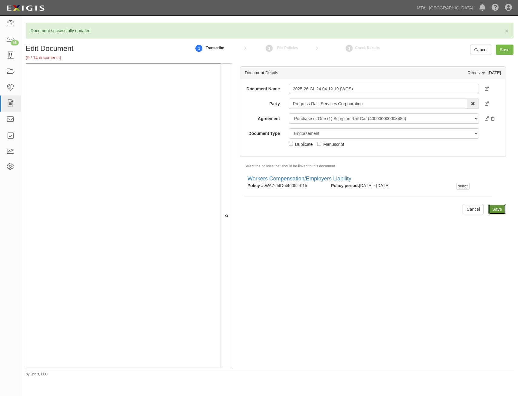
click at [491, 208] on input "Save" at bounding box center [498, 209] width 18 height 10
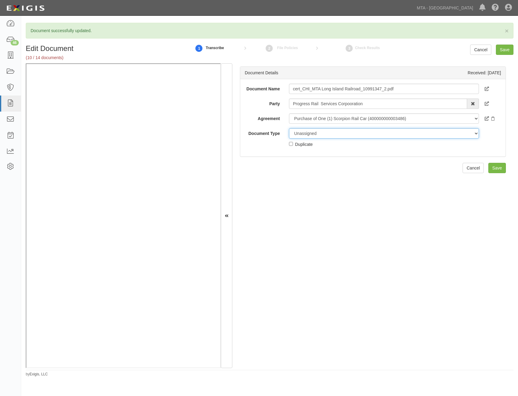
click at [350, 135] on select "Unassigned Binder Cancellation Notice Certificate Contract Endorsement Insuranc…" at bounding box center [384, 133] width 190 height 10
select select "JunkDetail"
click at [289, 128] on select "Unassigned Binder Cancellation Notice Certificate Contract Endorsement Insuranc…" at bounding box center [384, 133] width 190 height 10
click at [307, 142] on div "Duplicate" at bounding box center [304, 144] width 18 height 7
click at [293, 142] on input "Duplicate" at bounding box center [291, 144] width 4 height 4
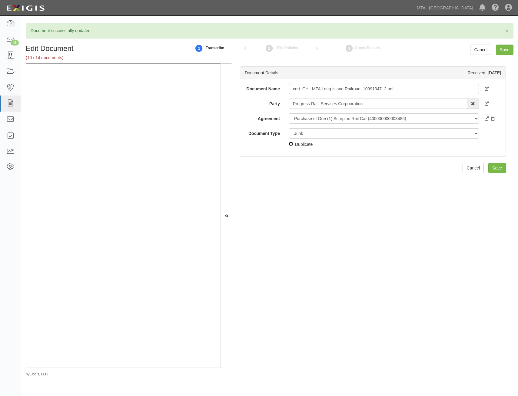
checkbox input "true"
click at [497, 169] on input "Save" at bounding box center [498, 168] width 18 height 10
click at [360, 136] on select "Unassigned Binder Cancellation Notice Certificate Contract Endorsement Insuranc…" at bounding box center [384, 133] width 190 height 10
select select "JunkDetail"
click at [289, 128] on select "Unassigned Binder Cancellation Notice Certificate Contract Endorsement Insuranc…" at bounding box center [384, 133] width 190 height 10
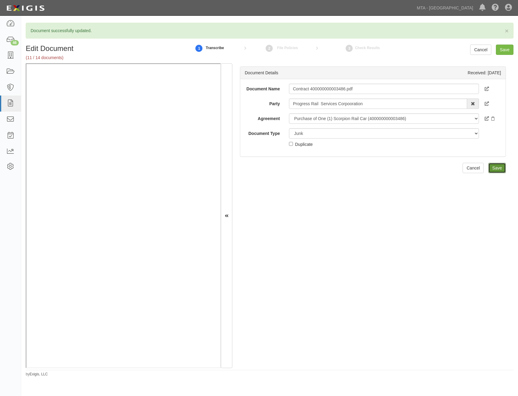
click at [491, 169] on input "Save" at bounding box center [498, 168] width 18 height 10
click at [405, 91] on input "LIRR Bid 0000497391_Insurance Requirements.pdf" at bounding box center [384, 89] width 190 height 10
type input "Insurance Requirements"
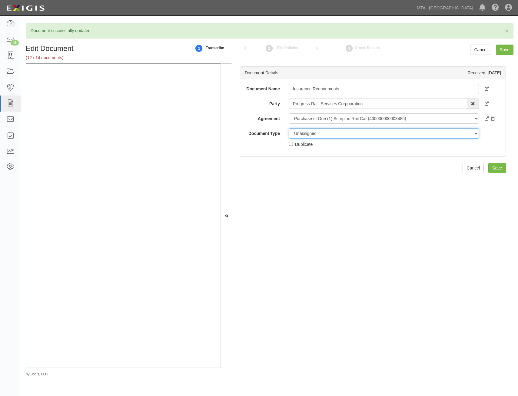
drag, startPoint x: 363, startPoint y: 132, endPoint x: 361, endPoint y: 138, distance: 6.5
click at [363, 132] on select "Unassigned Binder Cancellation Notice Certificate Contract Endorsement Insuranc…" at bounding box center [384, 133] width 190 height 10
select select "RequirementDetail"
click at [289, 128] on select "Unassigned Binder Cancellation Notice Certificate Contract Endorsement Insuranc…" at bounding box center [384, 133] width 190 height 10
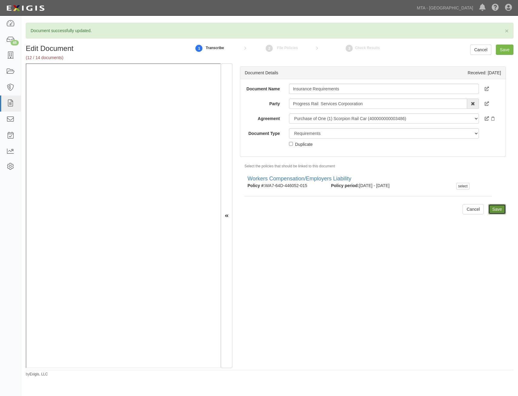
click at [498, 212] on input "Save" at bounding box center [498, 209] width 18 height 10
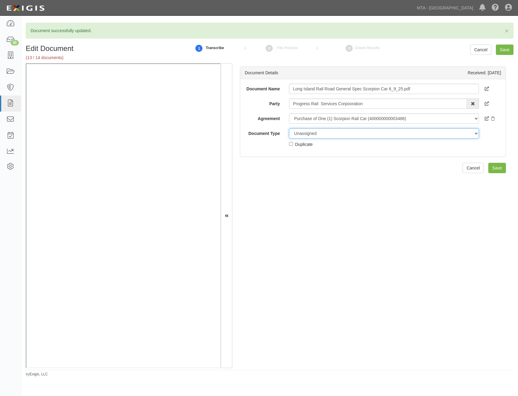
click at [339, 133] on select "Unassigned Binder Cancellation Notice Certificate Contract Endorsement Insuranc…" at bounding box center [384, 133] width 190 height 10
select select "JunkDetail"
click at [289, 128] on select "Unassigned Binder Cancellation Notice Certificate Contract Endorsement Insuranc…" at bounding box center [384, 133] width 190 height 10
click at [498, 170] on input "Save" at bounding box center [498, 168] width 18 height 10
click at [379, 131] on select "Unassigned Binder Cancellation Notice Certificate Contract Endorsement Insuranc…" at bounding box center [384, 133] width 190 height 10
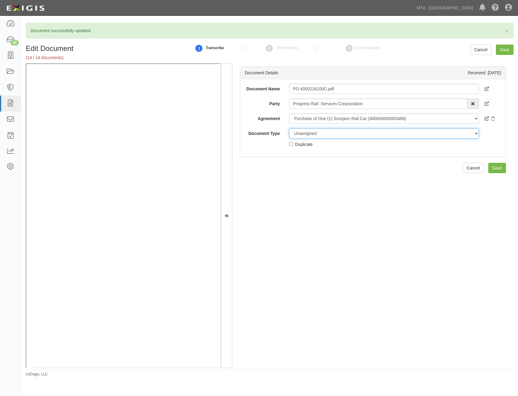
select select "JunkDetail"
click at [289, 128] on select "Unassigned Binder Cancellation Notice Certificate Contract Endorsement Insuranc…" at bounding box center [384, 133] width 190 height 10
click at [499, 169] on input "Save" at bounding box center [498, 168] width 18 height 10
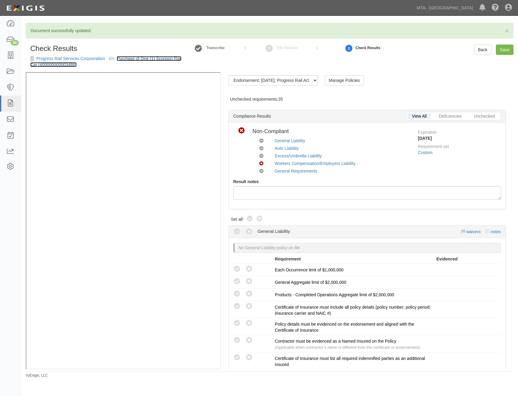
click at [139, 58] on link "Purchase of One (1) Scorpion Rail Car (400000000003486)" at bounding box center [105, 61] width 151 height 11
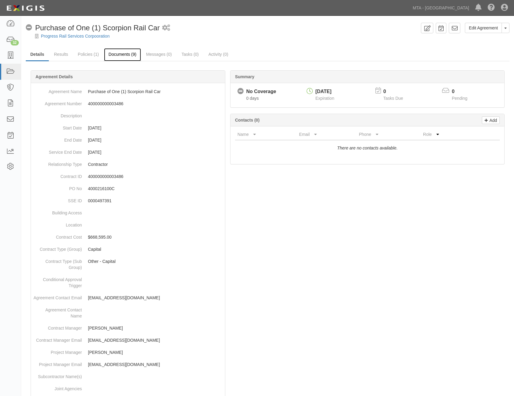
click at [123, 52] on link "Documents (9)" at bounding box center [122, 54] width 37 height 13
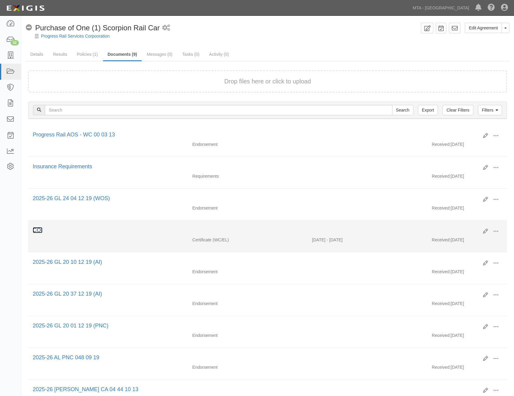
click at [38, 231] on link "COI" at bounding box center [38, 230] width 10 height 6
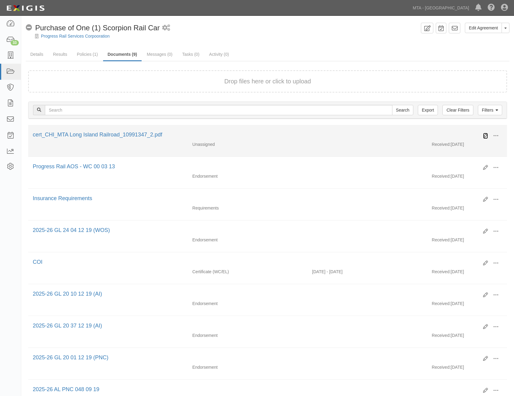
click at [486, 136] on icon at bounding box center [485, 135] width 5 height 5
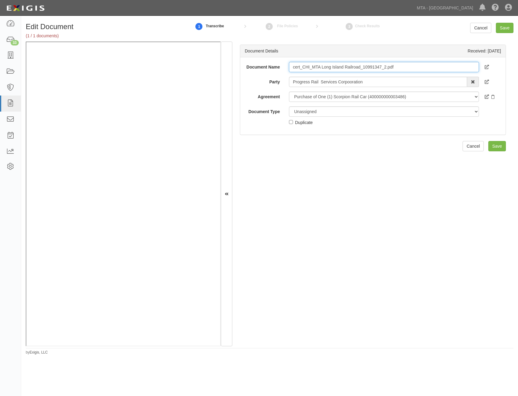
click at [409, 68] on input "cert_CHI_MTA Long Island Railroad_10991347_2.pdf" at bounding box center [384, 67] width 190 height 10
type input "COI"
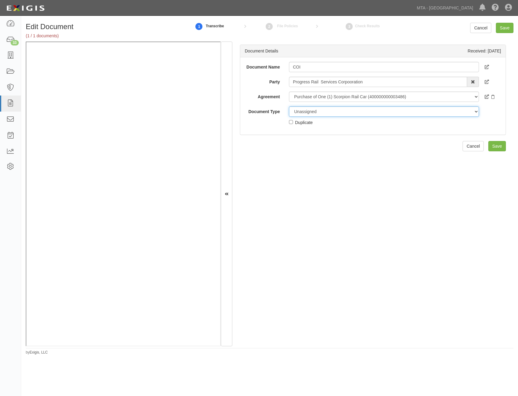
click at [362, 113] on select "Unassigned Binder Cancellation Notice Certificate Contract Endorsement Insuranc…" at bounding box center [384, 111] width 190 height 10
select select "CertificateDetail"
click at [289, 106] on select "Unassigned Binder Cancellation Notice Certificate Contract Endorsement Insuranc…" at bounding box center [384, 111] width 190 height 10
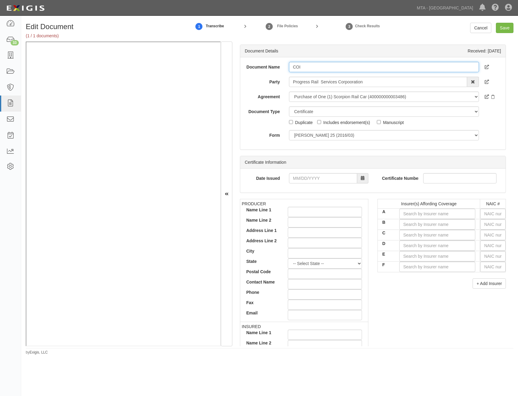
click at [365, 67] on input "COI" at bounding box center [384, 67] width 190 height 10
type input "COI WC"
click at [506, 30] on input "Save" at bounding box center [505, 28] width 18 height 10
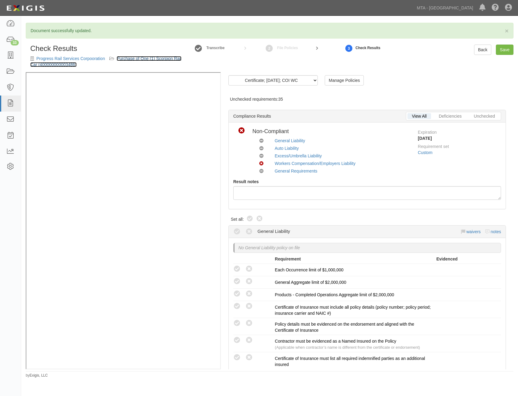
click at [160, 61] on link "Purchase of One (1) Scorpion Rail Car (400000000003486)" at bounding box center [105, 61] width 151 height 11
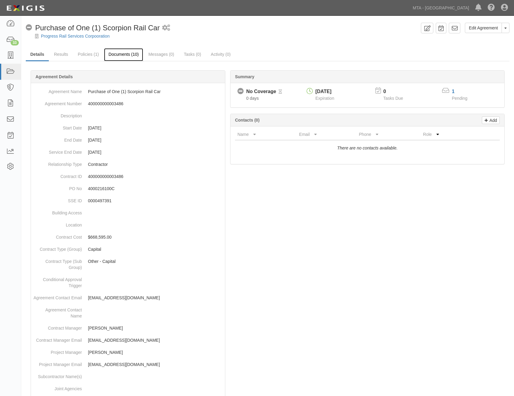
click at [128, 56] on link "Documents (10)" at bounding box center [123, 54] width 39 height 13
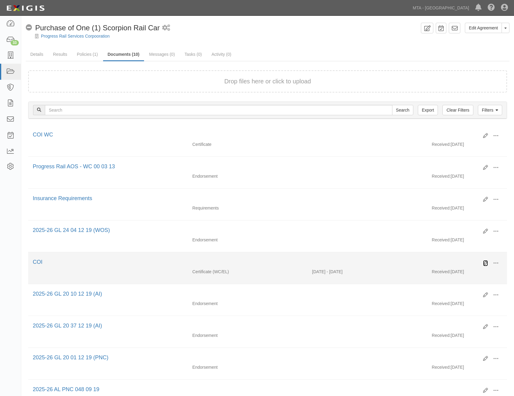
click at [485, 264] on icon at bounding box center [485, 263] width 5 height 5
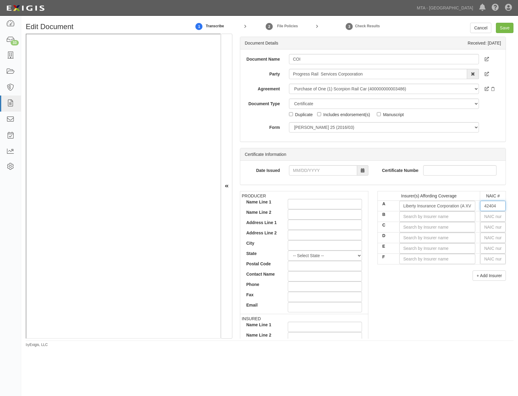
click at [493, 208] on input "42404" at bounding box center [493, 206] width 25 height 10
click at [411, 221] on input "B" at bounding box center [438, 216] width 76 height 10
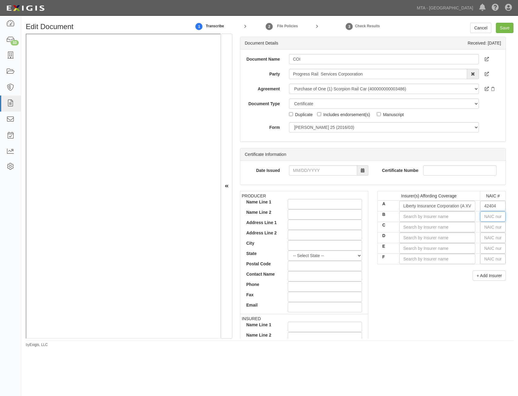
click at [493, 215] on input "text" at bounding box center [493, 216] width 25 height 10
type input "25232"
type input "2"
type input "24856"
type input "24"
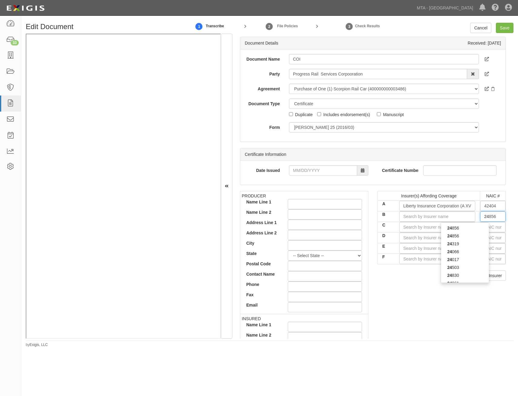
type input "24171"
type input "241"
type input "24147"
type input "2414"
type input "24147"
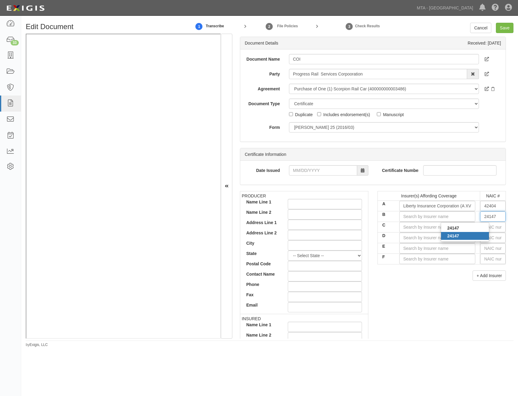
click at [473, 236] on div "24147" at bounding box center [465, 236] width 48 height 8
type input "Old Republic Insurance Company (A+ XV Rating)"
type input "24147"
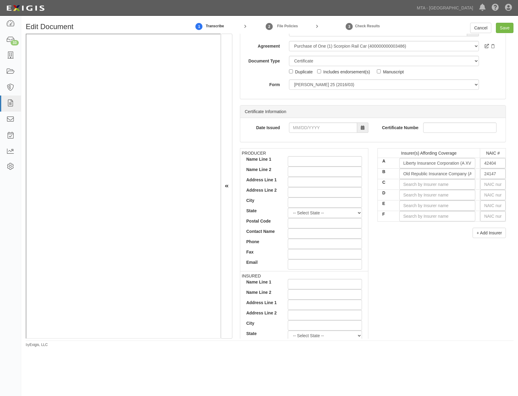
drag, startPoint x: 426, startPoint y: 183, endPoint x: 422, endPoint y: 210, distance: 27.6
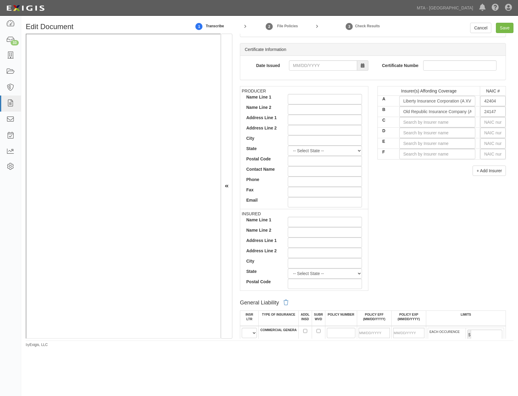
scroll to position [229, 0]
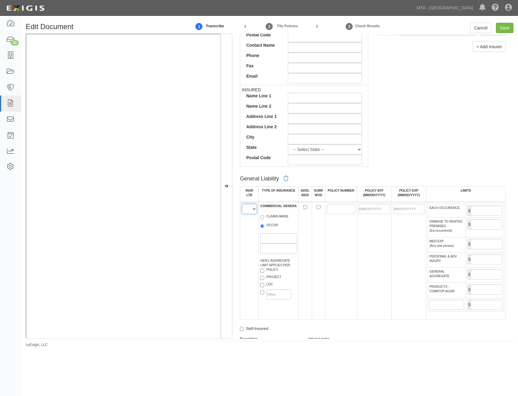
click at [252, 212] on select "A B C D E F" at bounding box center [249, 209] width 15 height 10
select select "B"
click at [242, 204] on select "A B C D E F" at bounding box center [249, 209] width 15 height 10
click at [277, 226] on label "OCCUR" at bounding box center [269, 226] width 18 height 6
click at [264, 226] on input "OCCUR" at bounding box center [262, 226] width 4 height 4
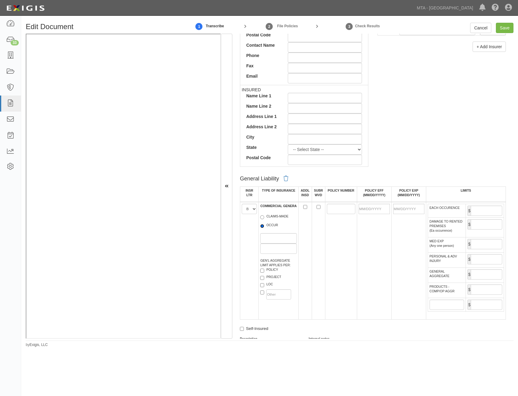
radio input "true"
click at [272, 271] on label "POLICY" at bounding box center [269, 270] width 18 height 6
click at [264, 271] on input "POLICY" at bounding box center [262, 271] width 4 height 4
checkbox input "true"
click at [333, 209] on input "POLICY NUMBER" at bounding box center [341, 209] width 29 height 10
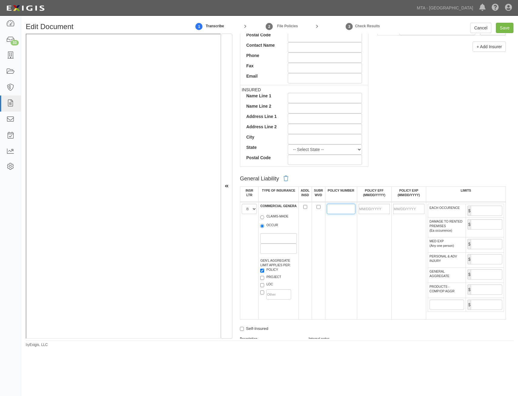
paste input "MWZY31381325"
type input "MWZY31381325"
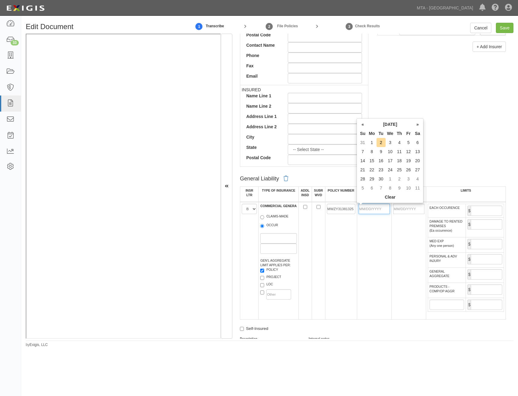
click at [382, 206] on input "POLICY EFF (MM/DD/YYYY)" at bounding box center [374, 209] width 31 height 10
type input "07/01/2025"
type input "07/01/2026"
click at [331, 283] on td "MWZY31381325" at bounding box center [341, 261] width 32 height 118
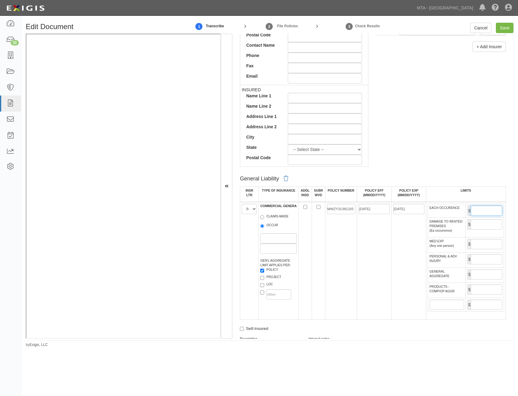
click at [480, 206] on input "EACH OCCURENCE" at bounding box center [487, 211] width 32 height 10
type input "3,000,000"
click at [477, 277] on input "GENERAL AGGREGATE" at bounding box center [487, 274] width 32 height 10
type input "4,000,000"
click at [483, 290] on input "PRODUCTS - COMP/OP AGGR" at bounding box center [487, 289] width 32 height 10
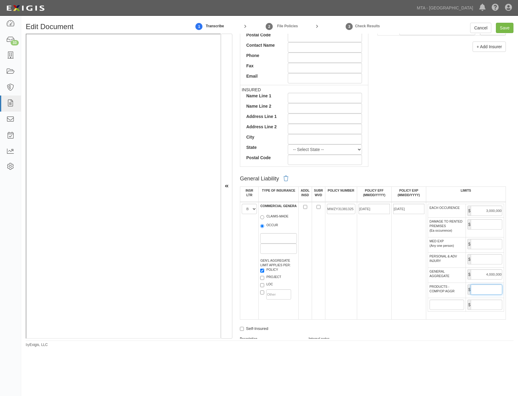
type input "4,000,000"
click at [344, 308] on td "MWZY31381325" at bounding box center [341, 261] width 32 height 118
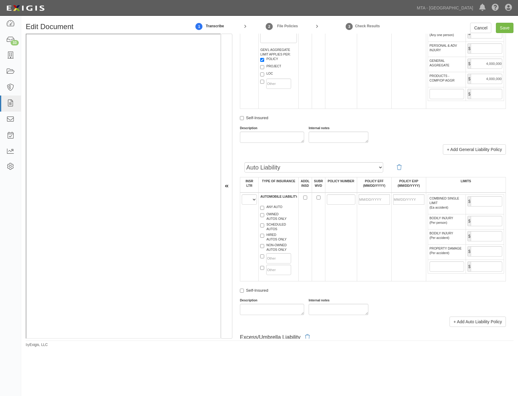
scroll to position [441, 0]
click at [256, 203] on select "A B C D E F" at bounding box center [249, 198] width 15 height 10
select select "A"
click at [242, 193] on select "A B C D E F" at bounding box center [249, 198] width 15 height 10
click at [276, 204] on label "ANY AUTO" at bounding box center [271, 206] width 22 height 6
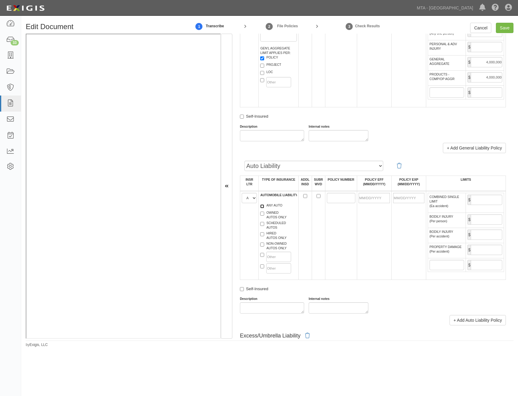
click at [264, 204] on input "ANY AUTO" at bounding box center [262, 206] width 4 height 4
checkbox input "true"
click at [334, 198] on input "POLICY NUMBER" at bounding box center [341, 198] width 29 height 10
paste input "MWTB 316366 25"
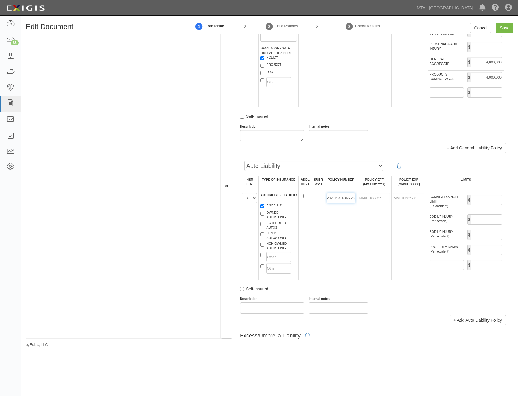
type input "MWTB 316366 25"
drag, startPoint x: 368, startPoint y: 194, endPoint x: 369, endPoint y: 197, distance: 3.3
click at [368, 194] on input "POLICY EFF (MM/DD/YYYY)" at bounding box center [374, 198] width 31 height 10
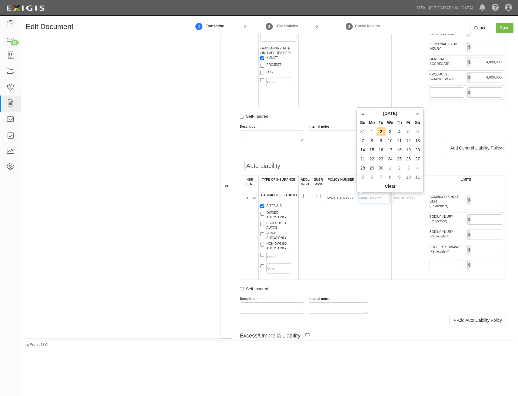
type input "07/01/2025"
type input "07/01/2026"
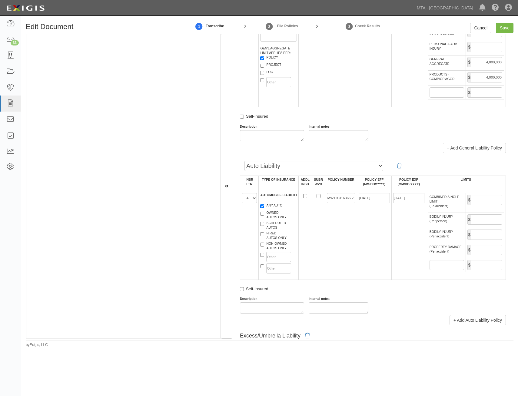
click at [412, 217] on td "07/01/2026" at bounding box center [409, 235] width 35 height 89
click at [487, 200] on input "COMBINED SINGLE LIMIT (Ea accident)" at bounding box center [487, 200] width 32 height 10
type input "1,000,000"
click at [359, 229] on td "07/01/2025" at bounding box center [374, 235] width 35 height 89
click at [512, 28] on input "Save" at bounding box center [505, 28] width 18 height 10
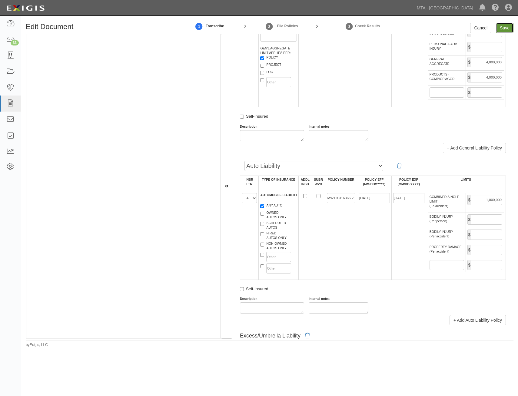
type input "3000000"
type input "4000000"
type input "1000000"
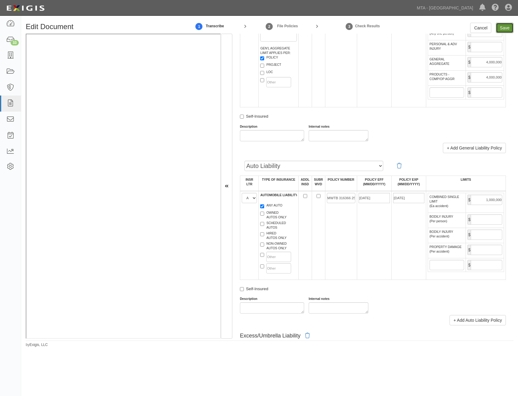
type input "1000000"
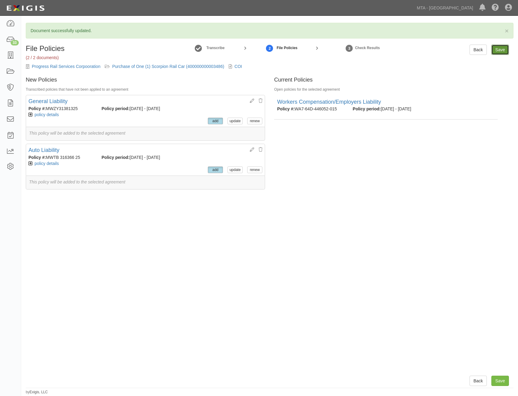
click at [502, 49] on input "Save" at bounding box center [501, 50] width 18 height 10
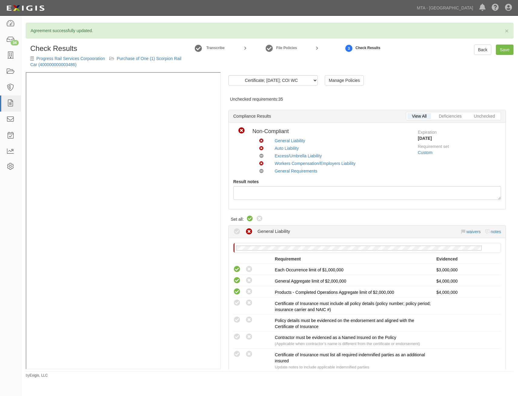
click at [249, 219] on icon at bounding box center [249, 218] width 7 height 7
radio input "true"
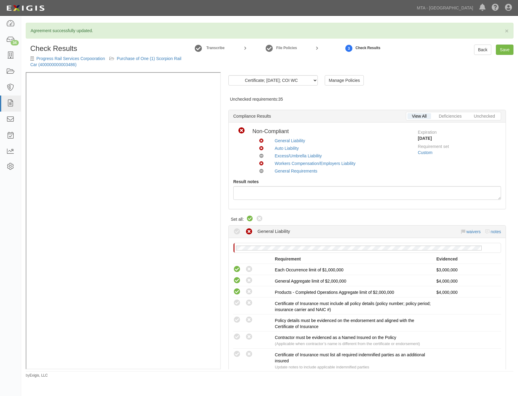
radio input "true"
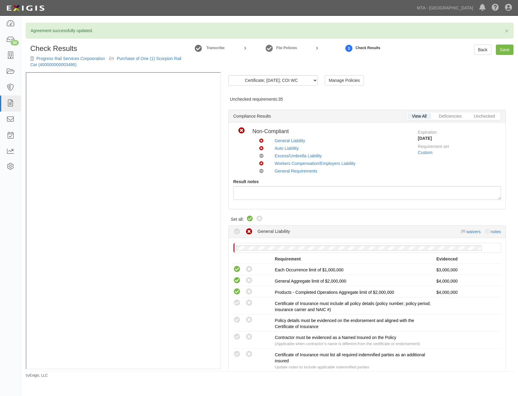
radio input "true"
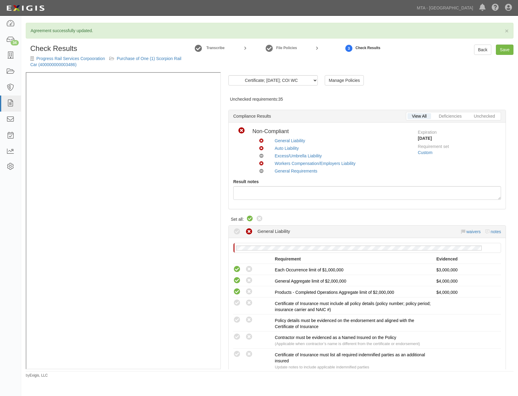
radio input "true"
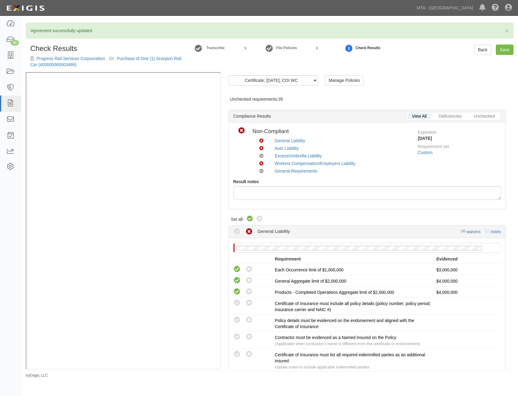
radio input "true"
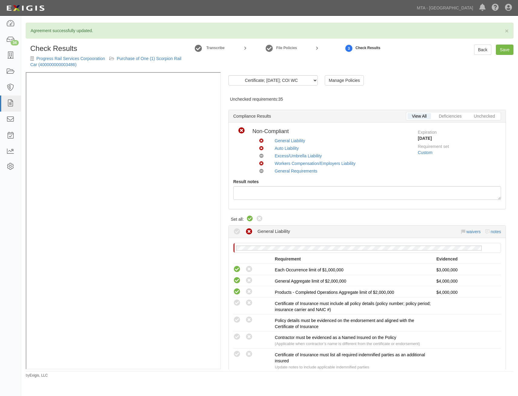
radio input "true"
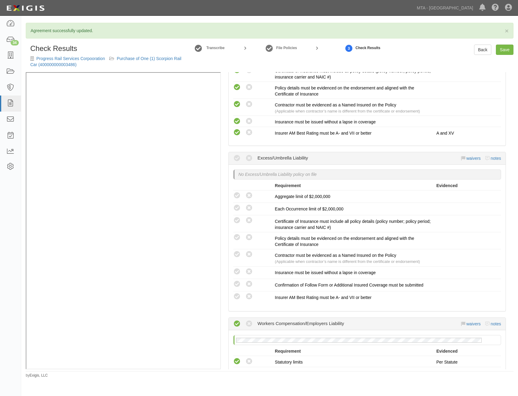
scroll to position [455, 0]
click at [472, 159] on link "waivers" at bounding box center [474, 158] width 14 height 5
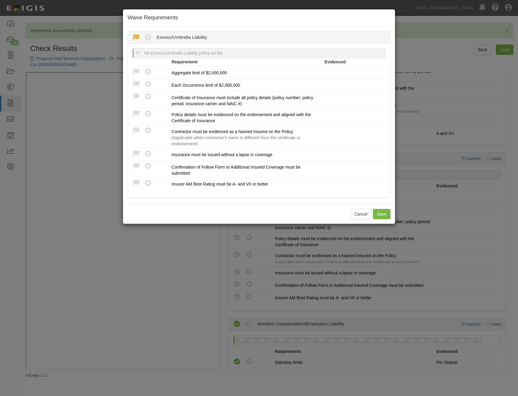
click at [136, 37] on icon at bounding box center [136, 38] width 8 height 8
radio input "true"
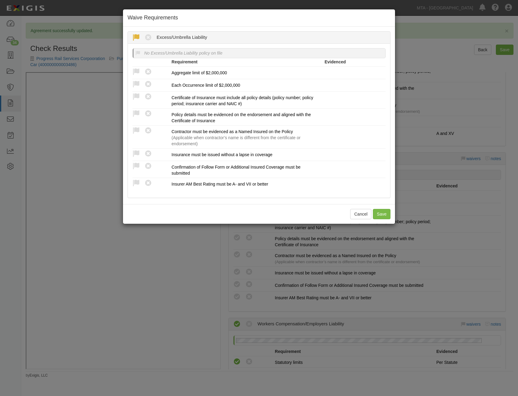
radio input "true"
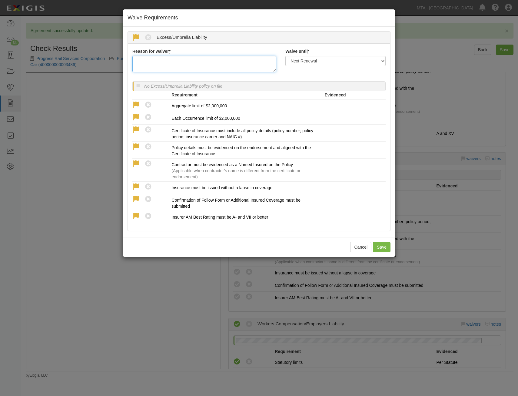
click at [188, 66] on textarea "Reason for waiver *" at bounding box center [204, 64] width 144 height 16
click at [197, 65] on textarea "Increased CGL in lieu of Umbrella/Excess" at bounding box center [204, 64] width 144 height 16
type textarea "Increased CGL in lieu of Umbrella/Excess"
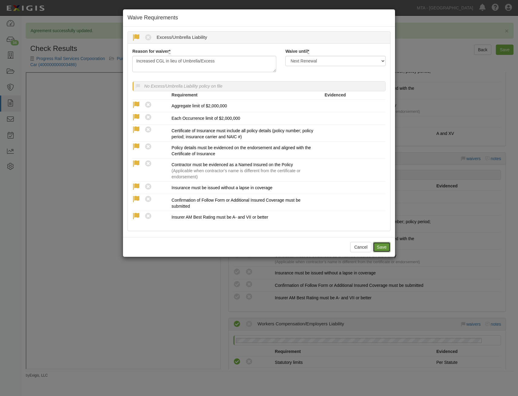
click at [383, 246] on button "Save" at bounding box center [382, 247] width 18 height 10
radio input "true"
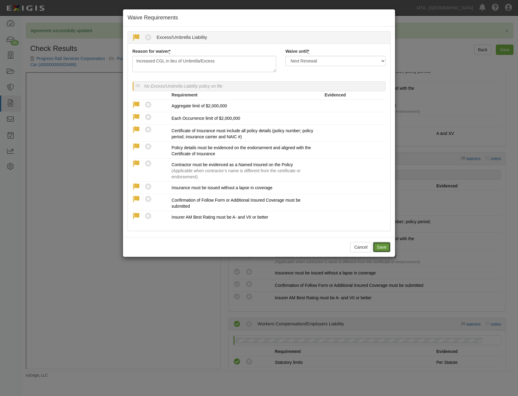
radio input "true"
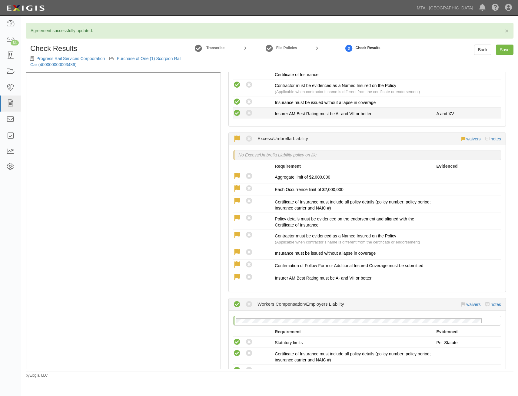
scroll to position [435, 0]
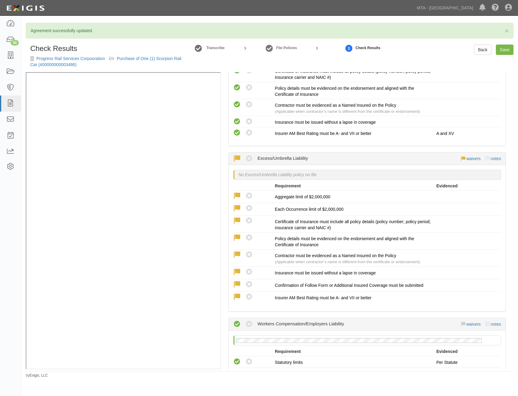
drag, startPoint x: 477, startPoint y: 87, endPoint x: 448, endPoint y: 186, distance: 102.9
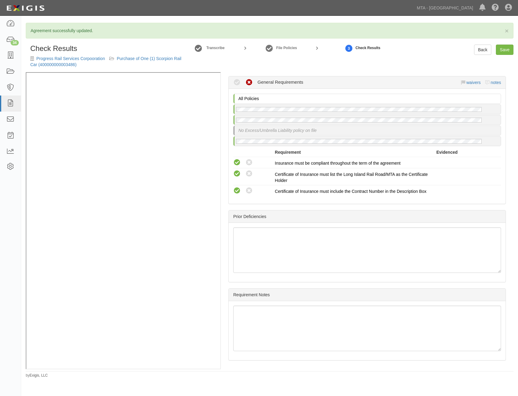
drag, startPoint x: 447, startPoint y: 166, endPoint x: 457, endPoint y: 298, distance: 132.5
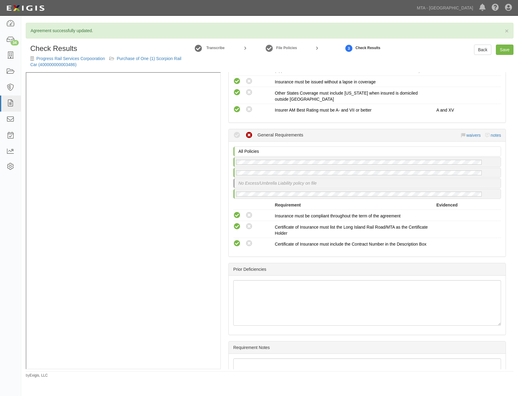
scroll to position [716, 0]
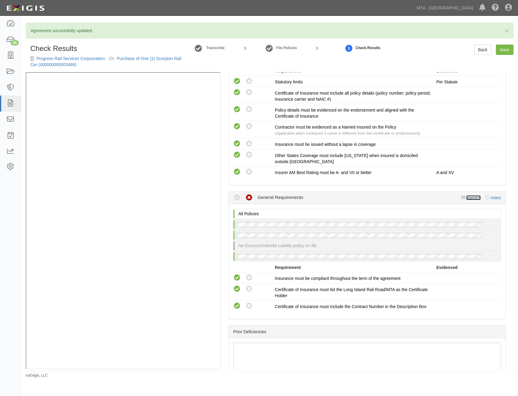
click at [471, 198] on link "waivers" at bounding box center [474, 197] width 14 height 5
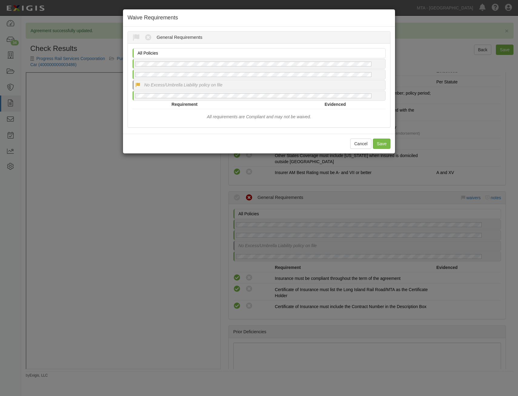
click at [137, 85] on icon at bounding box center [137, 84] width 5 height 5
radio input "true"
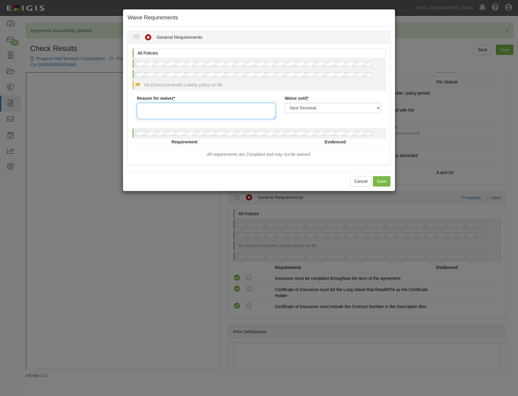
click at [196, 106] on textarea "Reason for waiver *" at bounding box center [206, 111] width 139 height 16
paste textarea "Increased CGL in lieu of Umbrella/Excess"
type textarea "Increased CGL in lieu of Umbrella/Excess"
click at [384, 181] on button "Save" at bounding box center [382, 181] width 18 height 10
radio input "true"
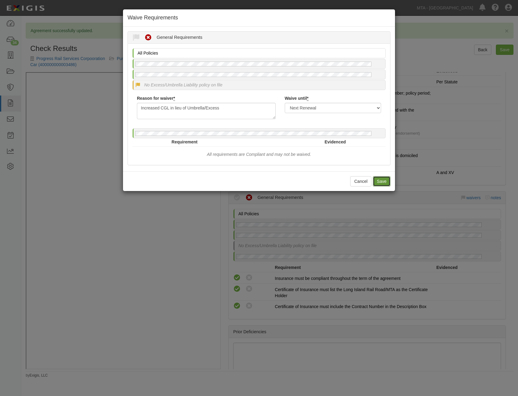
radio input "true"
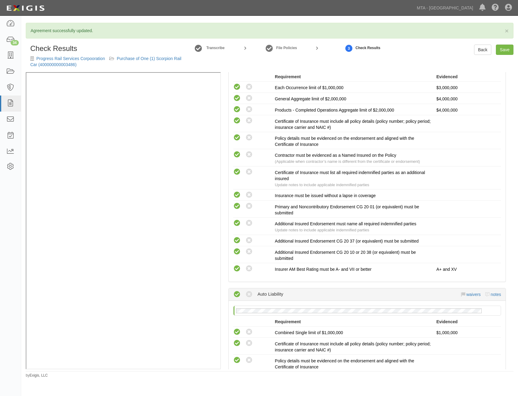
scroll to position [0, 0]
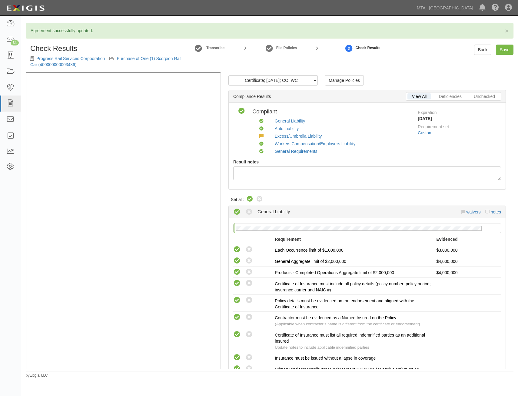
drag, startPoint x: 452, startPoint y: 271, endPoint x: 489, endPoint y: 108, distance: 167.4
click at [507, 49] on link "Save" at bounding box center [505, 50] width 18 height 10
radio input "true"
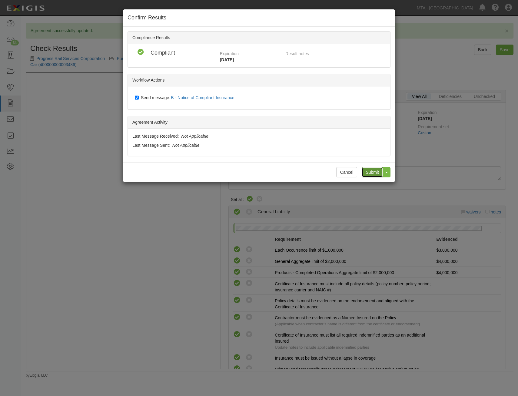
click at [376, 170] on input "Submit" at bounding box center [372, 172] width 21 height 10
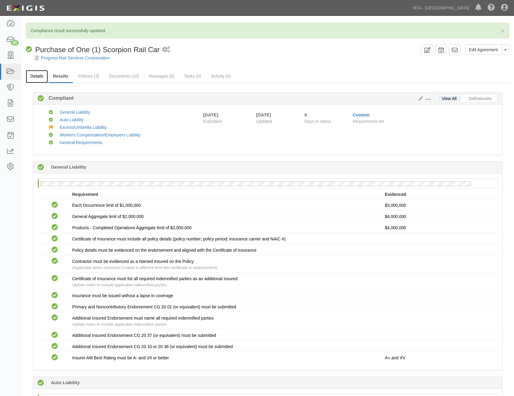
click at [41, 76] on link "Details" at bounding box center [37, 76] width 22 height 13
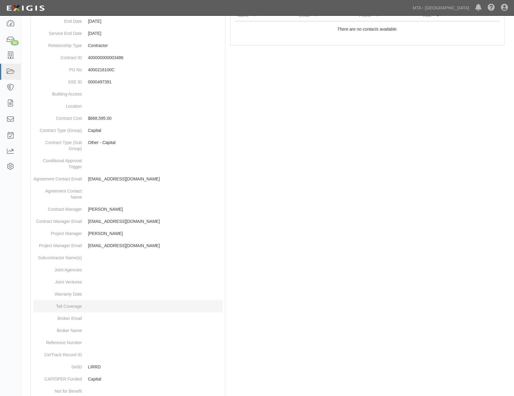
scroll to position [191, 0]
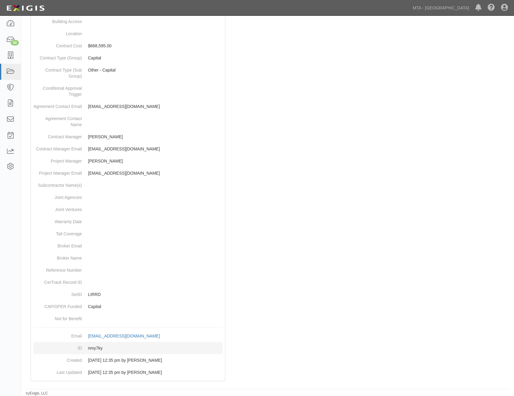
click at [94, 349] on dd "nmy7ky" at bounding box center [127, 348] width 189 height 12
copy dd "nmy7ky"
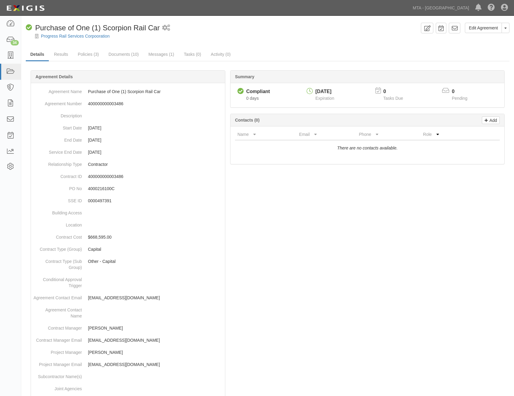
drag, startPoint x: 468, startPoint y: 301, endPoint x: 444, endPoint y: 77, distance: 225.3
click at [453, 29] on icon at bounding box center [454, 28] width 6 height 6
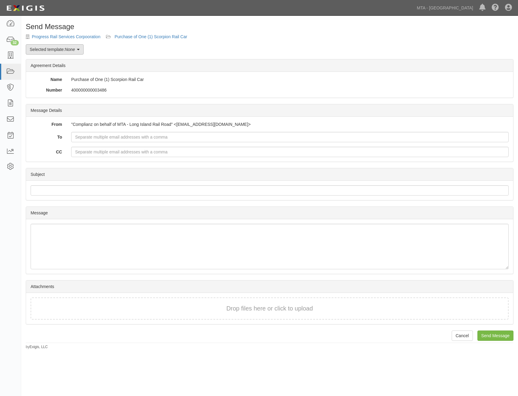
click at [58, 50] on link "Selected template: None" at bounding box center [55, 49] width 58 height 10
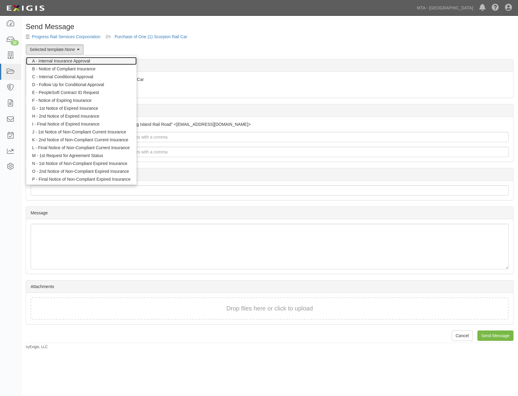
click at [82, 61] on link "A - Internal Insurance Approval" at bounding box center [81, 61] width 111 height 8
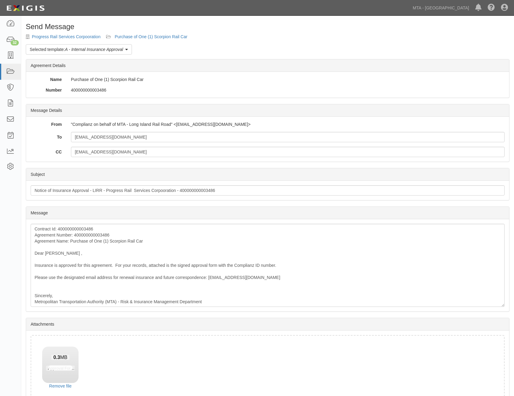
scroll to position [35, 0]
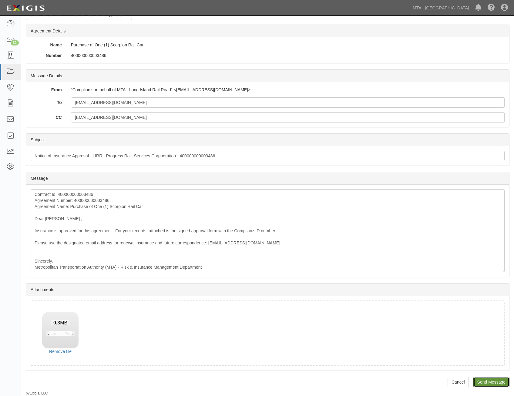
click at [500, 382] on input "Send Message" at bounding box center [491, 382] width 36 height 10
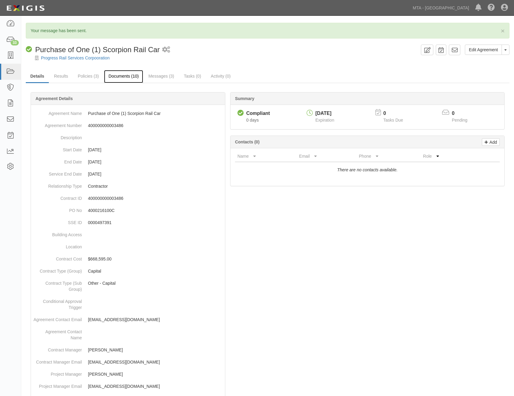
click at [124, 77] on link "Documents (10)" at bounding box center [123, 76] width 39 height 13
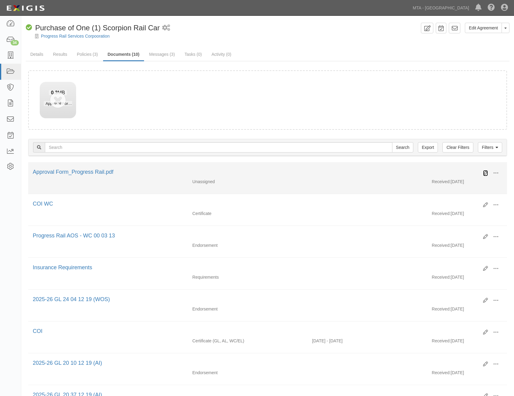
click at [483, 173] on icon at bounding box center [485, 173] width 5 height 5
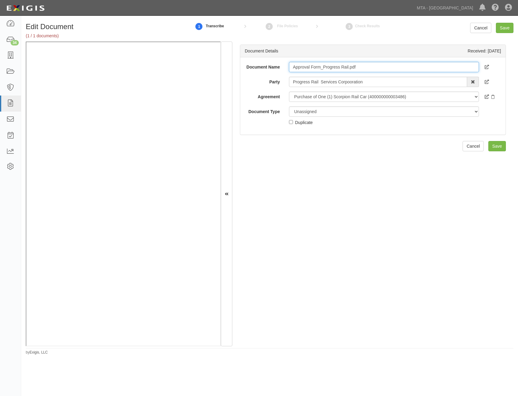
click at [388, 67] on input "Approval Form_Progress Rail.pdf" at bounding box center [384, 67] width 190 height 10
type input "Approval Form"
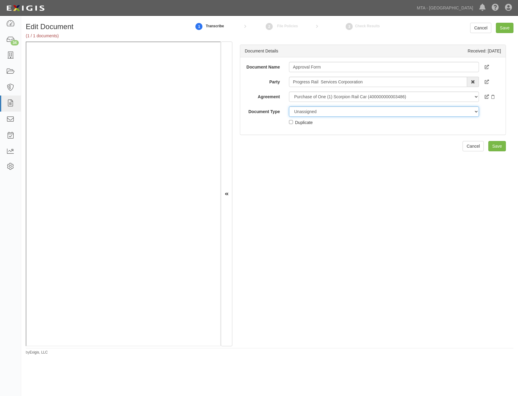
click at [383, 111] on select "Unassigned Binder Cancellation Notice Certificate Contract Endorsement Insuranc…" at bounding box center [384, 111] width 190 height 10
select select "OtherDetail"
click at [289, 106] on select "Unassigned Binder Cancellation Notice Certificate Contract Endorsement Insuranc…" at bounding box center [384, 111] width 190 height 10
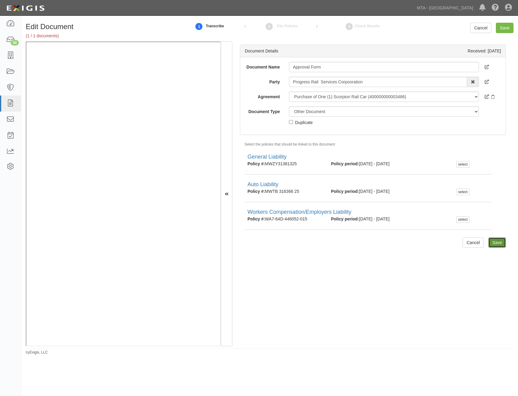
click at [497, 243] on input "Save" at bounding box center [498, 242] width 18 height 10
